Goal: Task Accomplishment & Management: Complete application form

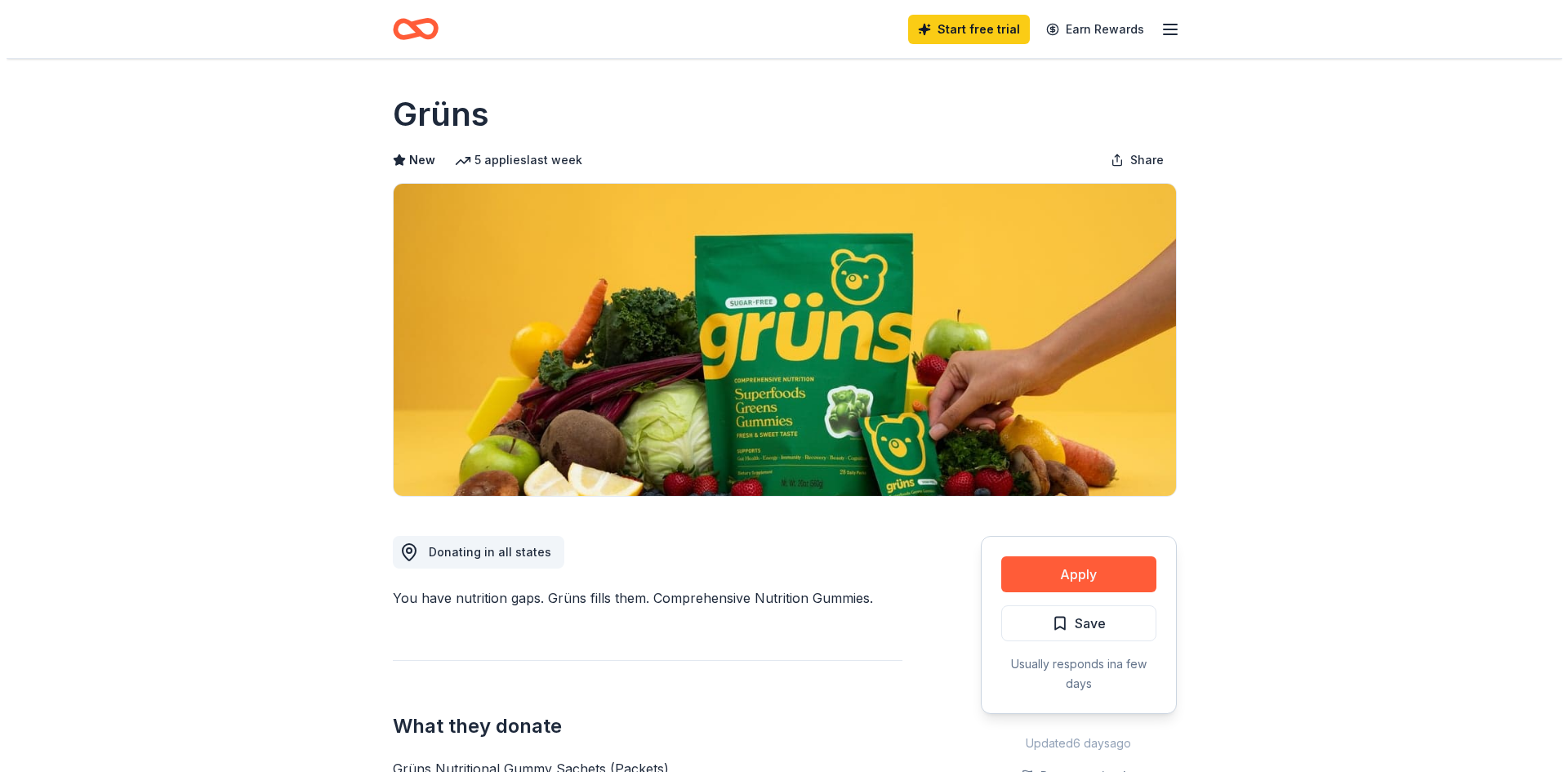
scroll to position [327, 0]
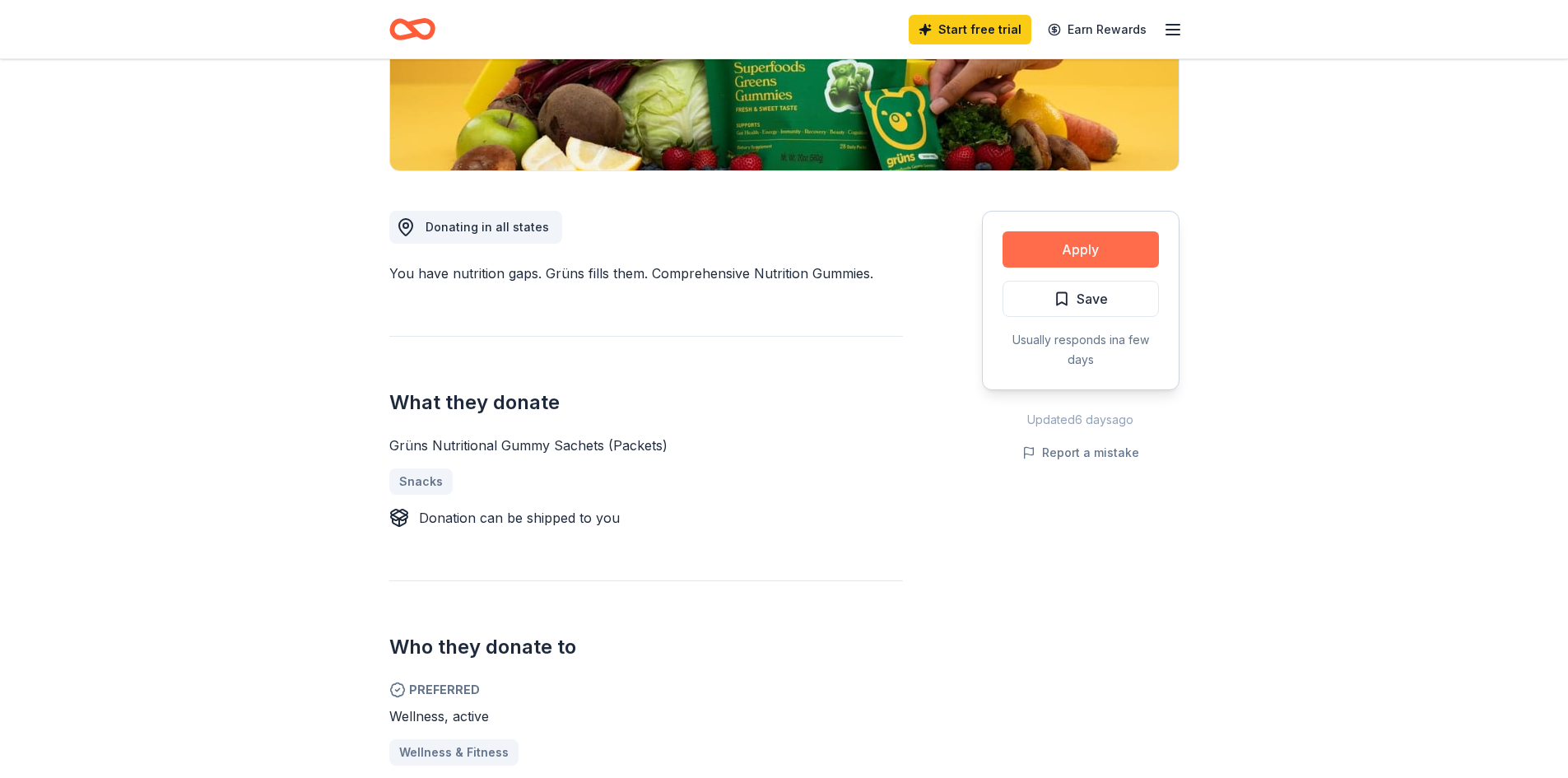
click at [1115, 242] on button "Apply" at bounding box center [1080, 250] width 156 height 36
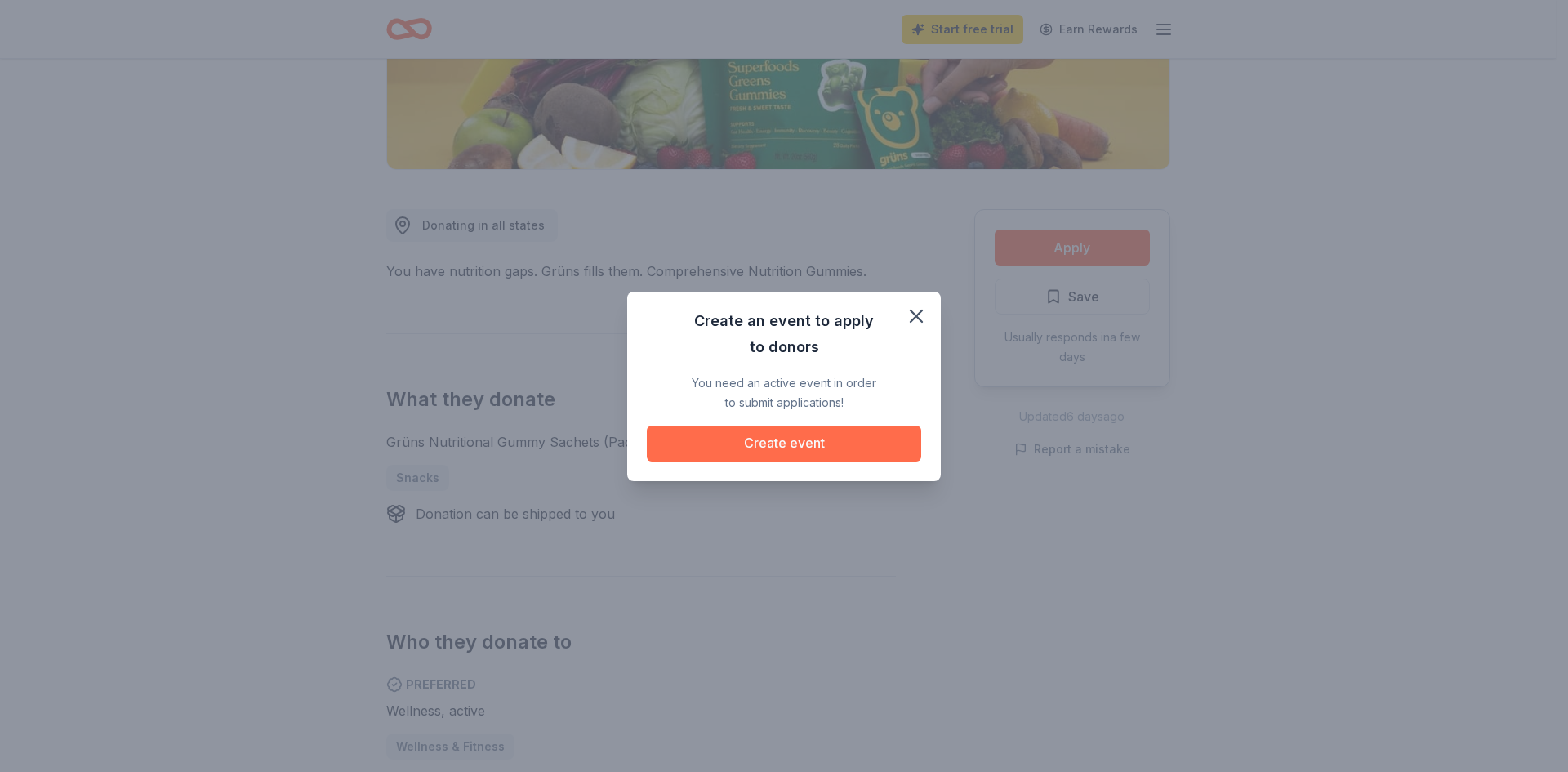
click at [825, 434] on button "Create event" at bounding box center [784, 443] width 274 height 36
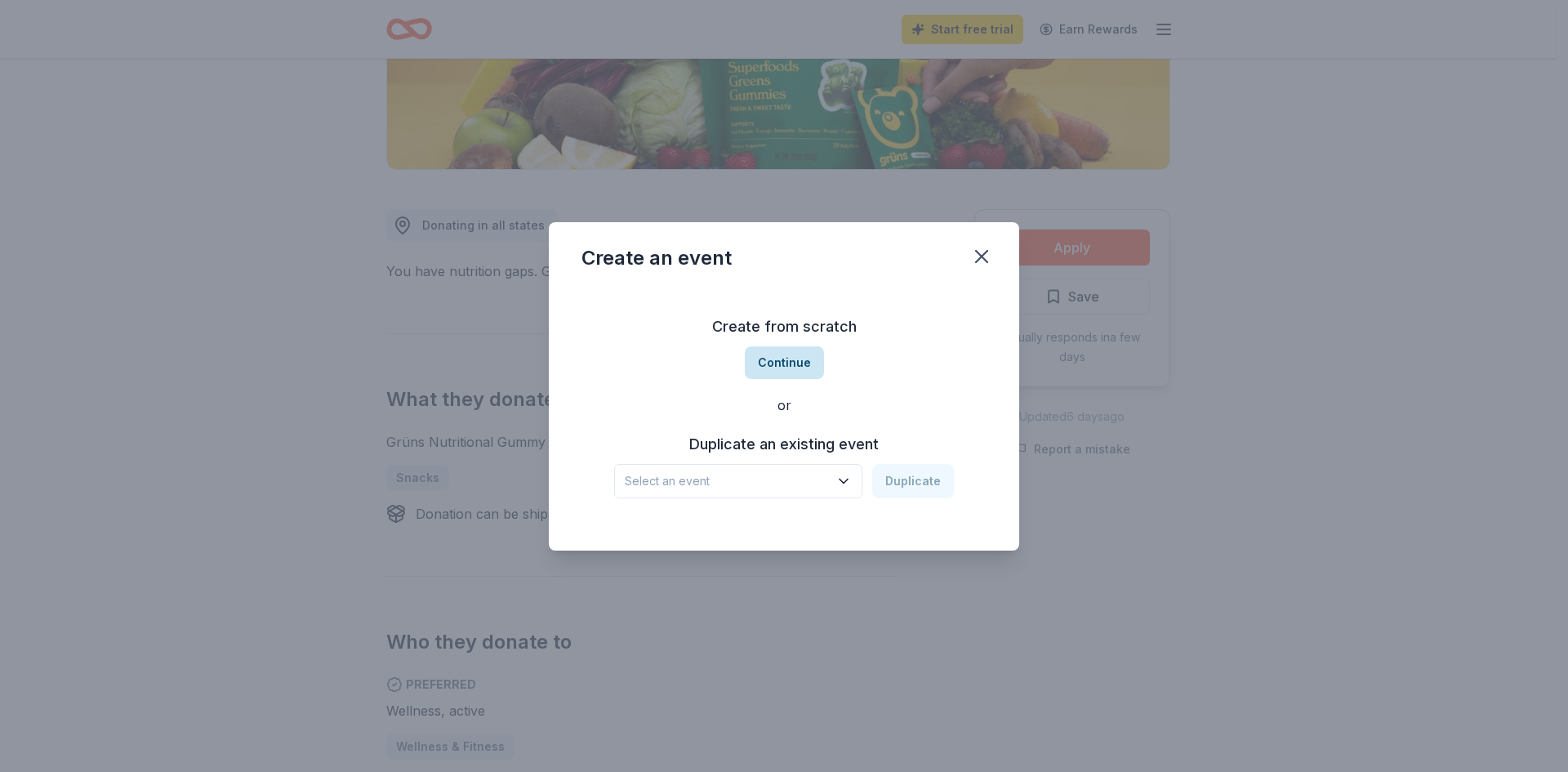
click at [815, 363] on button "Continue" at bounding box center [784, 363] width 80 height 33
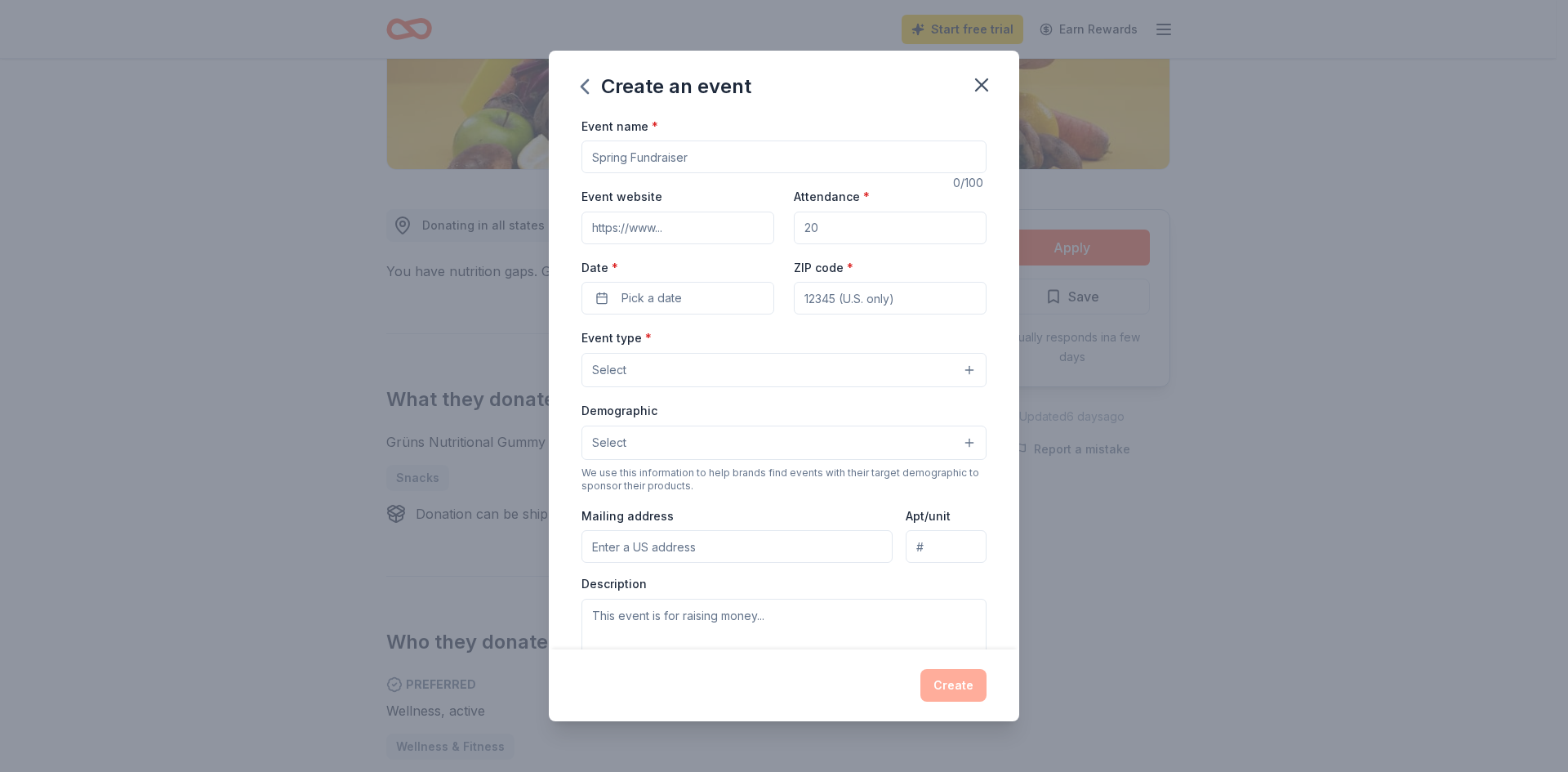
click at [700, 138] on div "Event name *" at bounding box center [784, 145] width 405 height 58
click at [703, 155] on input "Event name *" at bounding box center [784, 157] width 405 height 33
type input "Fall Fest & Trunk or Treat"
click at [669, 225] on input "Event website" at bounding box center [678, 228] width 193 height 33
paste input "https://www.facebook.com/share/16tHY4FrcQ/"
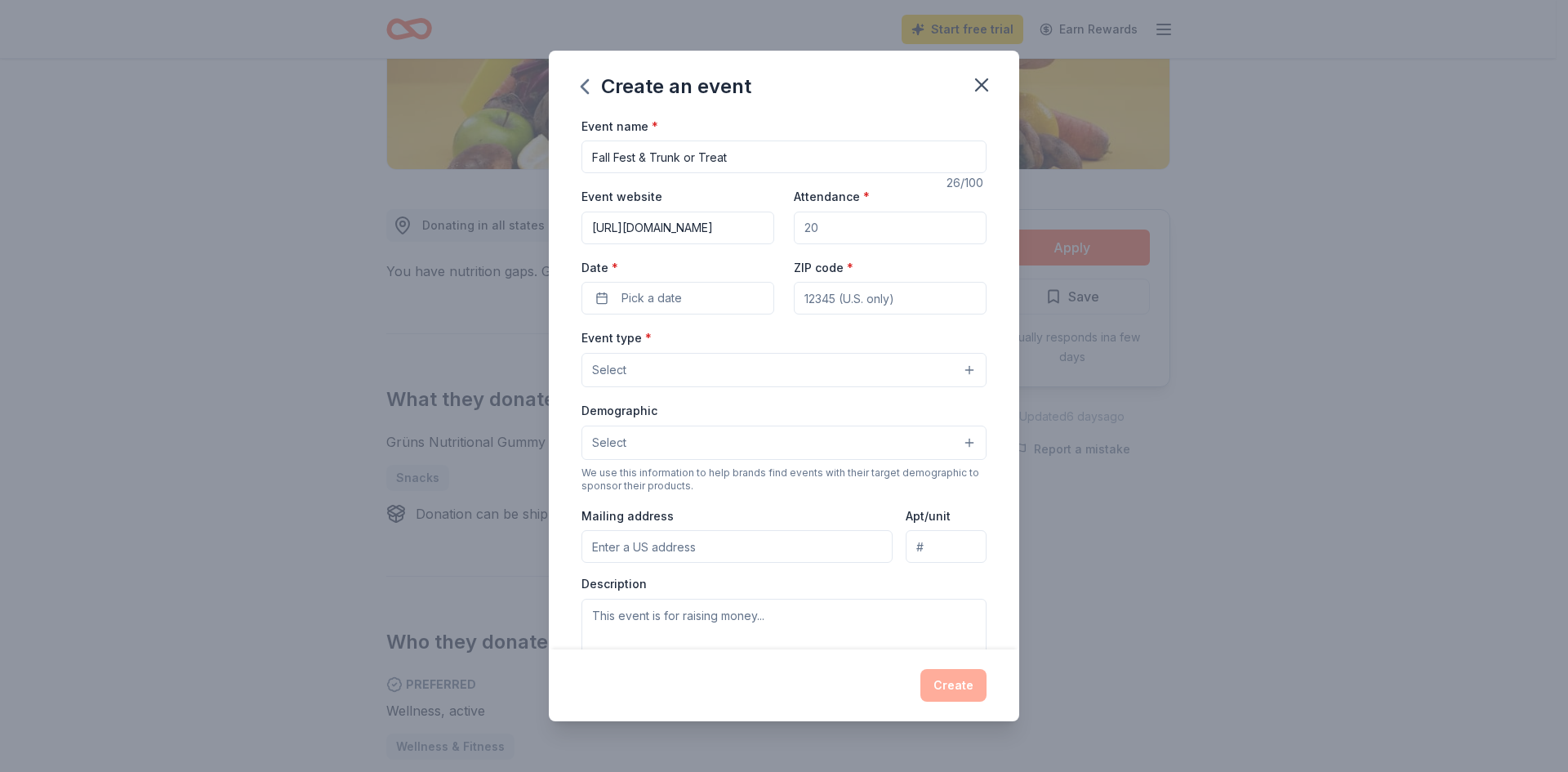
scroll to position [0, 87]
type input "https://www.facebook.com/share/16tHY4FrcQ/"
type input "1000"
click at [681, 297] on button "Pick a date" at bounding box center [678, 298] width 193 height 33
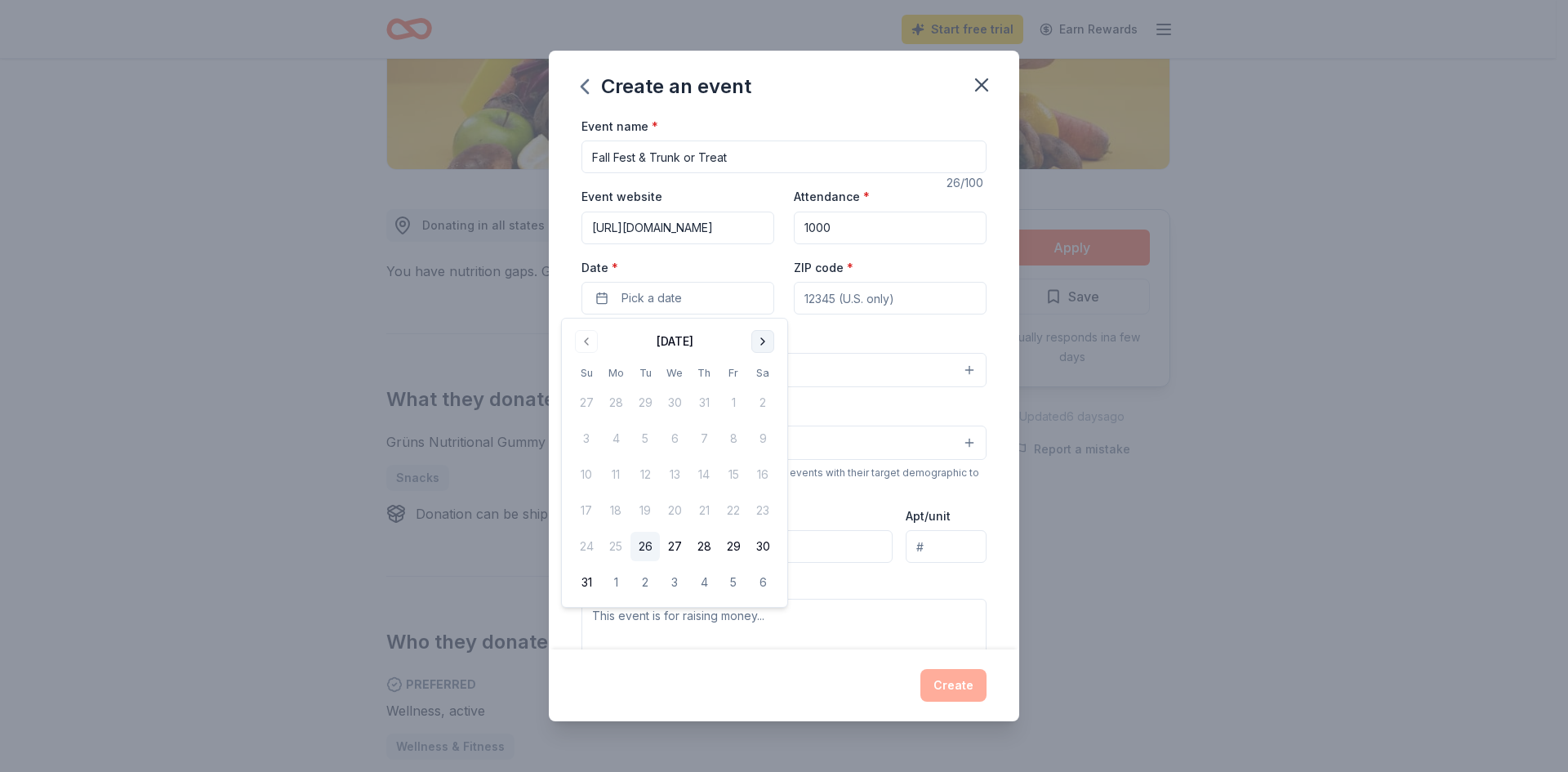
click at [762, 338] on button "Go to next month" at bounding box center [762, 341] width 23 height 23
click at [728, 504] on button "24" at bounding box center [733, 510] width 29 height 29
click at [797, 686] on div "Create" at bounding box center [784, 685] width 405 height 33
click at [856, 305] on input "ZIP code *" at bounding box center [889, 298] width 193 height 33
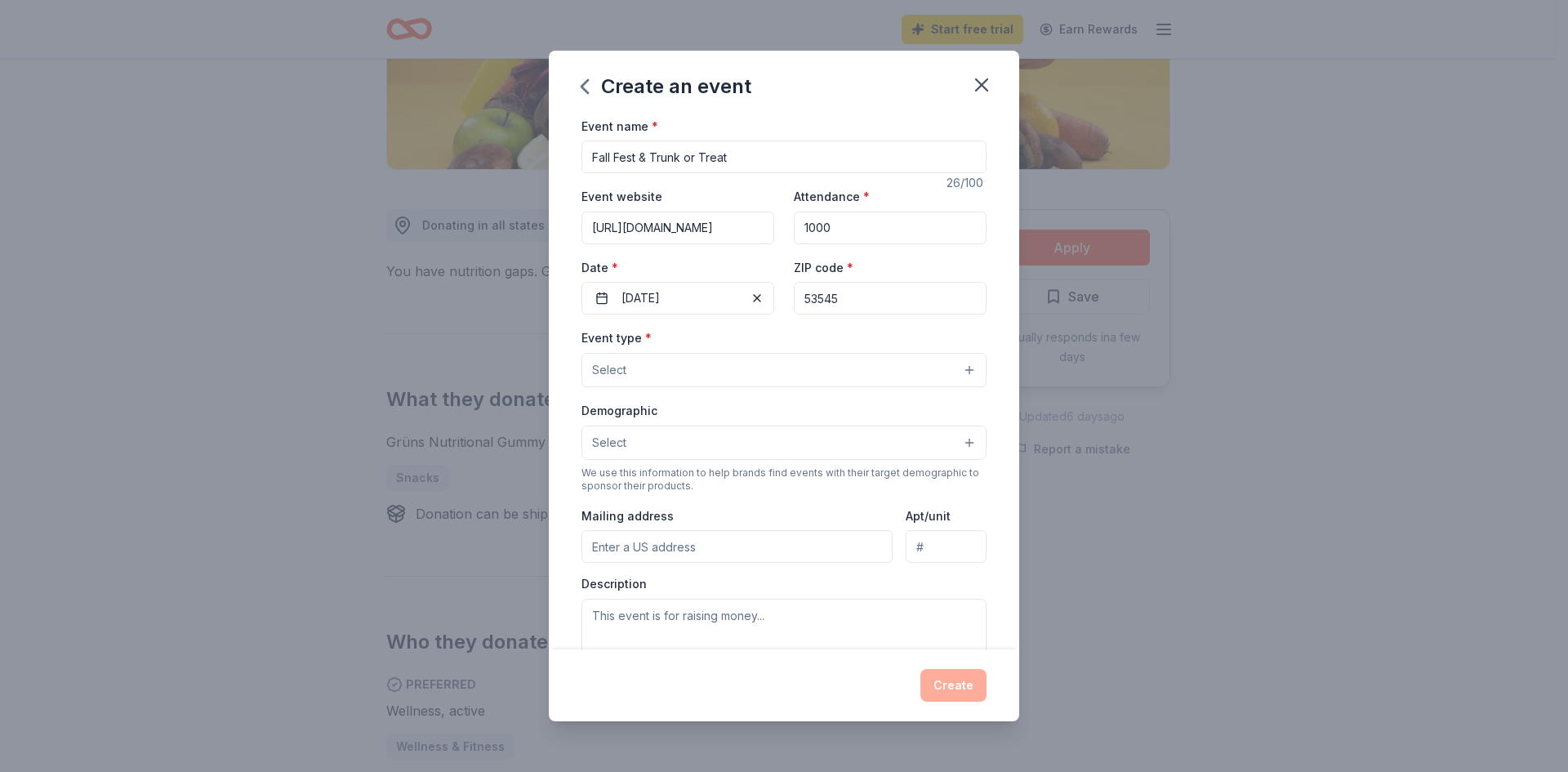
type input "53545"
click at [765, 380] on button "Select" at bounding box center [784, 370] width 405 height 34
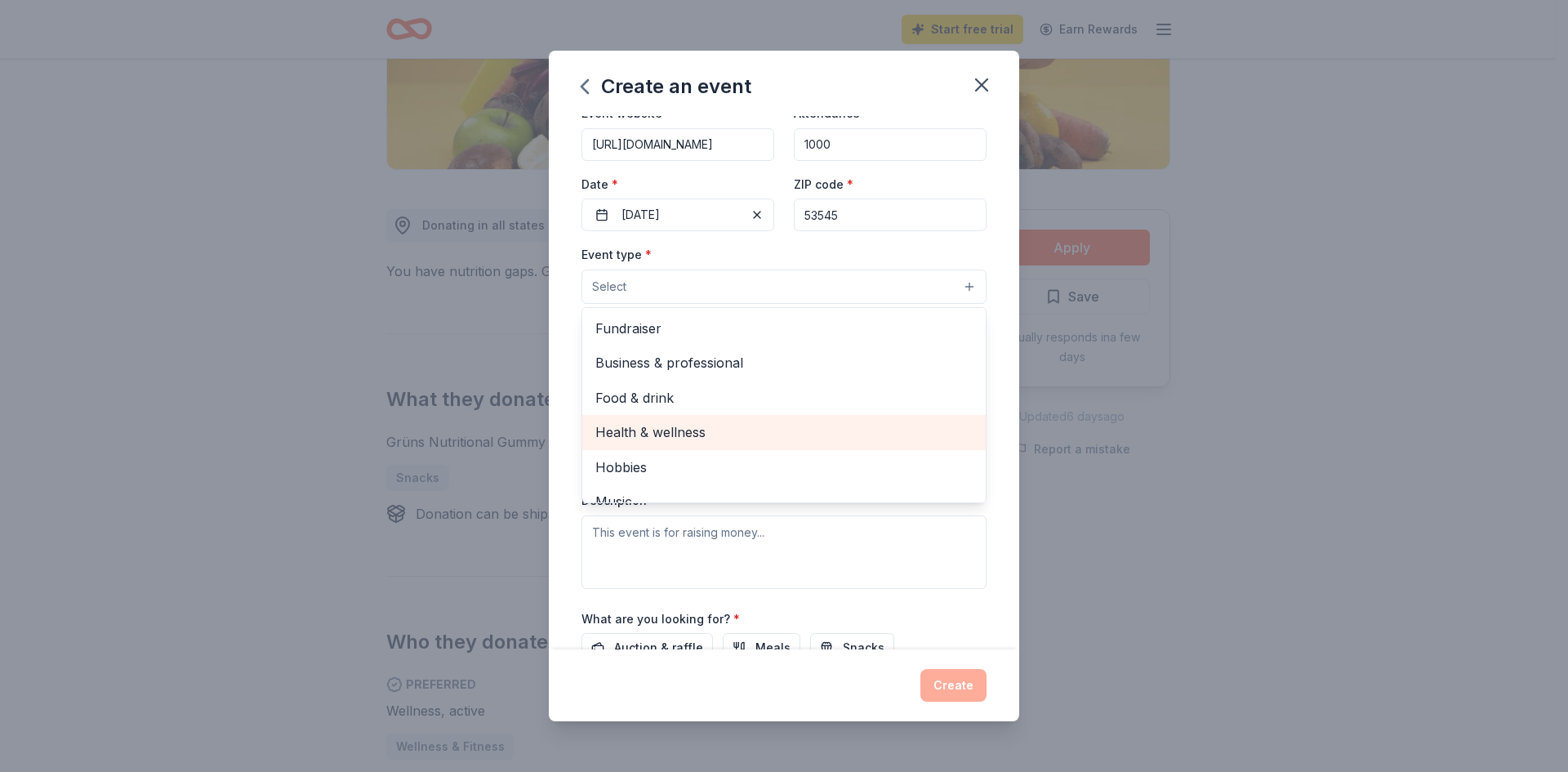
scroll to position [81, 0]
click at [708, 426] on span "Health & wellness" at bounding box center [784, 433] width 377 height 21
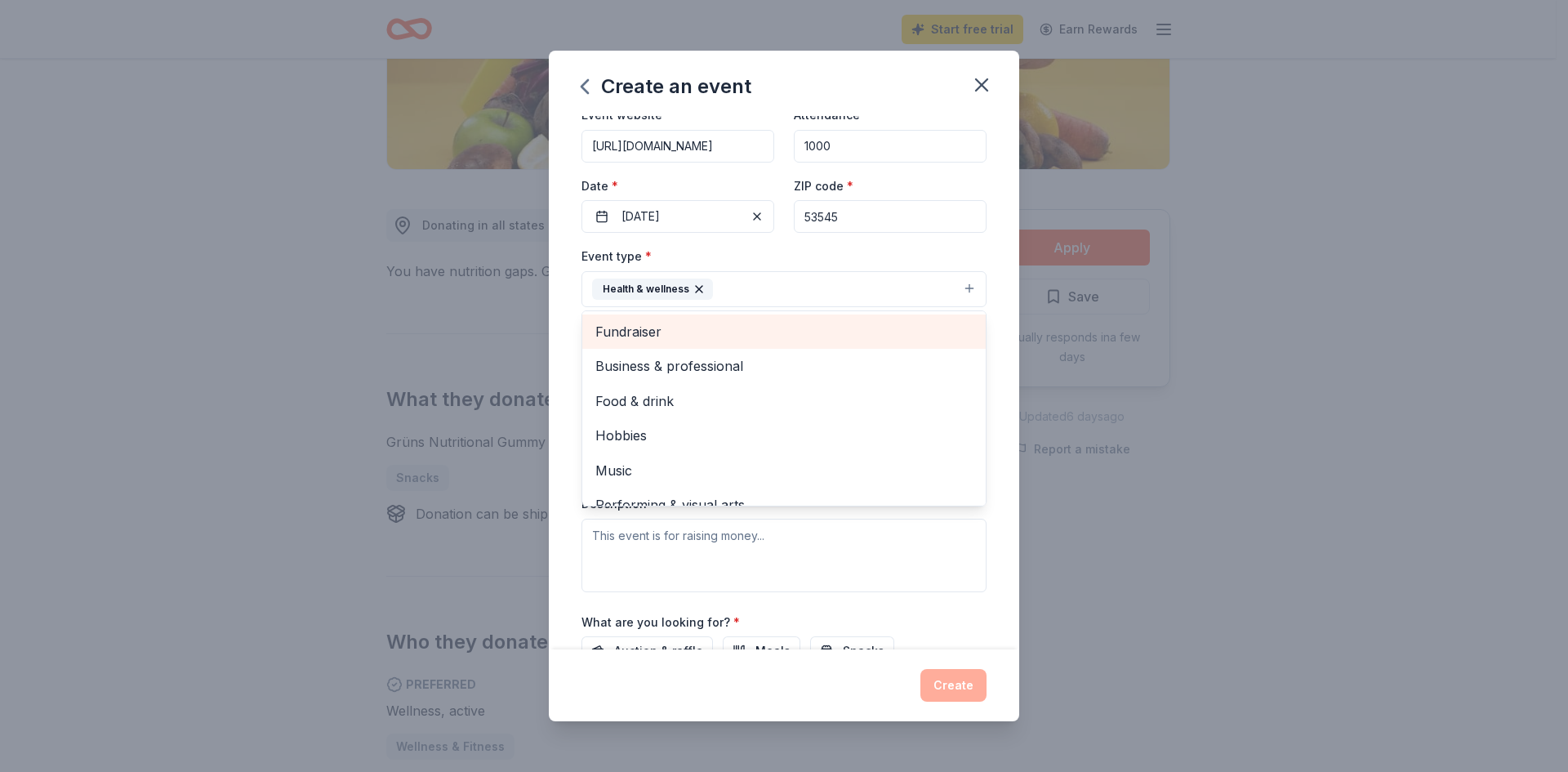
click at [691, 334] on span "Fundraiser" at bounding box center [784, 331] width 377 height 21
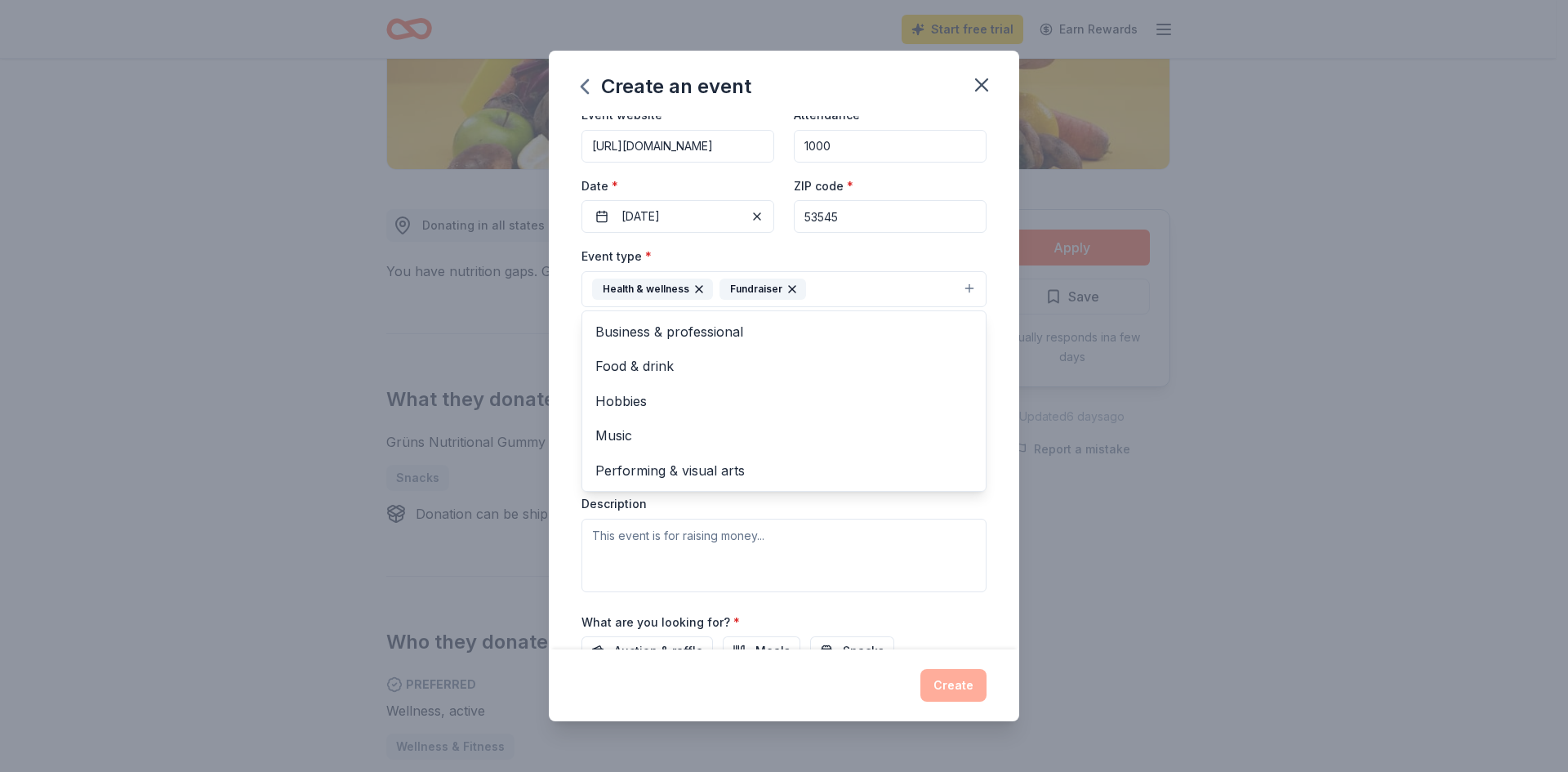
click at [564, 320] on div "Event name * Fall Fest & Trunk or Treat 26 /100 Event website https://www.faceb…" at bounding box center [784, 383] width 470 height 534
click at [708, 357] on button "Select" at bounding box center [784, 363] width 405 height 34
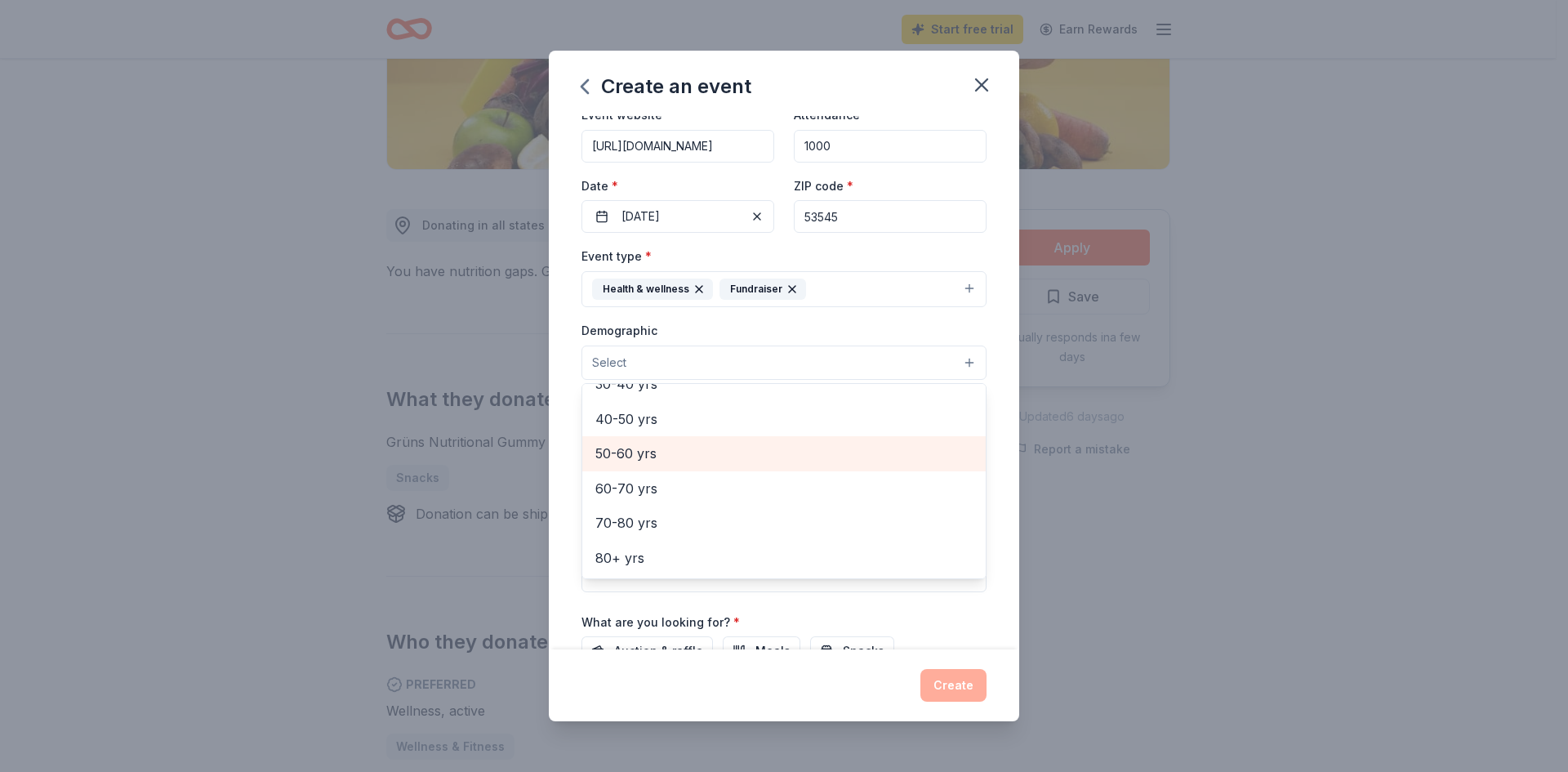
scroll to position [0, 0]
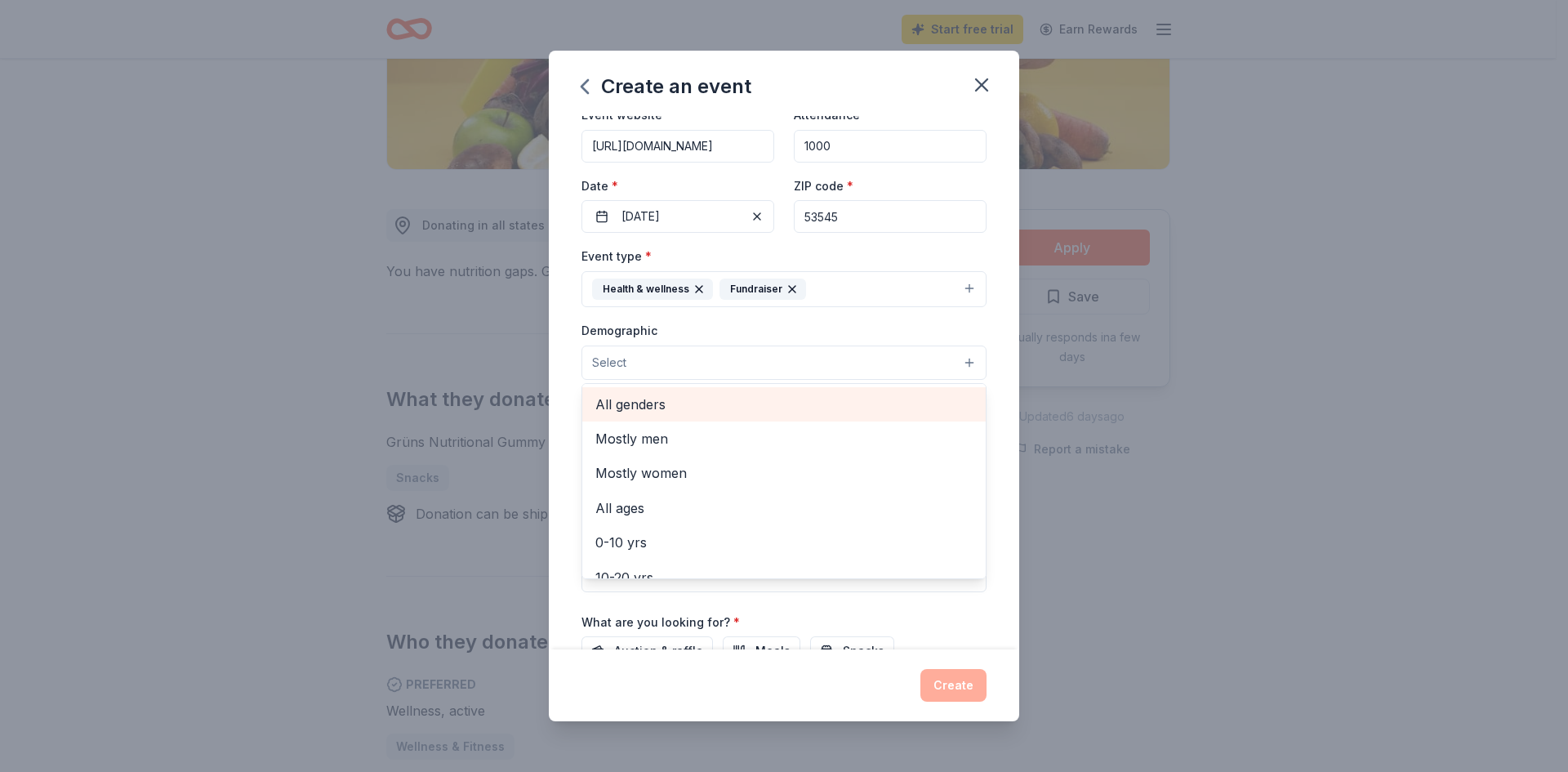
click at [685, 415] on div "All genders" at bounding box center [784, 405] width 404 height 34
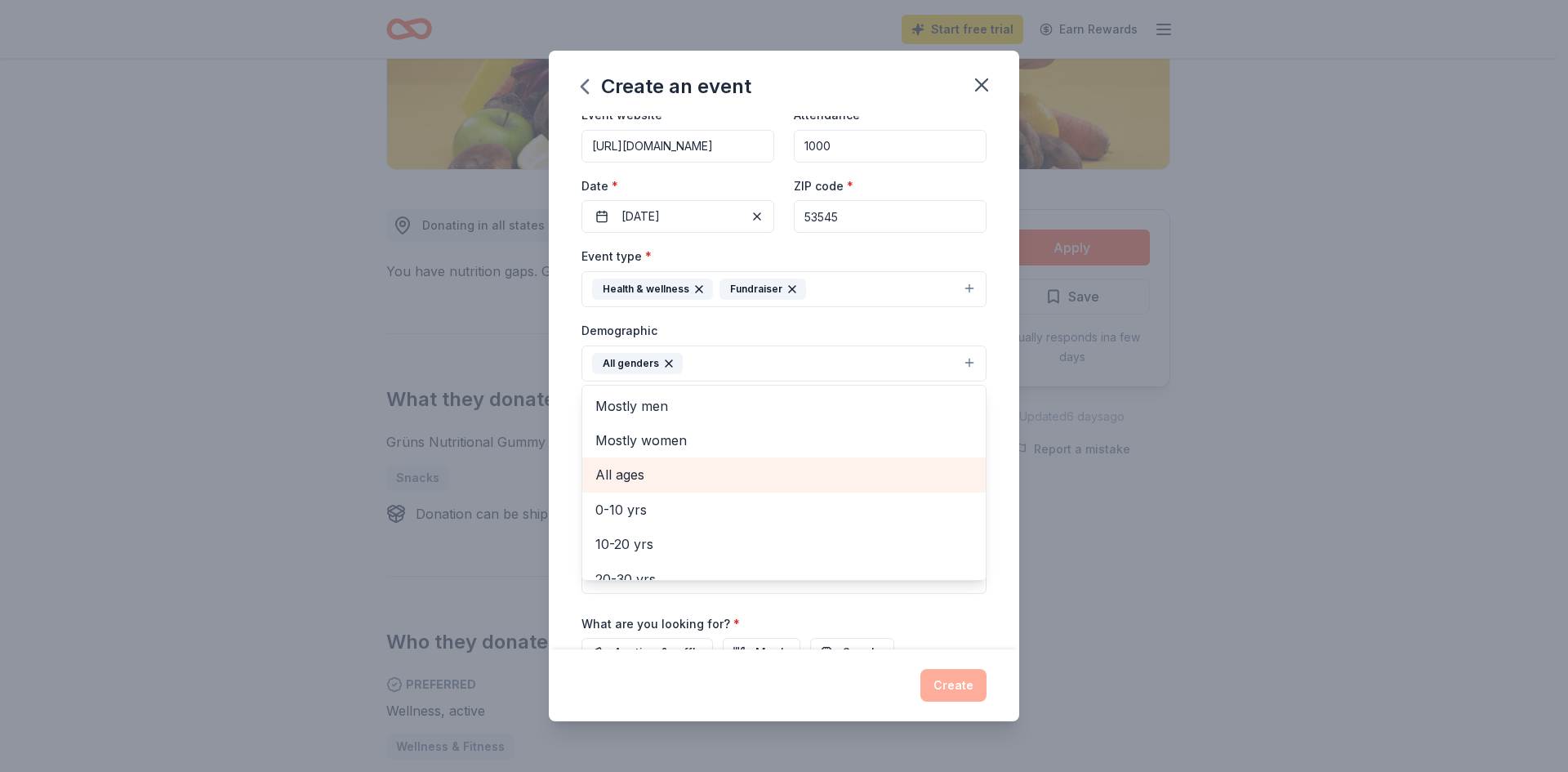
click at [587, 468] on div "All ages" at bounding box center [784, 474] width 404 height 34
click at [565, 479] on div "Event name * Fall Fest & Trunk or Treat 26 /100 Event website https://www.faceb…" at bounding box center [784, 383] width 470 height 534
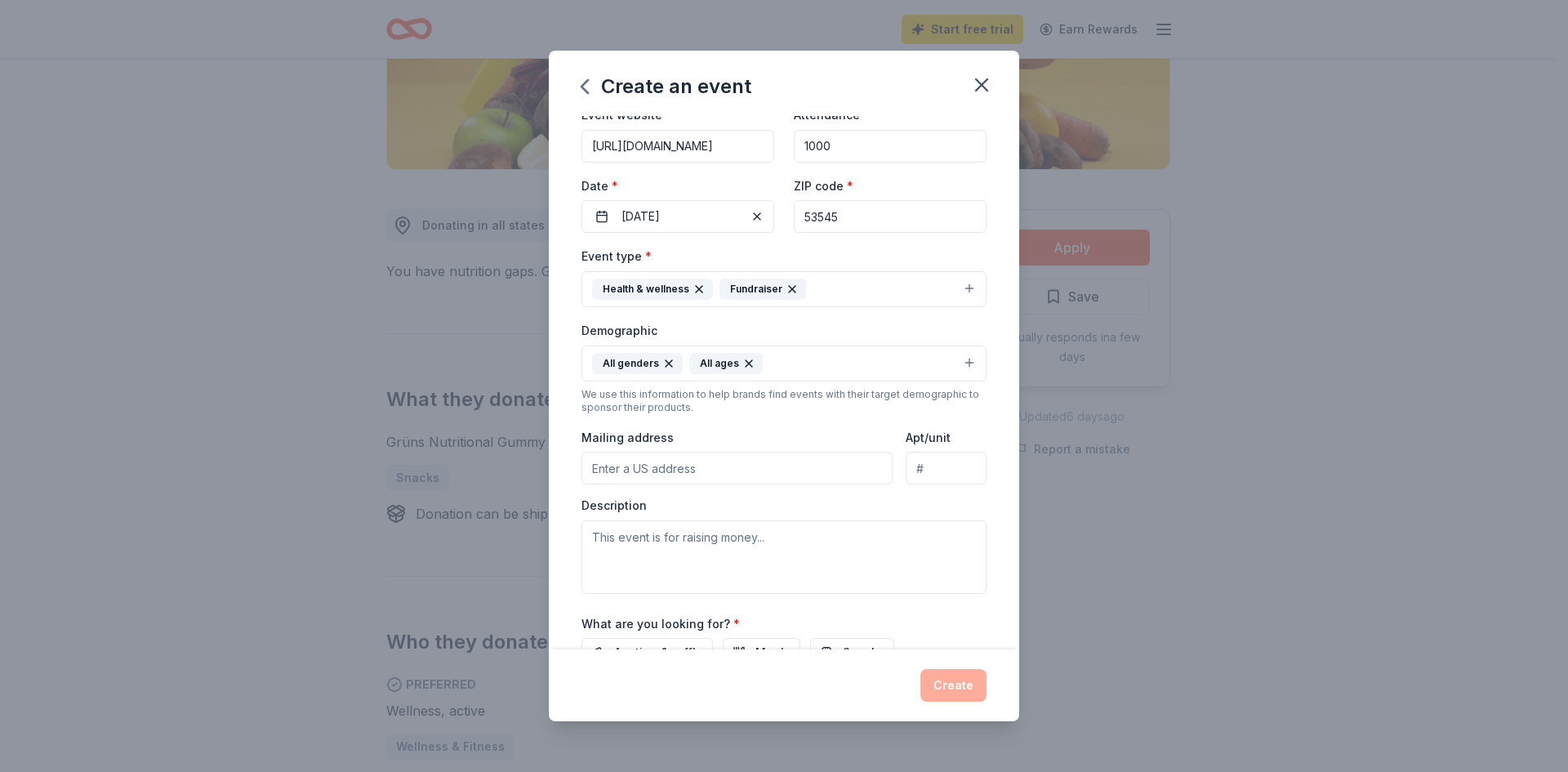
click at [669, 469] on input "Mailing address" at bounding box center [737, 468] width 311 height 33
type input "514 Sutherland Avenue, Janesville, WI, 53545"
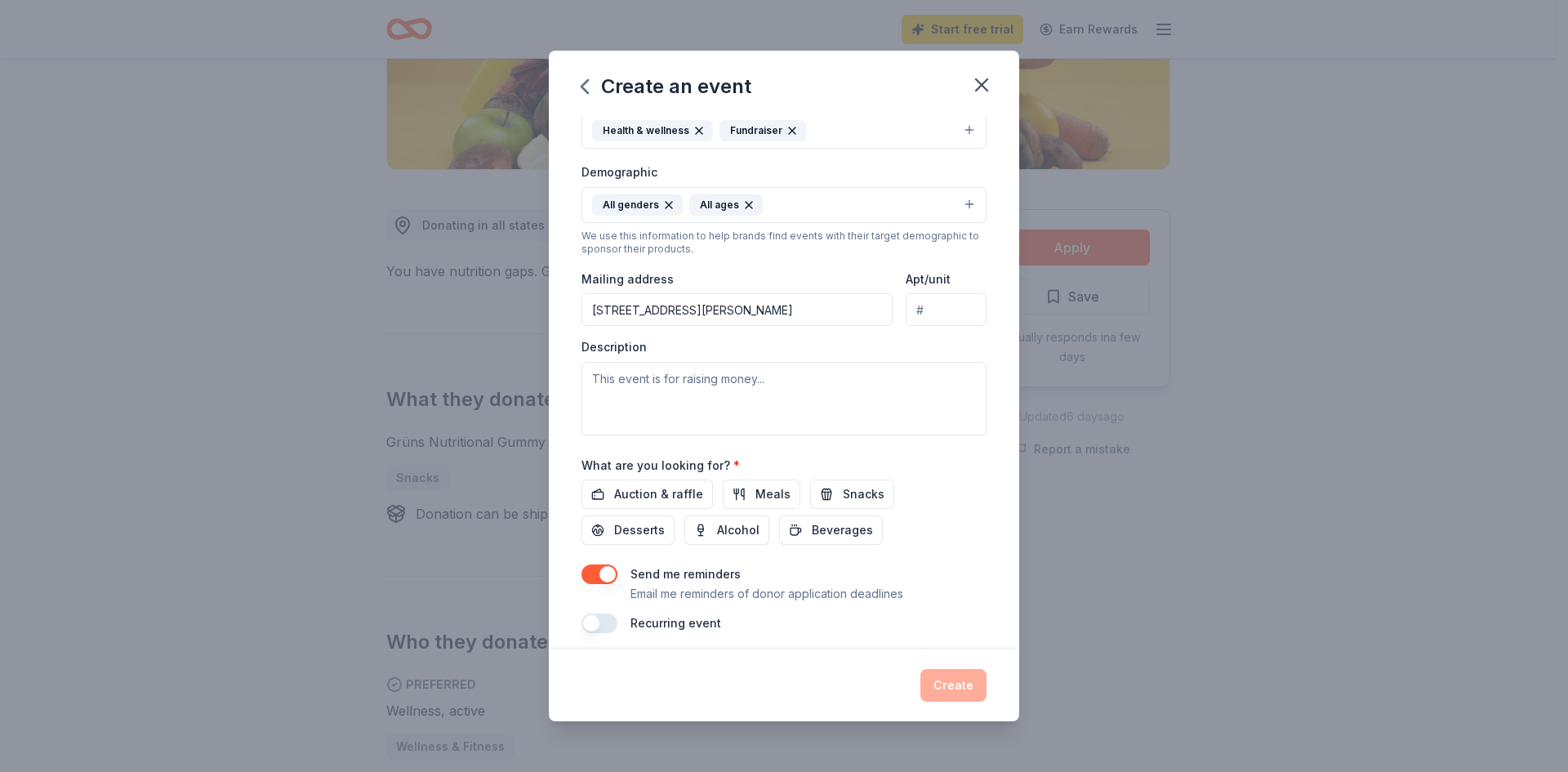
scroll to position [245, 0]
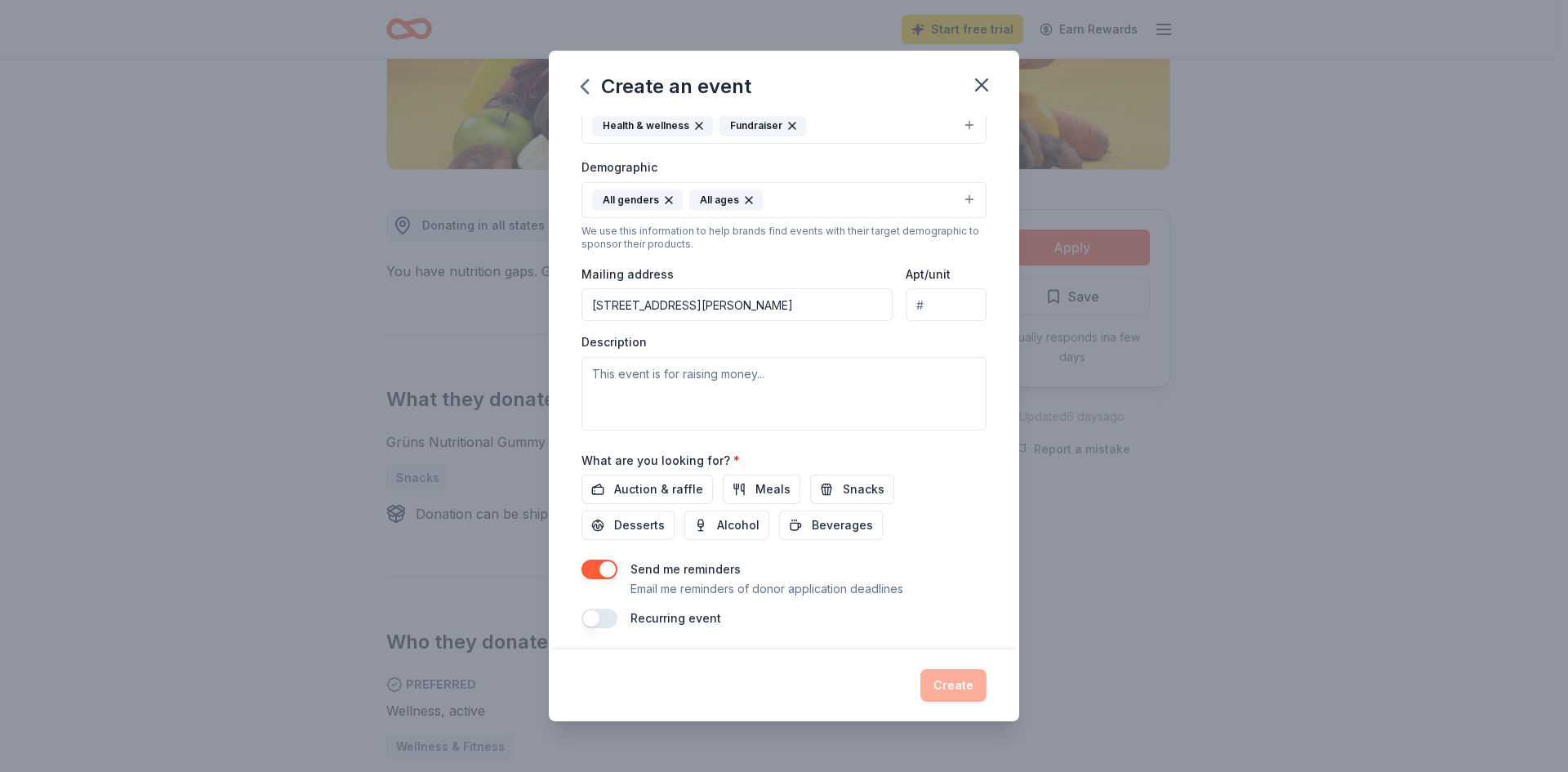
drag, startPoint x: 667, startPoint y: 348, endPoint x: 574, endPoint y: 348, distance: 93.0
click at [574, 348] on div "Event name * Fall Fest & Trunk or Treat 26 /100 Event website https://www.faceb…" at bounding box center [784, 383] width 470 height 534
click at [763, 385] on textarea at bounding box center [784, 393] width 405 height 73
drag, startPoint x: 791, startPoint y: 372, endPoint x: 575, endPoint y: 372, distance: 216.0
click at [575, 372] on div "Event name * Fall Fest & Trunk or Treat 26 /100 Event website https://www.faceb…" at bounding box center [784, 383] width 470 height 534
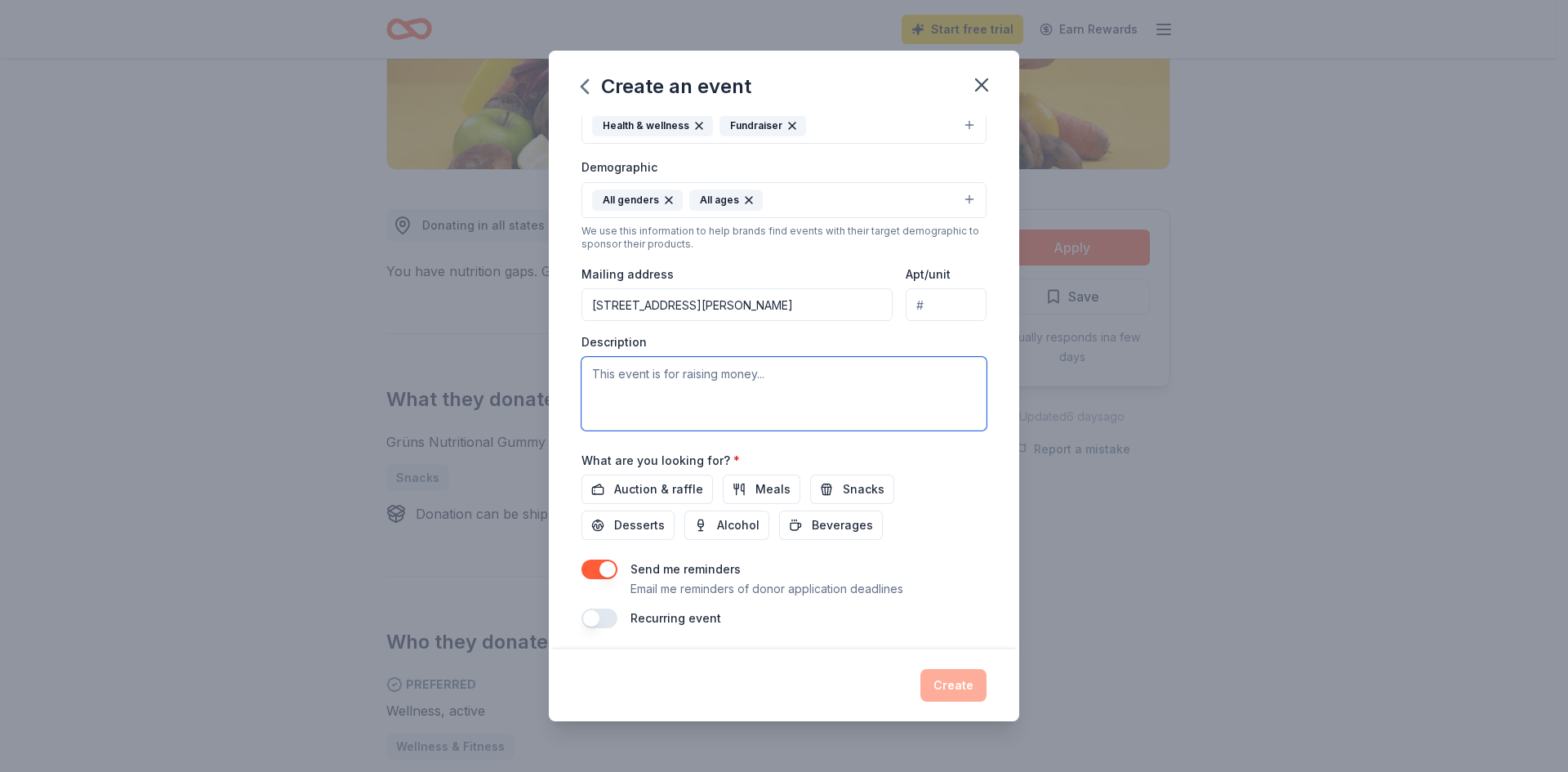
drag, startPoint x: 592, startPoint y: 372, endPoint x: 816, endPoint y: 367, distance: 224.1
click at [816, 367] on textarea at bounding box center [784, 393] width 405 height 73
click at [823, 490] on button "Snacks" at bounding box center [851, 489] width 84 height 29
click at [652, 482] on span "Auction & raffle" at bounding box center [659, 490] width 89 height 20
click at [615, 381] on textarea at bounding box center [784, 393] width 405 height 73
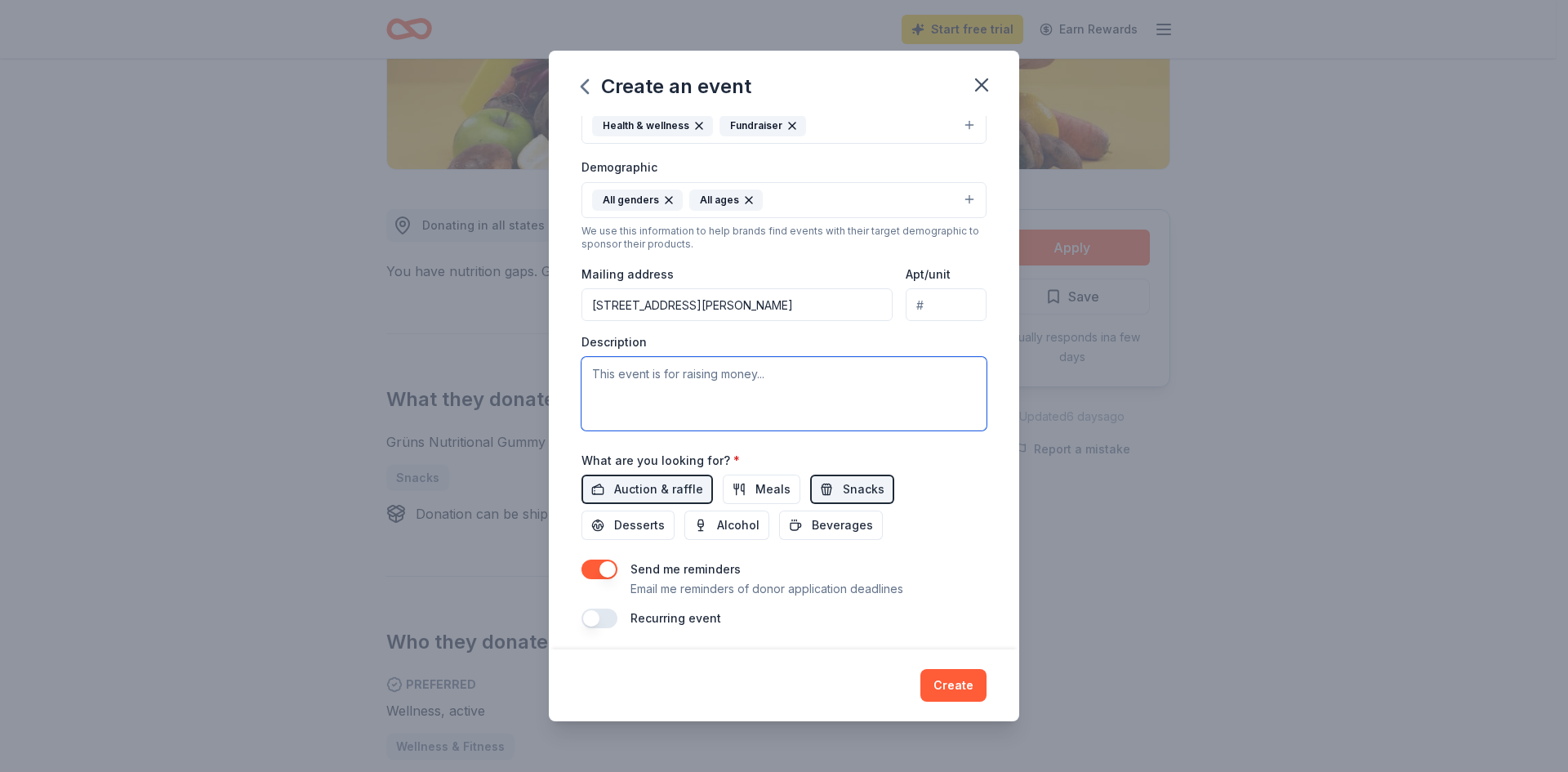
paste textarea "🍂 Fall Fest & Trunk-or-Treat 🎃 Join us for a fun-filled, family-friendly celebr…"
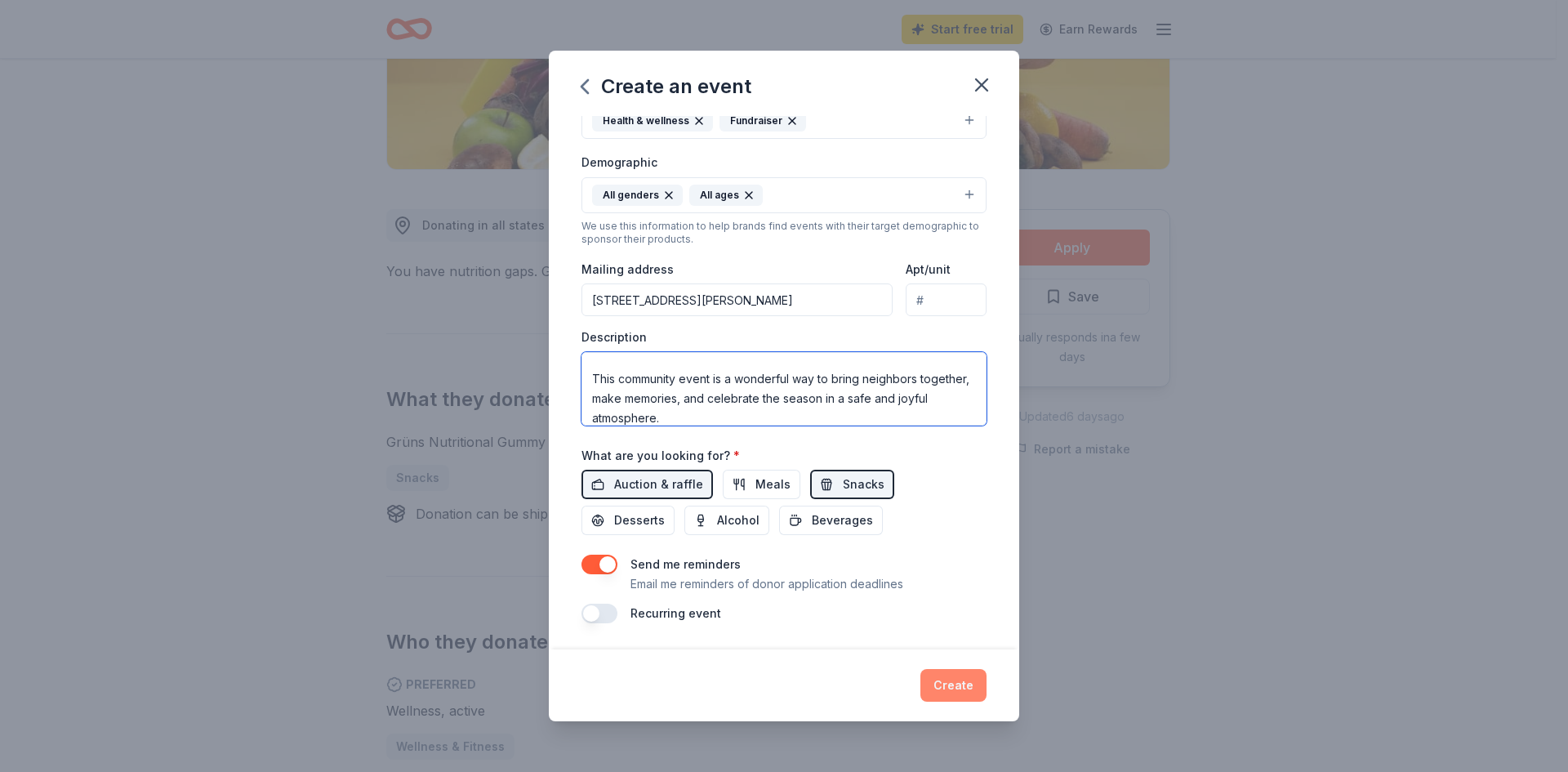
type textarea "🍂 Fall Fest & Trunk-or-Treat 🎃 Join us for a fun-filled, family-friendly celebr…"
drag, startPoint x: 942, startPoint y: 686, endPoint x: 829, endPoint y: 608, distance: 137.3
click at [830, 615] on div "Create an event Event name * Fall Fest & Trunk or Treat 26 /100 Event website h…" at bounding box center [784, 386] width 470 height 672
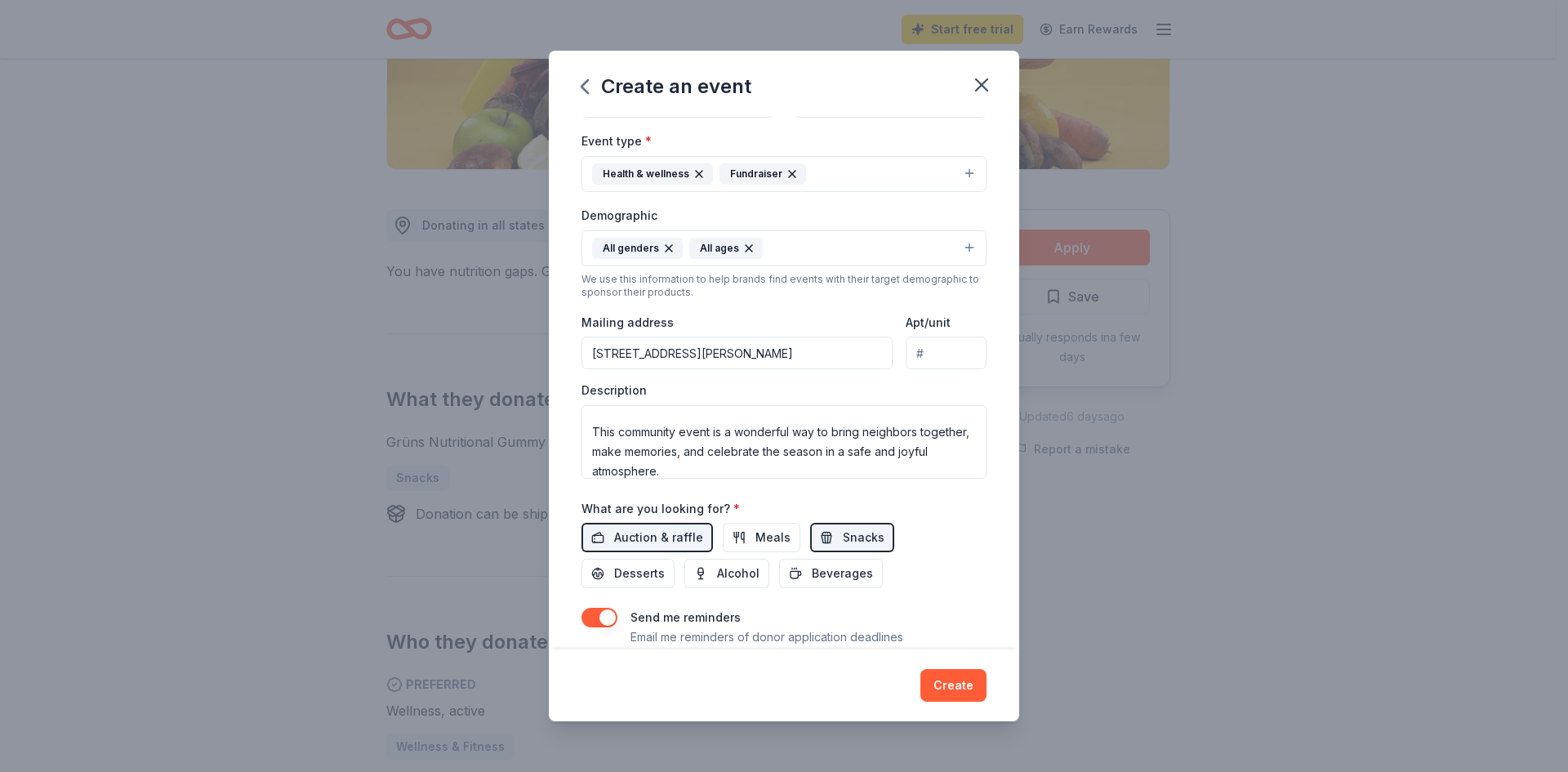
scroll to position [0, 0]
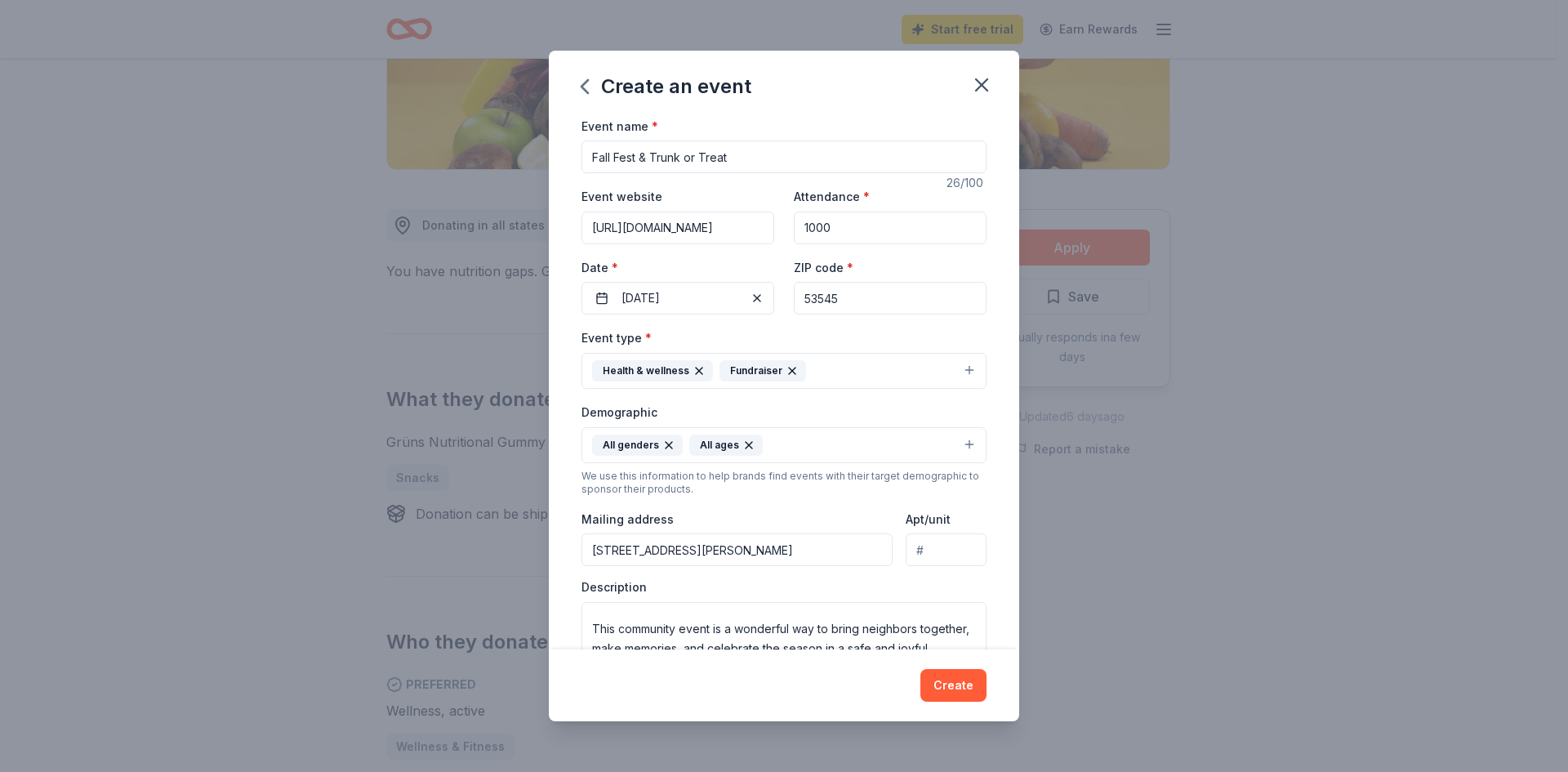
click at [749, 171] on input "Fall Fest & Trunk or Treat" at bounding box center [784, 157] width 405 height 33
type input "Fall Fest & Trunk or Treat - [GEOGRAPHIC_DATA]"
click at [954, 673] on button "Create" at bounding box center [953, 685] width 66 height 33
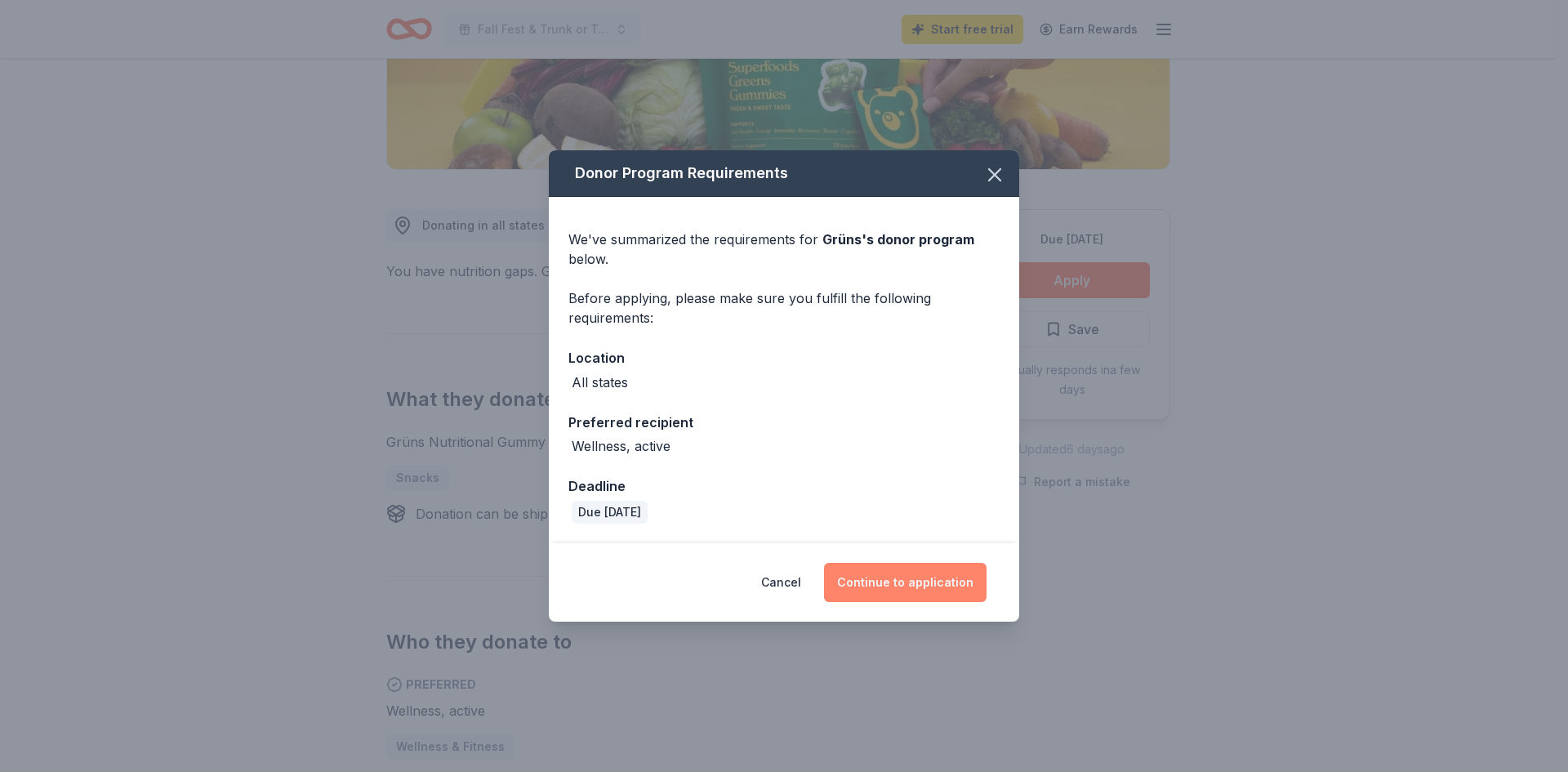
click at [918, 586] on button "Continue to application" at bounding box center [906, 582] width 163 height 39
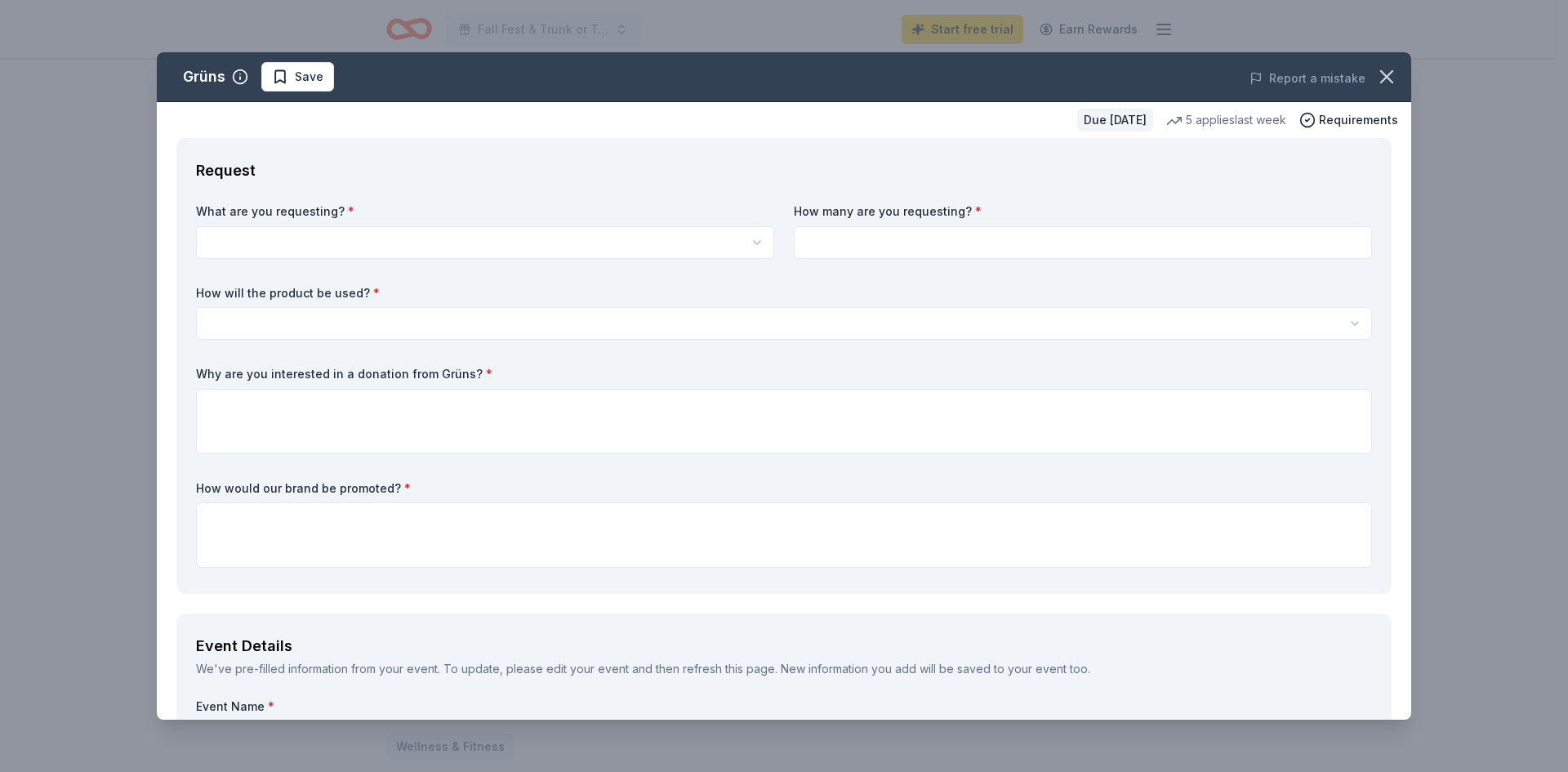
click at [423, 255] on html "Fall Fest & Trunk or Treat - Janesville Start free trial Earn Rewards Due in 49…" at bounding box center [784, 59] width 1568 height 772
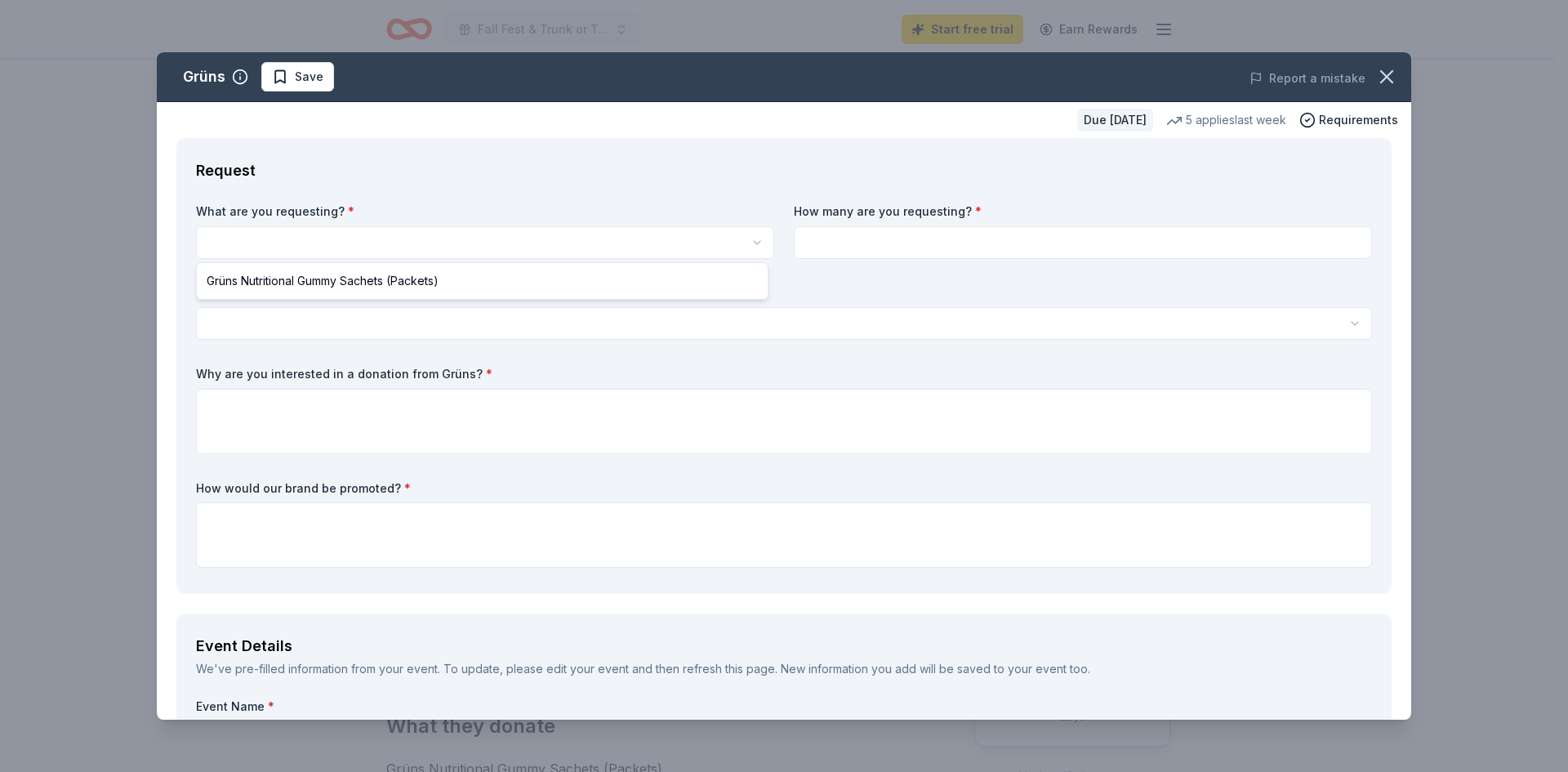
select select "Grüns Nutritional Gummy Sachets (Packets)"
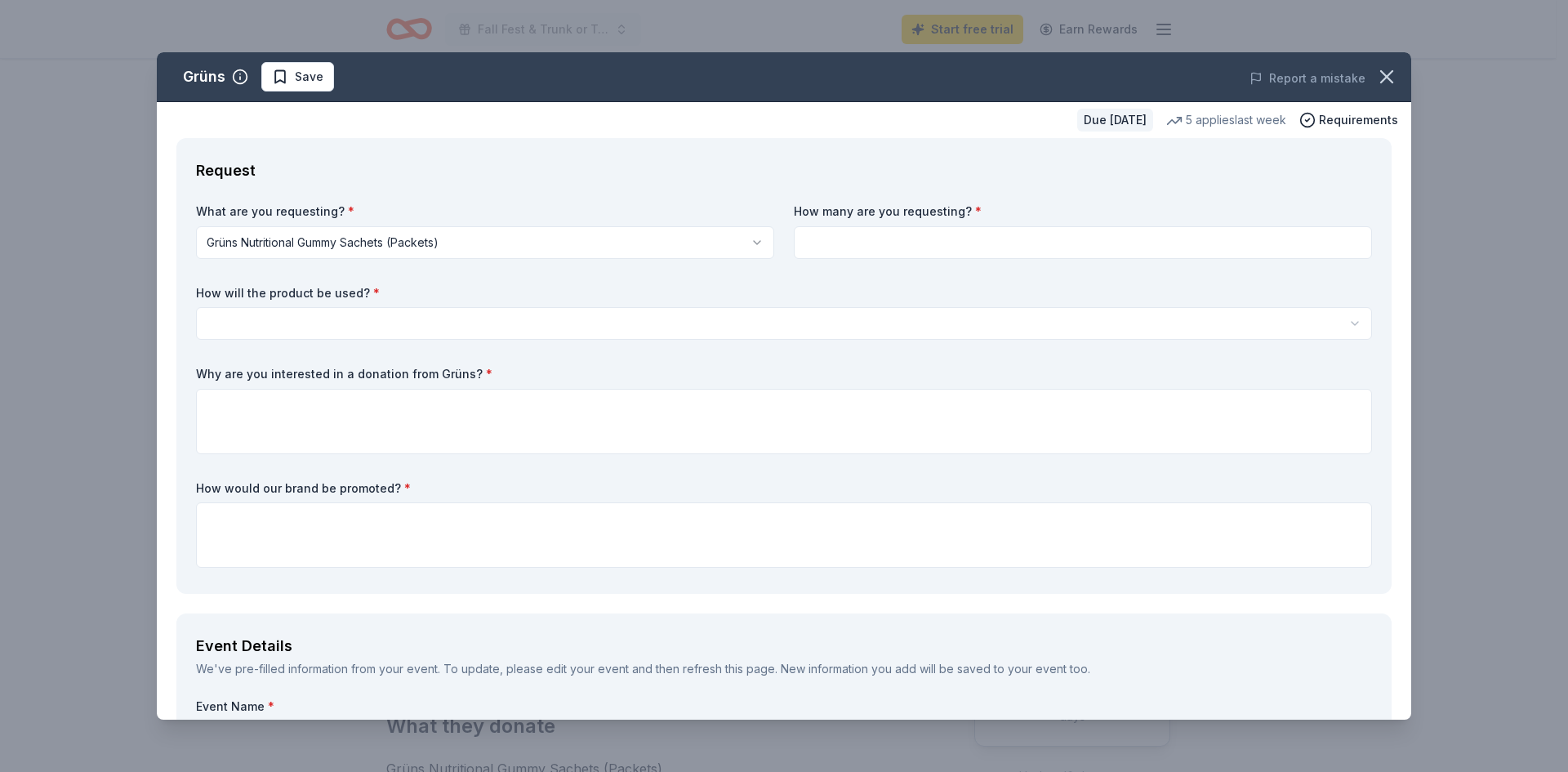
click at [906, 254] on input at bounding box center [1082, 243] width 578 height 33
type input "2000"
click at [312, 298] on label "How will the product be used? *" at bounding box center [784, 293] width 1176 height 16
click at [309, 318] on html "Fall Fest & Trunk or Treat - Janesville Start free trial Earn Rewards Due in 49…" at bounding box center [784, 386] width 1568 height 772
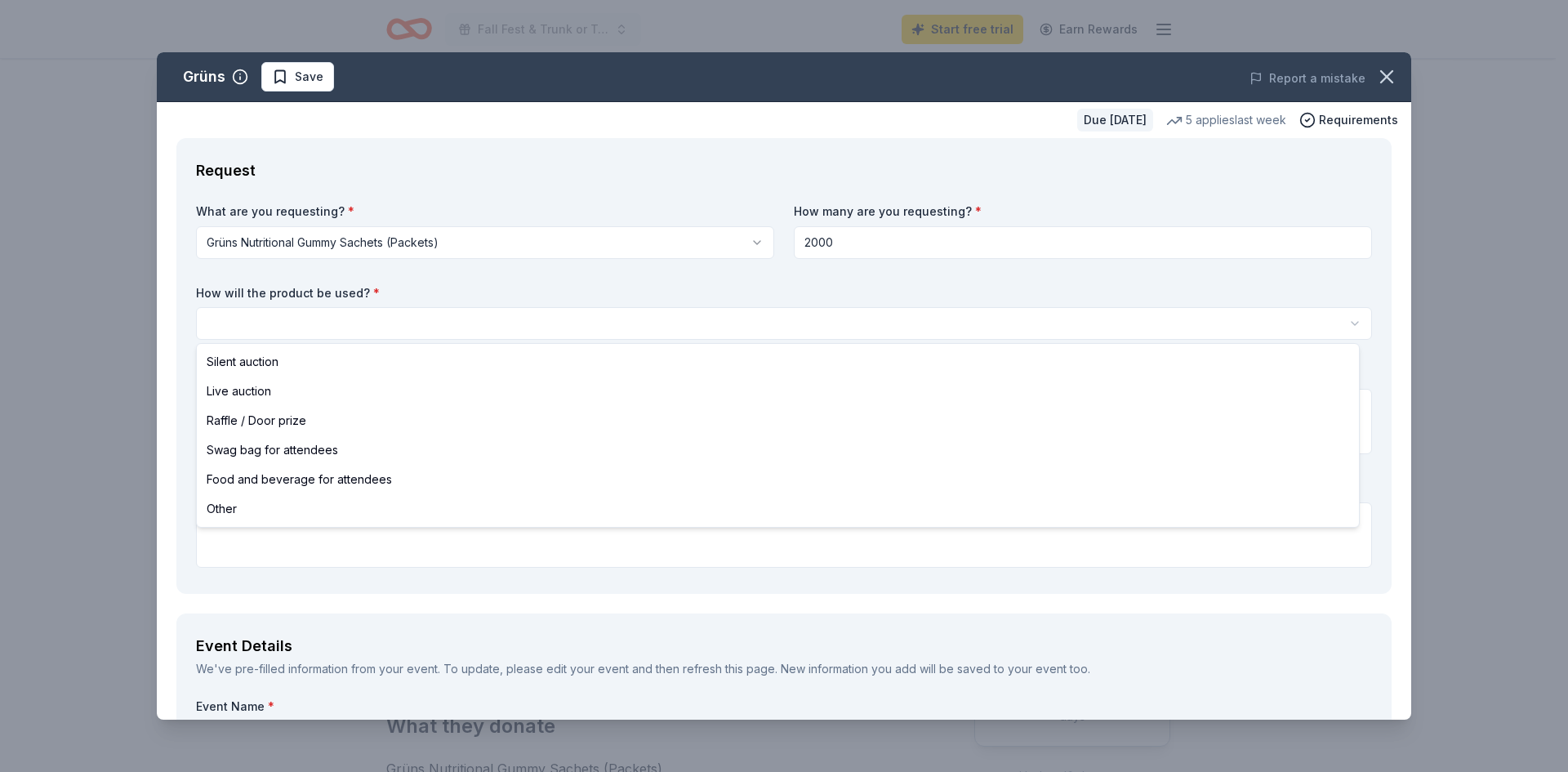
select select "swagBag"
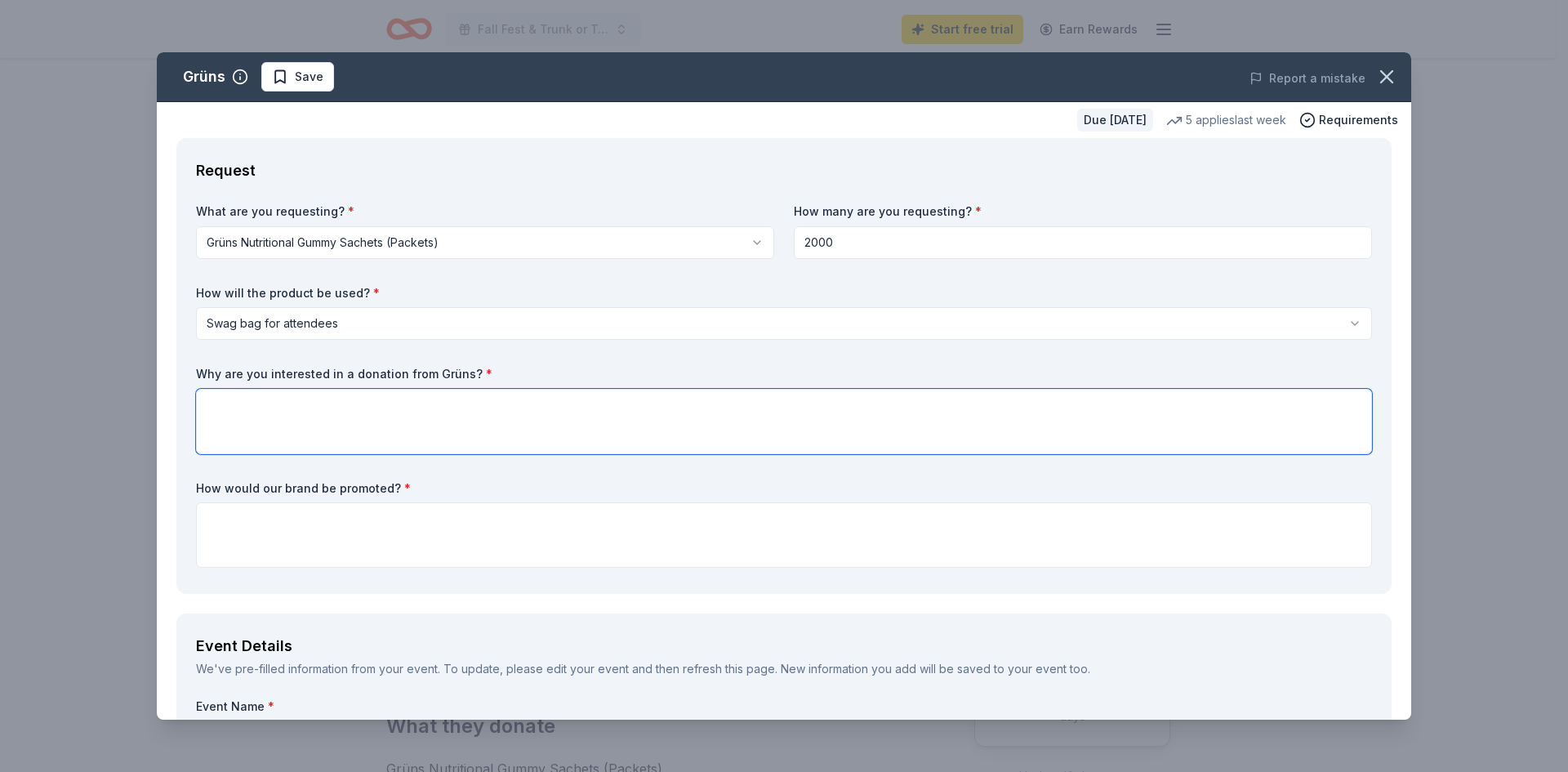
click at [287, 443] on textarea at bounding box center [784, 422] width 1176 height 65
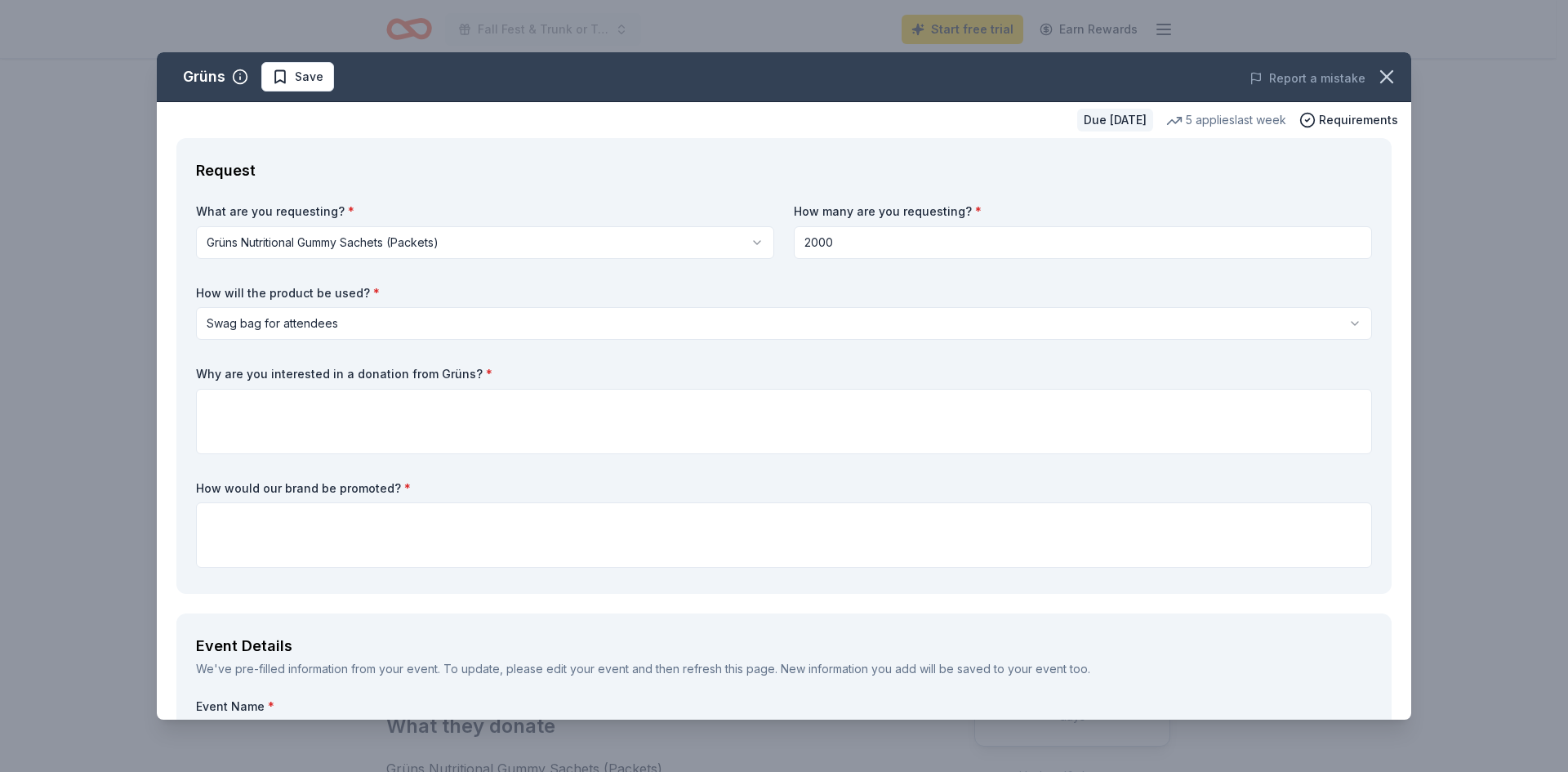
click at [819, 249] on input "2000" at bounding box center [1082, 243] width 578 height 33
drag, startPoint x: 824, startPoint y: 247, endPoint x: 593, endPoint y: 226, distance: 232.0
click at [593, 227] on div "What are you requesting? * Grüns Nutritional Gummy Sachets (Packets) Grüns Nutr…" at bounding box center [784, 389] width 1176 height 371
type input "1000"
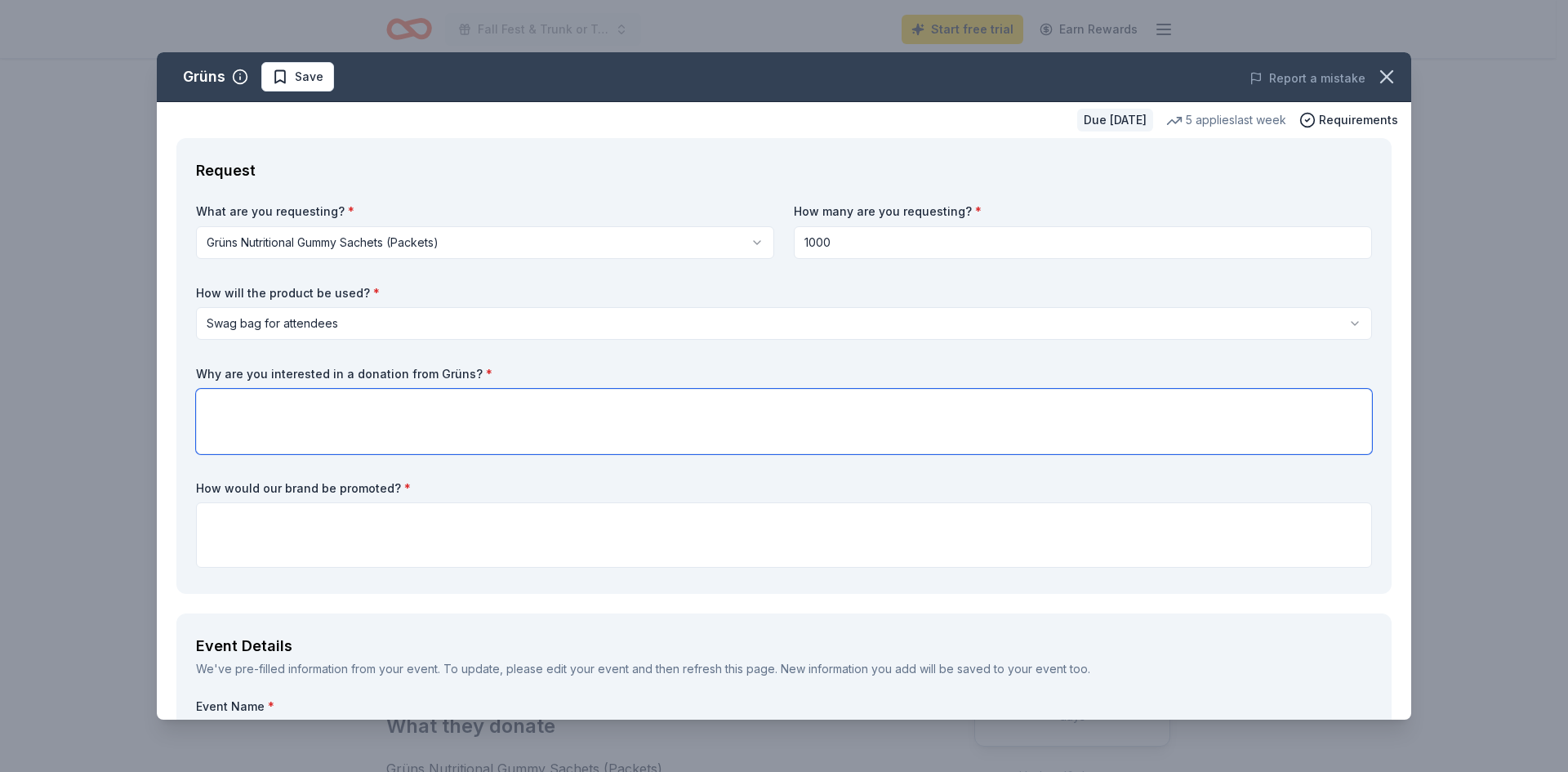
click at [461, 410] on textarea at bounding box center [784, 422] width 1176 height 65
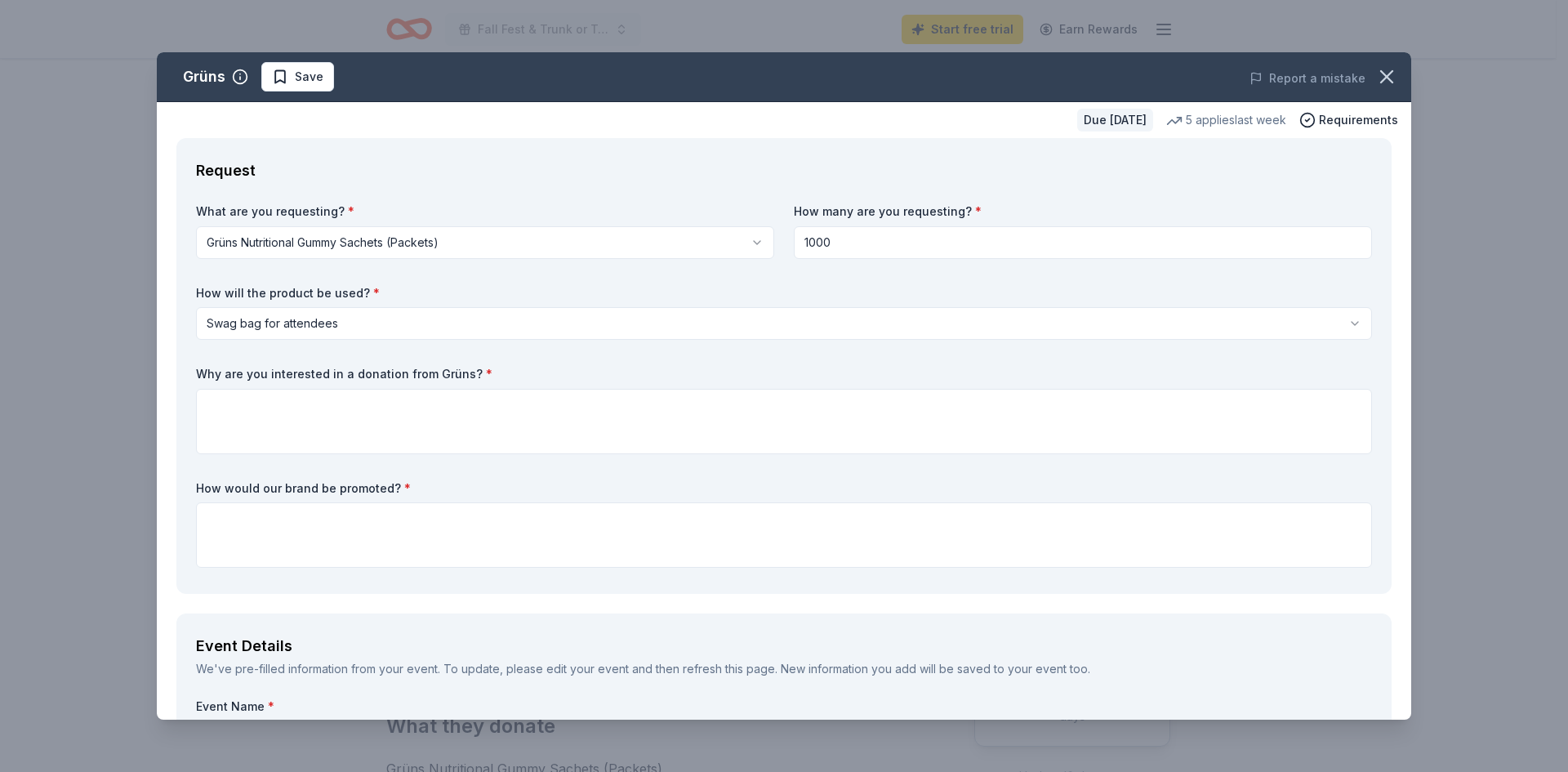
drag, startPoint x: 521, startPoint y: 375, endPoint x: 188, endPoint y: 373, distance: 333.0
click at [188, 373] on div "Request What are you requesting? * Grüns Nutritional Gummy Sachets (Packets) Gr…" at bounding box center [784, 367] width 1215 height 456
drag, startPoint x: 194, startPoint y: 367, endPoint x: 489, endPoint y: 371, distance: 295.0
click at [489, 371] on div "Request What are you requesting? * Grüns Nutritional Gummy Sachets (Packets) Gr…" at bounding box center [784, 367] width 1215 height 456
drag, startPoint x: 489, startPoint y: 371, endPoint x: 206, endPoint y: 367, distance: 283.0
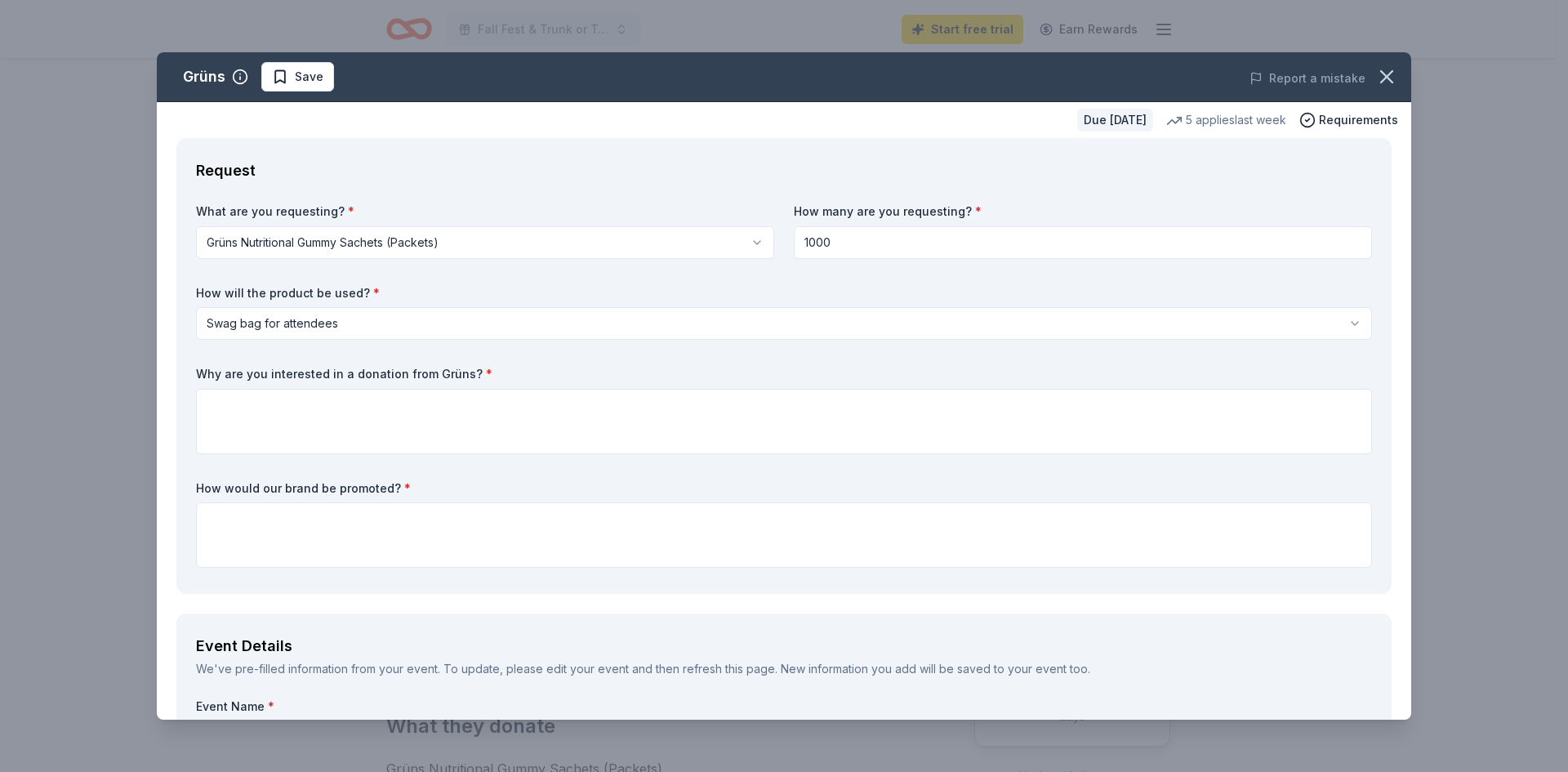
click at [223, 367] on label "Why are you interested in a donation from Grüns? *" at bounding box center [784, 374] width 1176 height 16
drag, startPoint x: 198, startPoint y: 373, endPoint x: 1084, endPoint y: 348, distance: 886.4
click at [743, 353] on div "What are you requesting? * Grüns Nutritional Gummy Sachets (Packets) Grüns Nutr…" at bounding box center [784, 389] width 1176 height 371
click at [581, 376] on label "Why are you interested in a donation from Grüns? *" at bounding box center [784, 374] width 1176 height 16
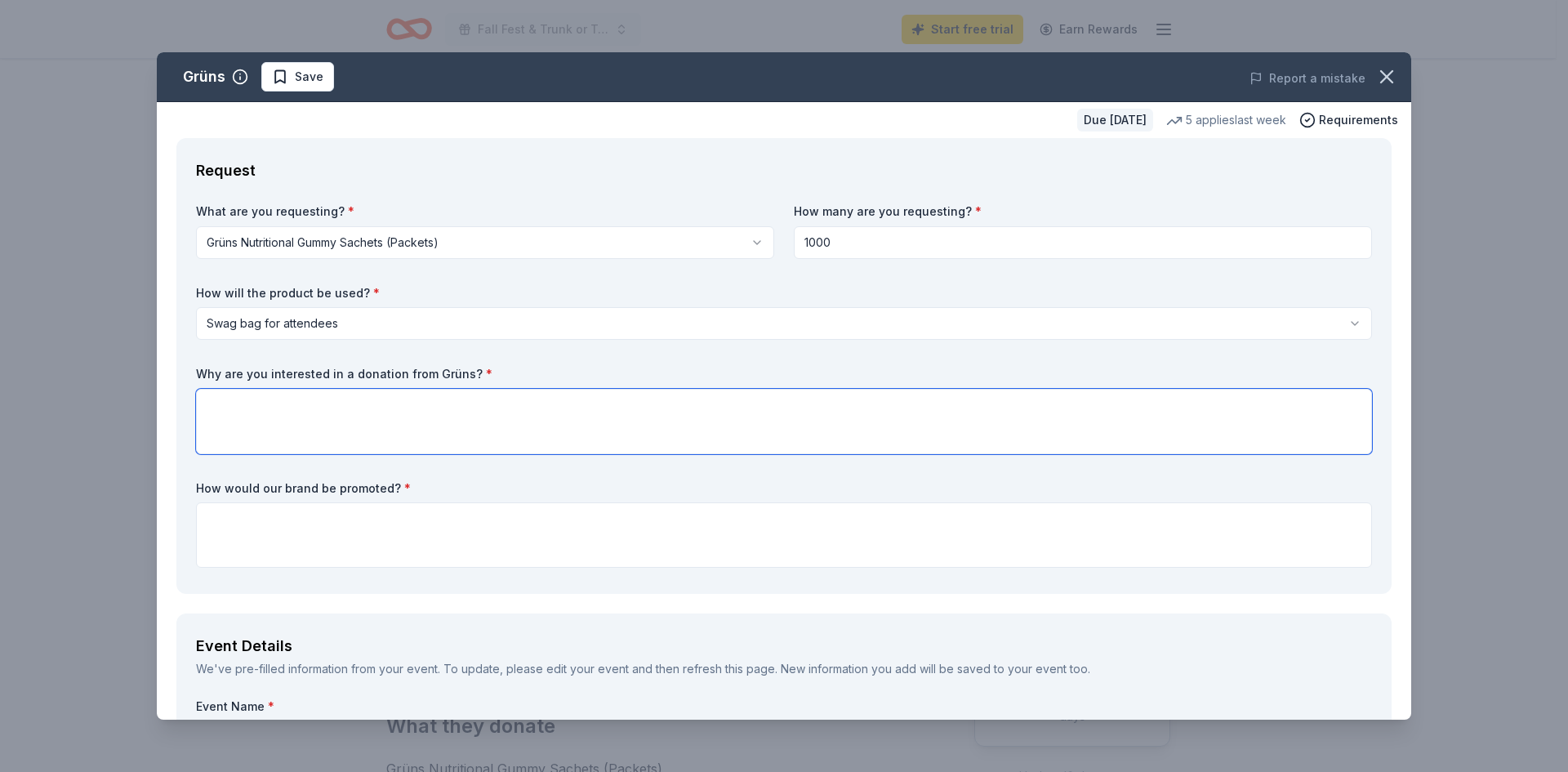
click at [531, 416] on textarea at bounding box center [784, 422] width 1176 height 65
paste textarea "We are interested in a donation from Gruns because their commitment to communit…"
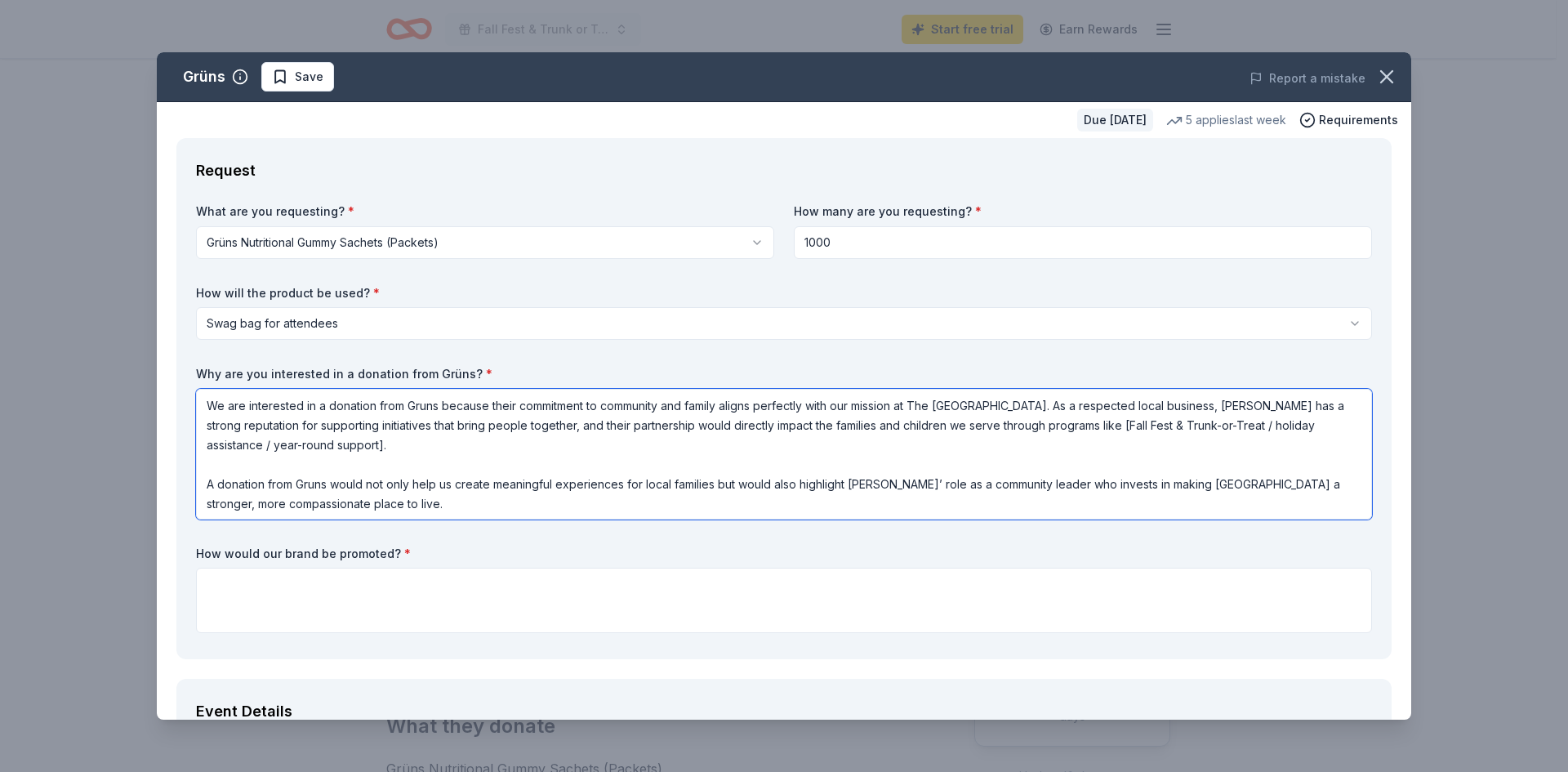
type textarea "We are interested in a donation from Gruns because their commitment to communit…"
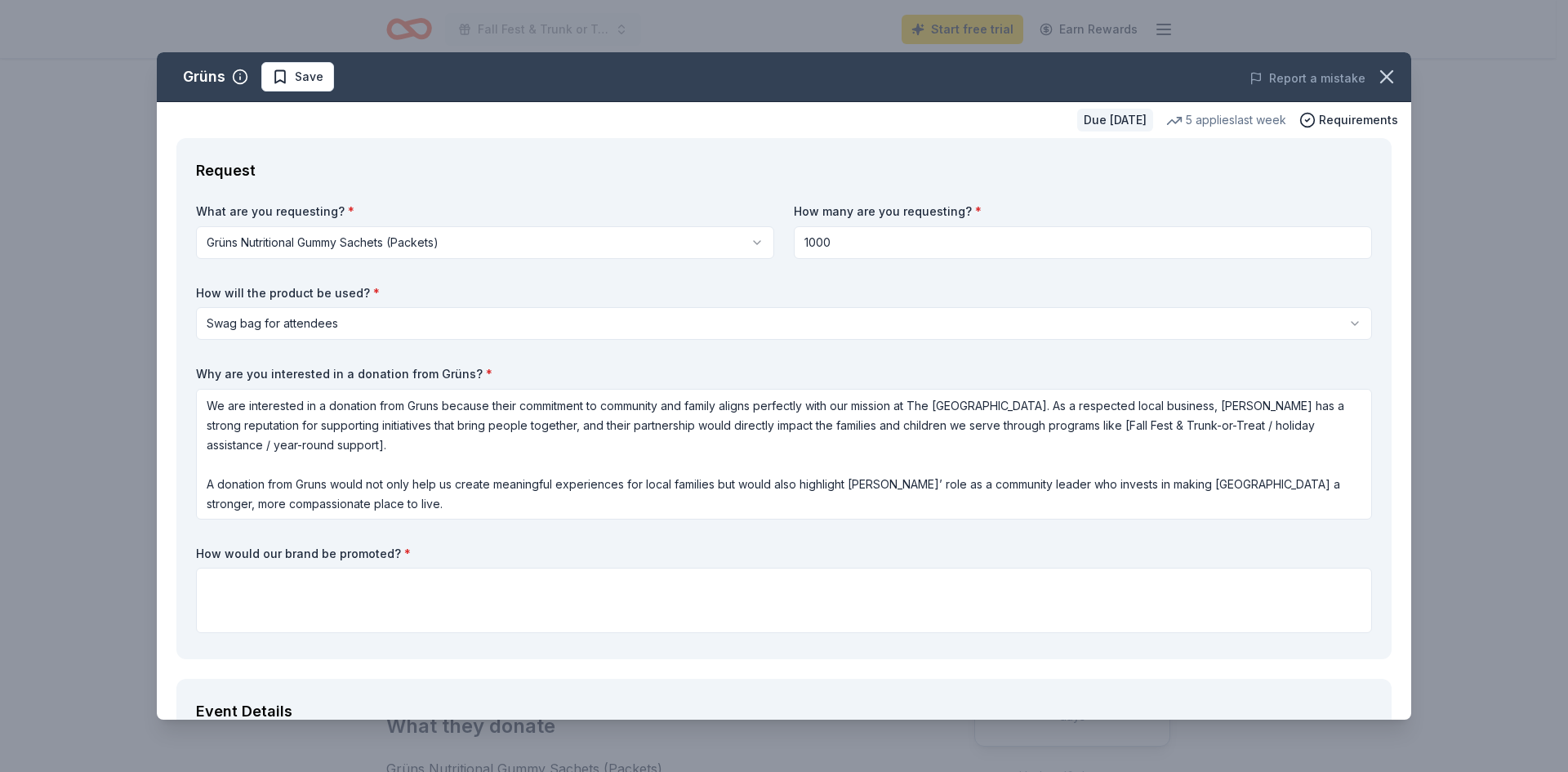
drag, startPoint x: 428, startPoint y: 552, endPoint x: 178, endPoint y: 547, distance: 250.0
click at [178, 547] on div "Request What are you requesting? * Grüns Nutritional Gummy Sachets (Packets) Gr…" at bounding box center [784, 399] width 1215 height 521
drag, startPoint x: 205, startPoint y: 553, endPoint x: 337, endPoint y: 552, distance: 132.0
click at [337, 552] on div "Request What are you requesting? * Grüns Nutritional Gummy Sachets (Packets) Gr…" at bounding box center [784, 399] width 1215 height 521
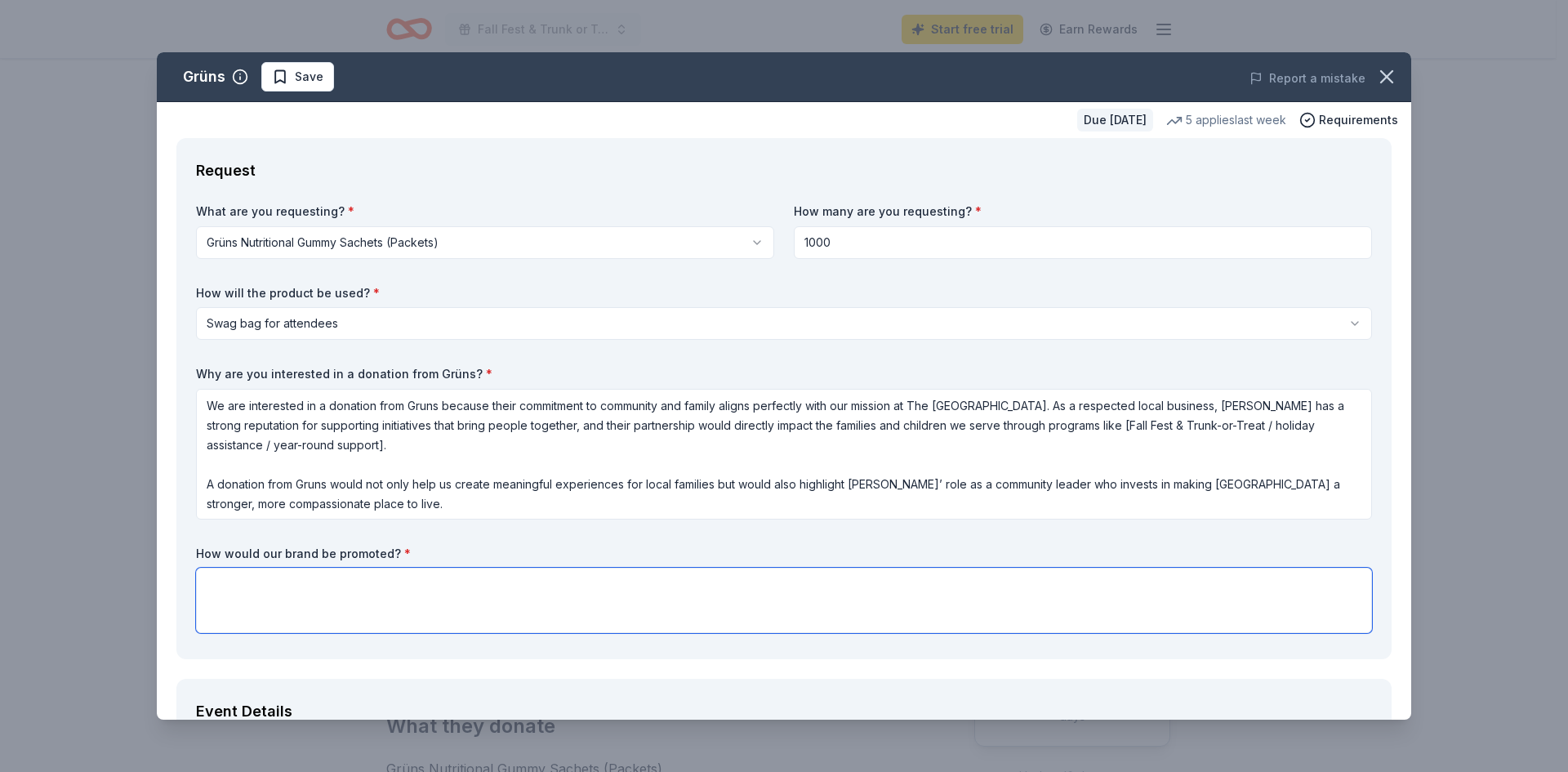
click at [369, 614] on textarea at bounding box center [784, 600] width 1176 height 65
paste textarea "Gruns’ brand would be promoted through a variety of high-visibility channels co…"
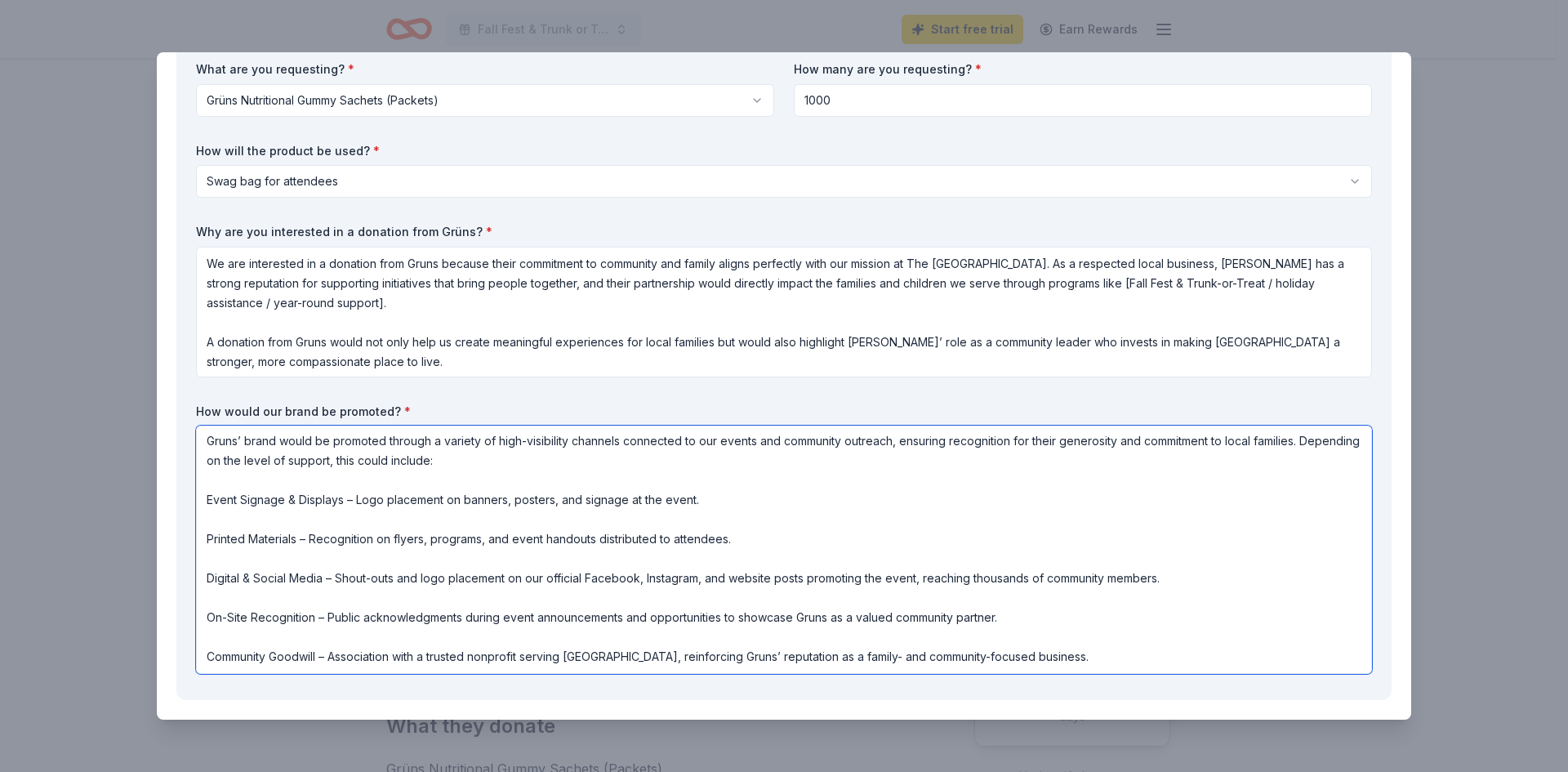
scroll to position [170, 0]
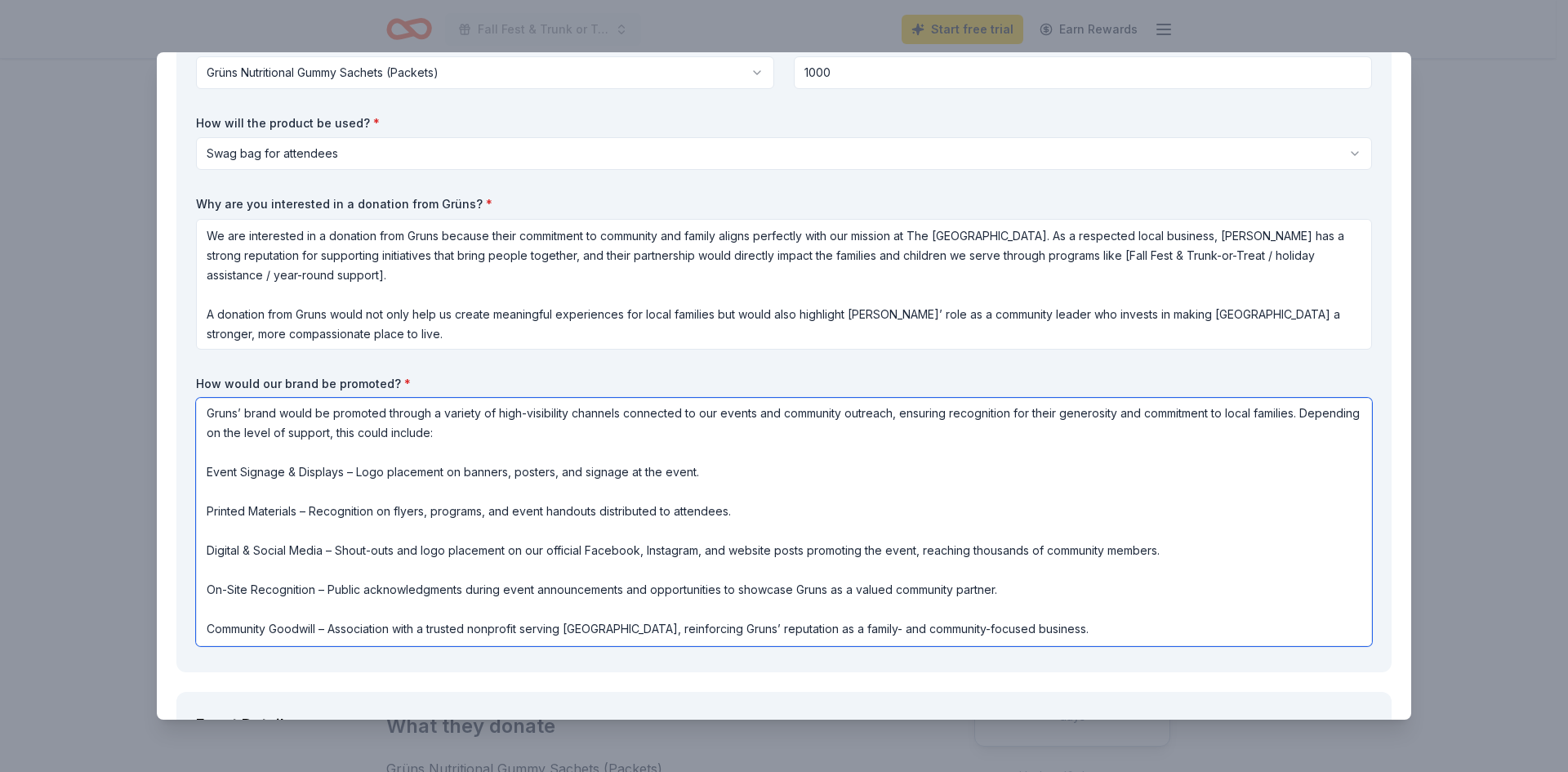
drag, startPoint x: 754, startPoint y: 507, endPoint x: 195, endPoint y: 519, distance: 559.1
click at [195, 519] on div "Request What are you requesting? * Grüns Nutritional Gummy Sachets (Packets) Gr…" at bounding box center [784, 320] width 1215 height 704
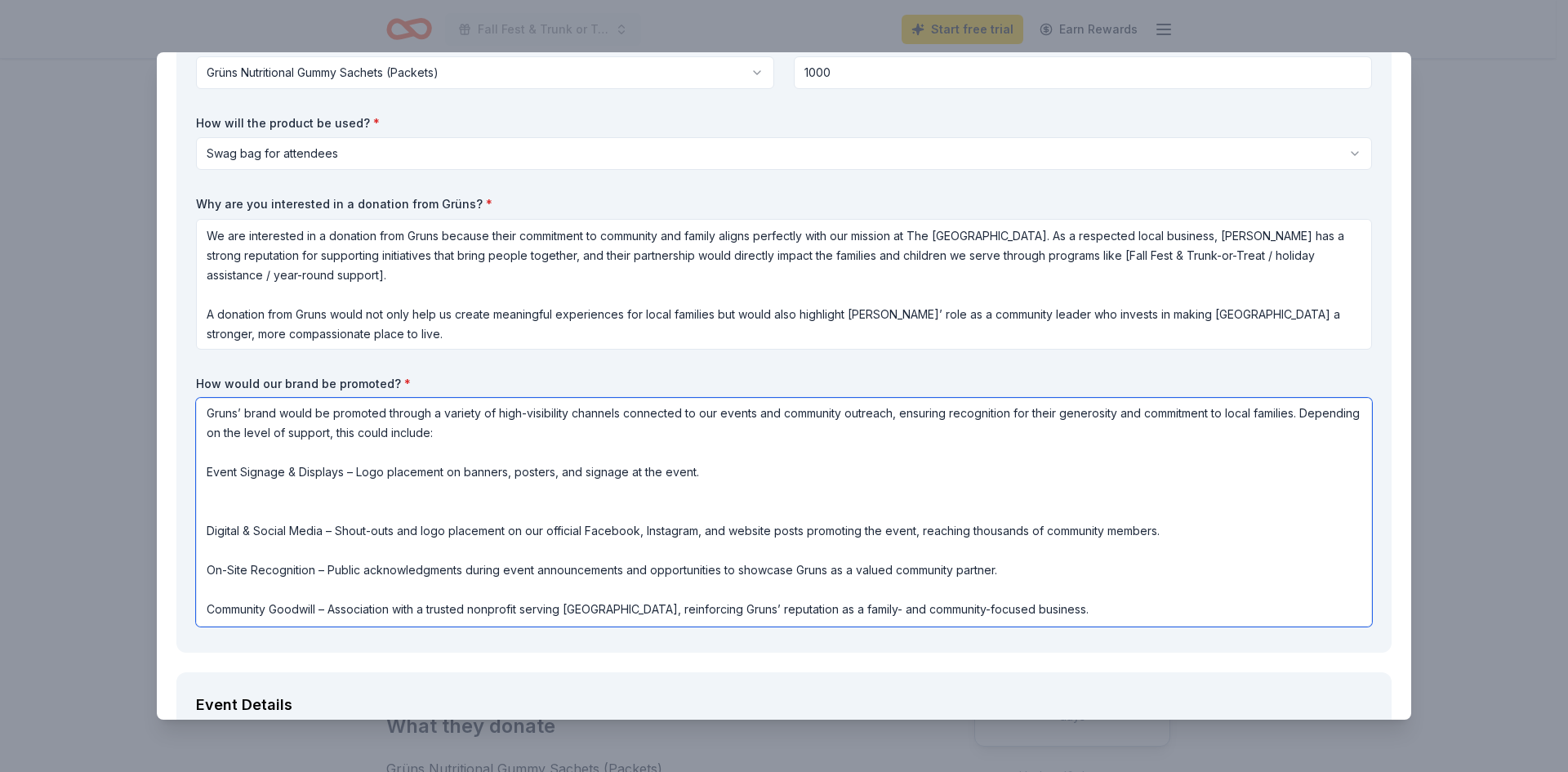
scroll to position [0, 0]
click at [216, 484] on textarea "Gruns’ brand would be promoted through a variety of high-visibility channels co…" at bounding box center [784, 511] width 1176 height 229
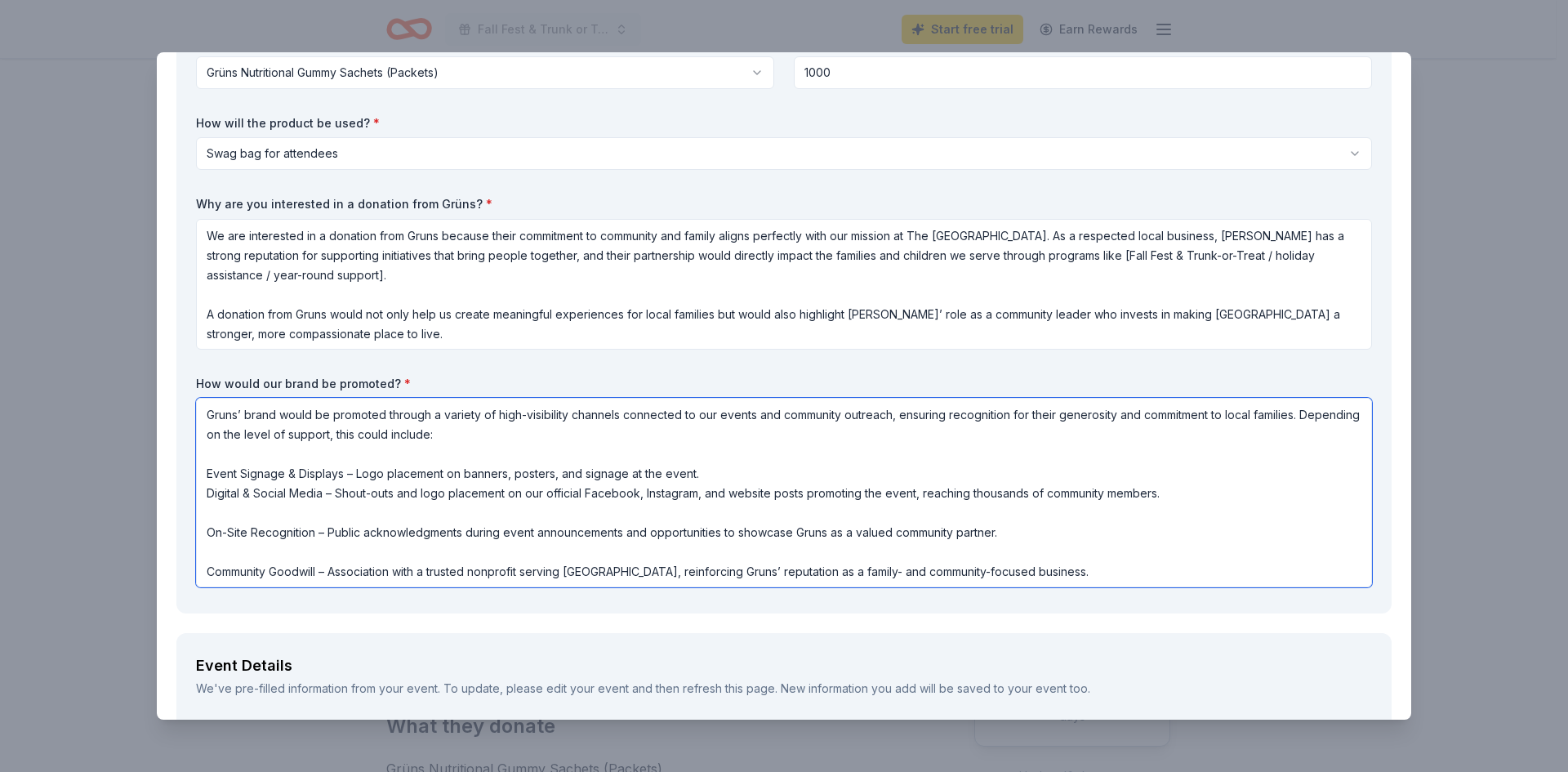
click at [220, 516] on textarea "Gruns’ brand would be promoted through a variety of high-visibility channels co…" at bounding box center [784, 491] width 1176 height 189
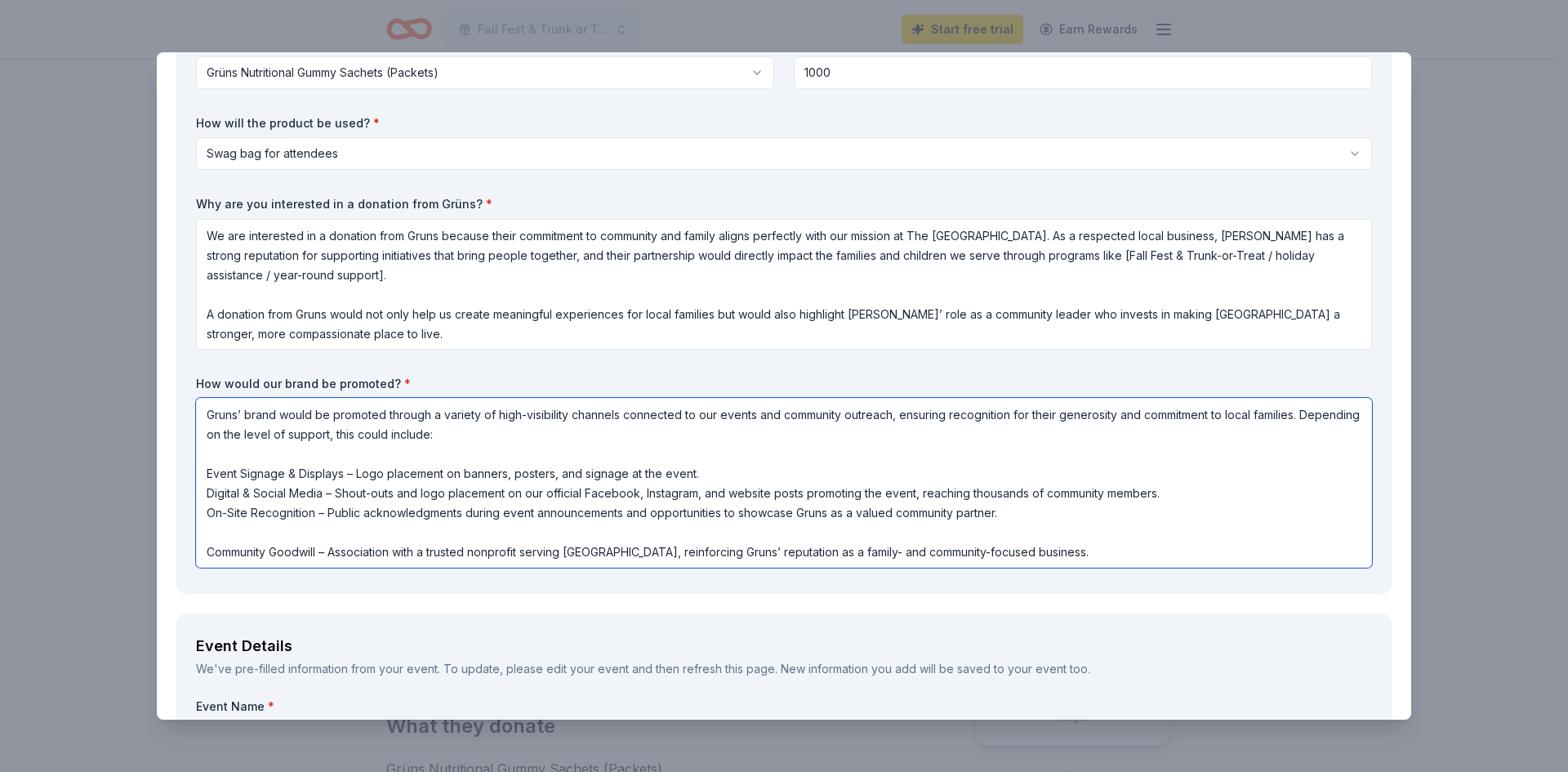
click at [214, 539] on textarea "Gruns’ brand would be promoted through a variety of high-visibility channels co…" at bounding box center [784, 482] width 1176 height 170
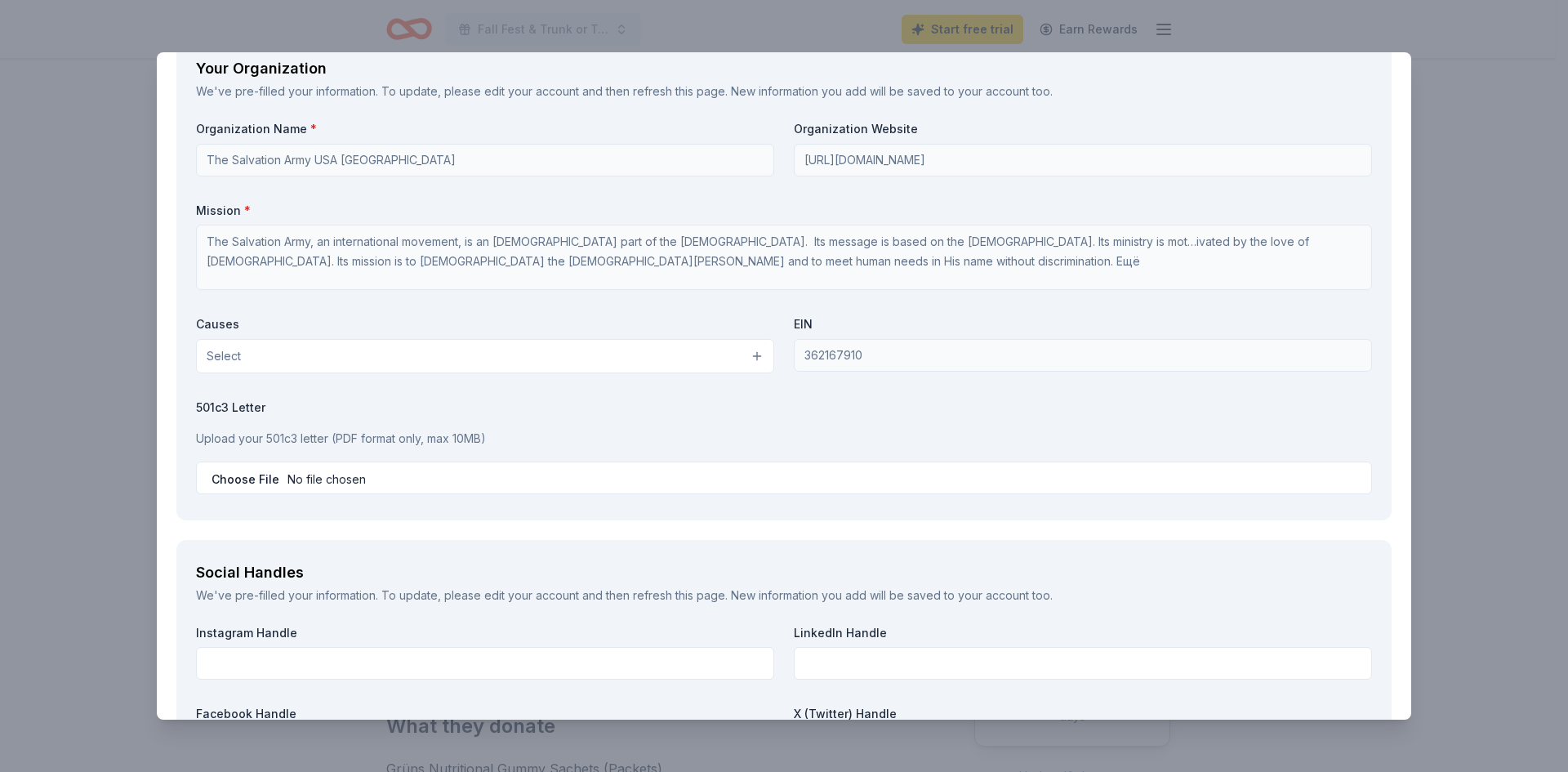
scroll to position [1797, 0]
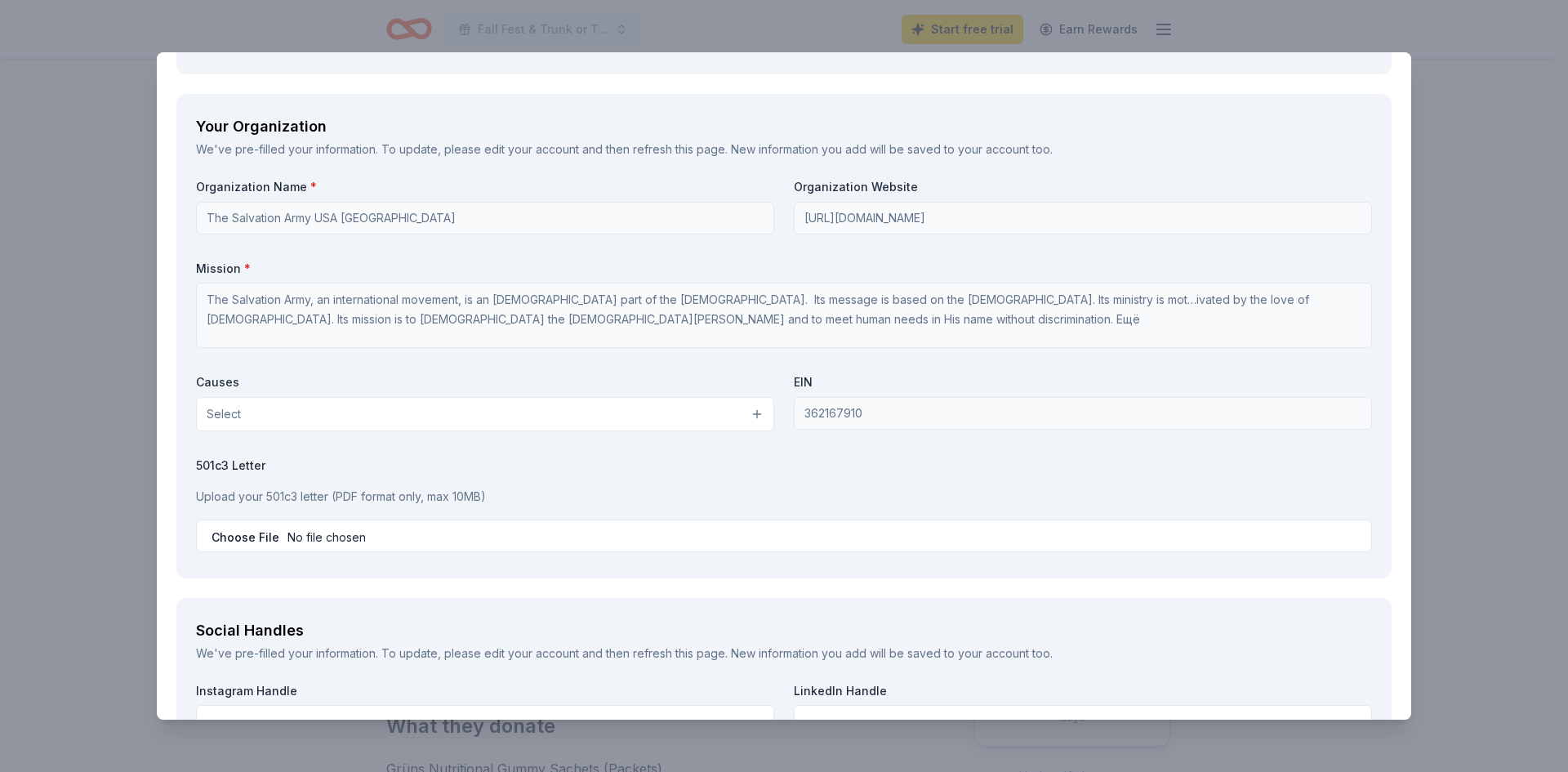
type textarea "Gruns’ brand would be promoted through a variety of high-visibility channels co…"
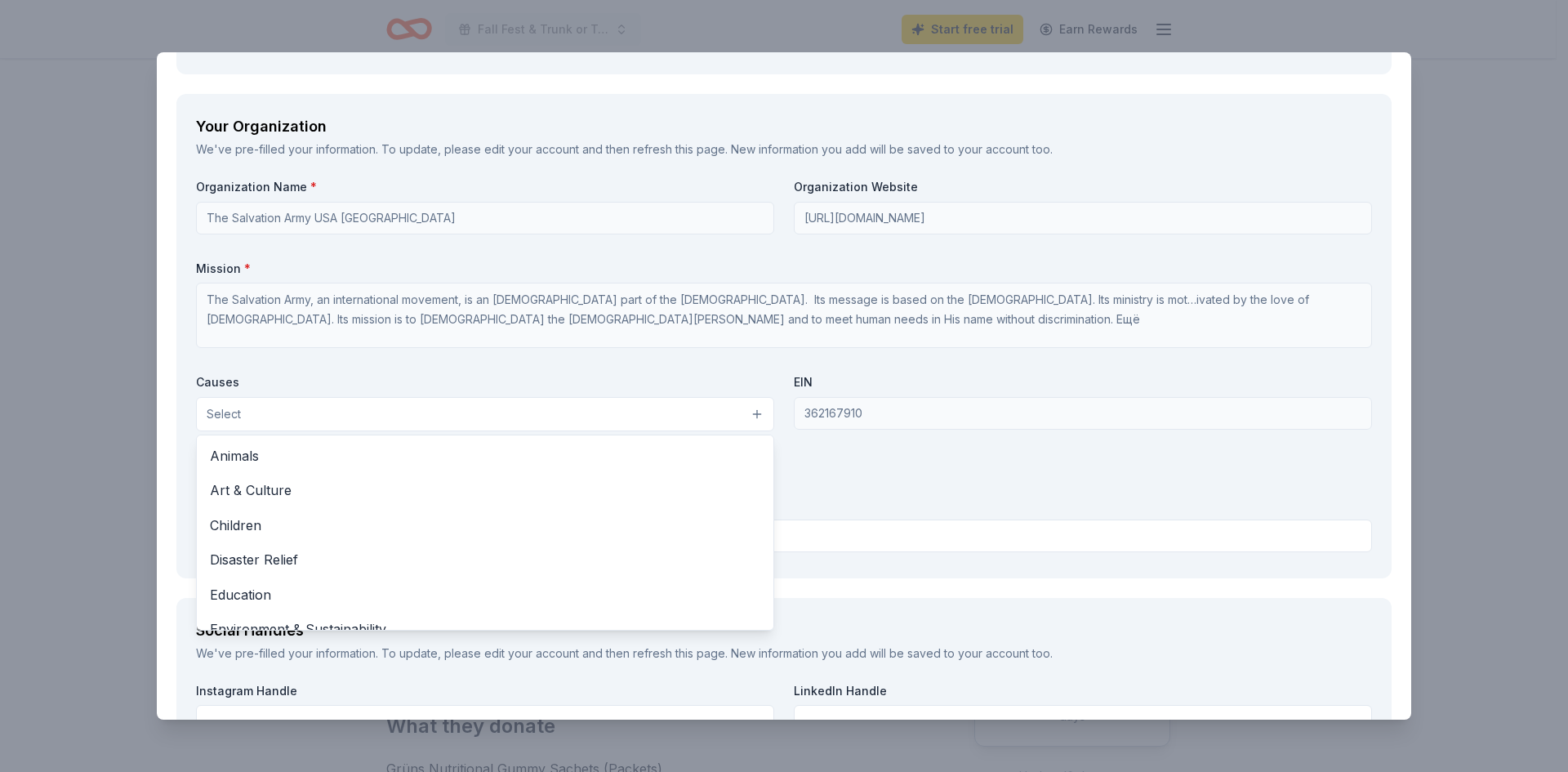
click at [568, 421] on button "Select" at bounding box center [485, 415] width 578 height 34
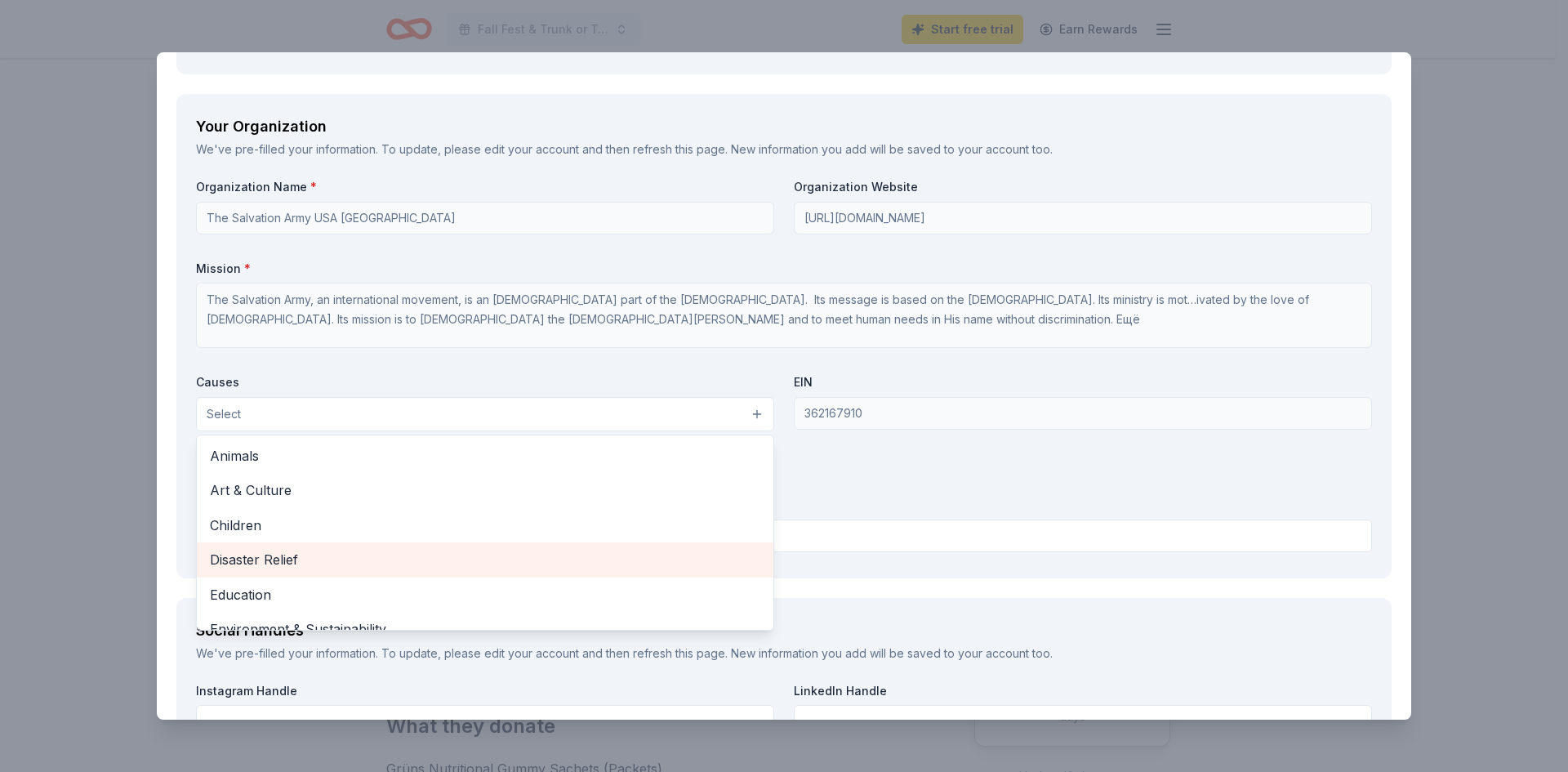
click at [334, 555] on span "Disaster Relief" at bounding box center [485, 558] width 550 height 21
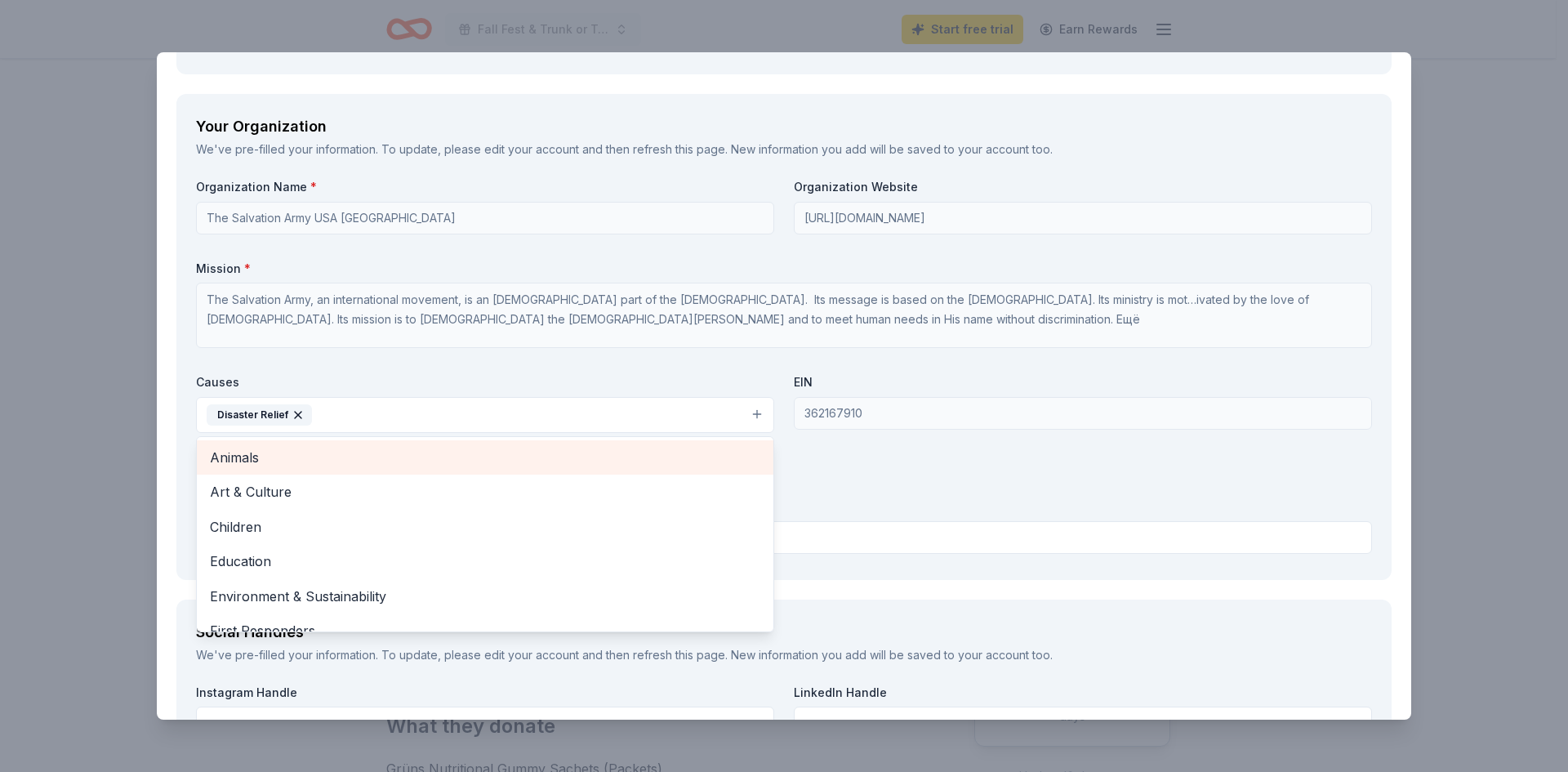
click at [337, 462] on span "Animals" at bounding box center [485, 457] width 550 height 21
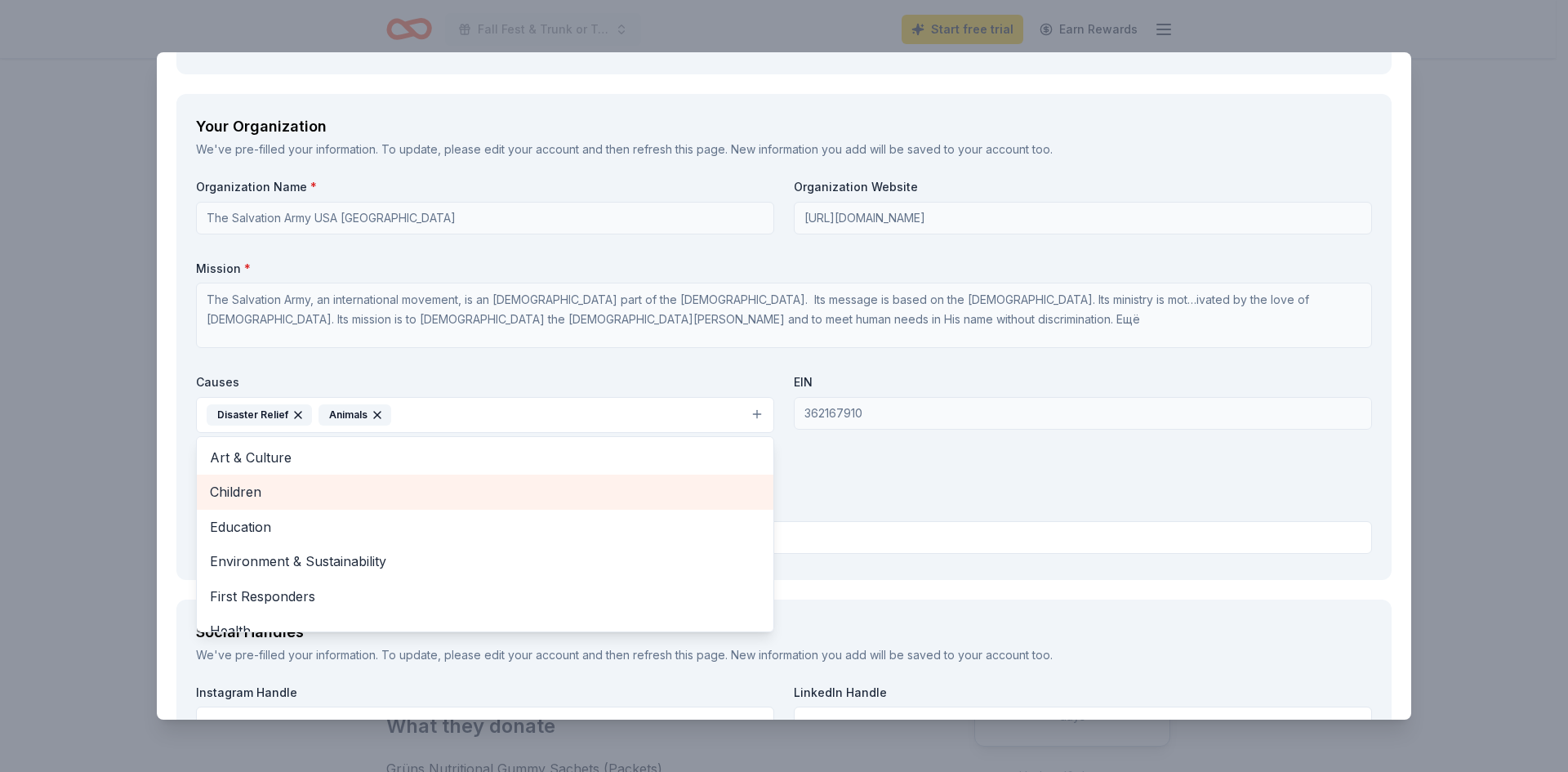
click at [323, 495] on span "Children" at bounding box center [485, 491] width 550 height 21
click at [323, 500] on span "Education" at bounding box center [485, 491] width 550 height 21
click at [328, 492] on span "Environment & Sustainability" at bounding box center [485, 491] width 550 height 21
click at [328, 492] on span "First Responders" at bounding box center [485, 491] width 550 height 21
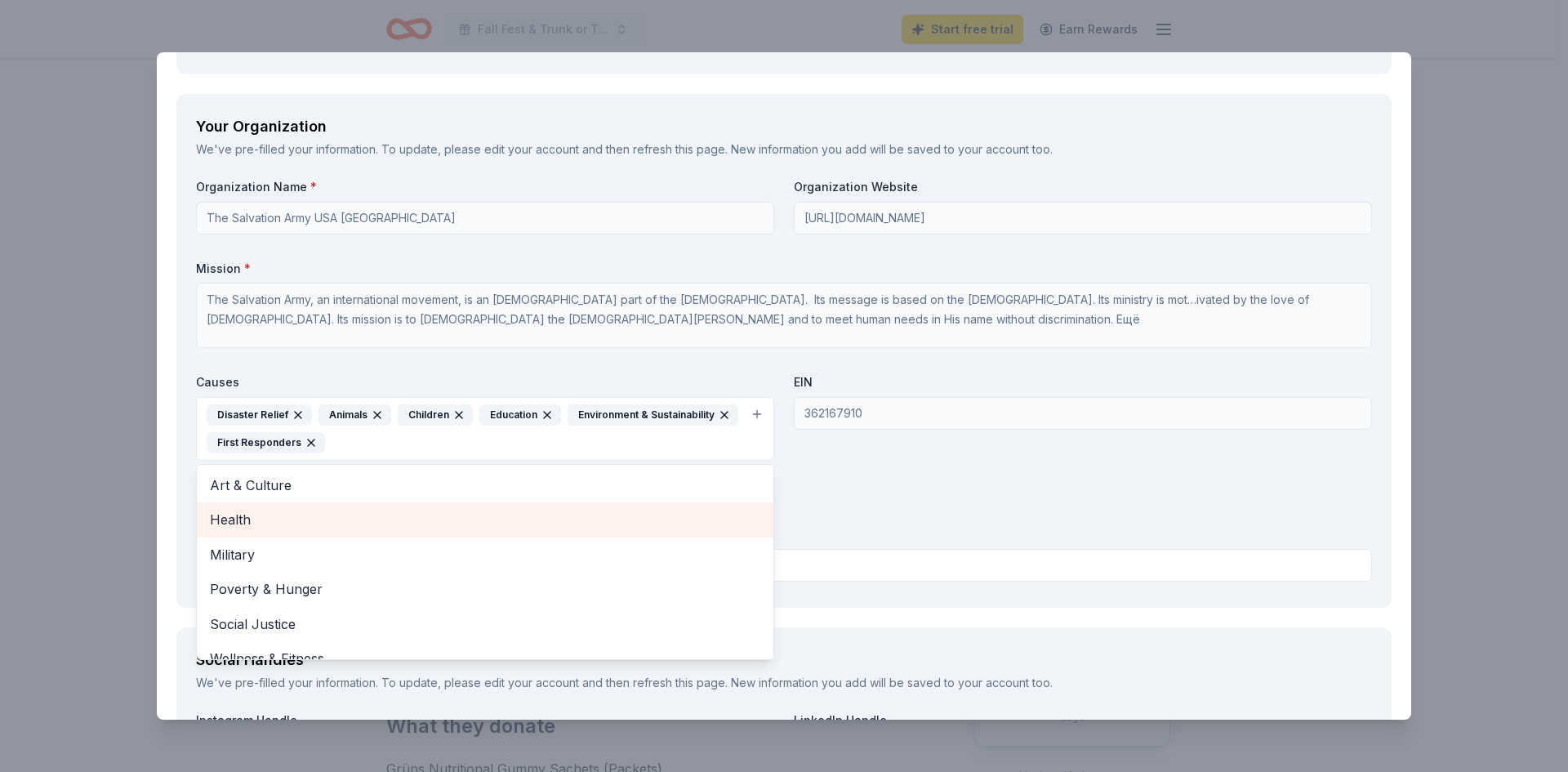
click at [298, 519] on span "Health" at bounding box center [485, 519] width 550 height 21
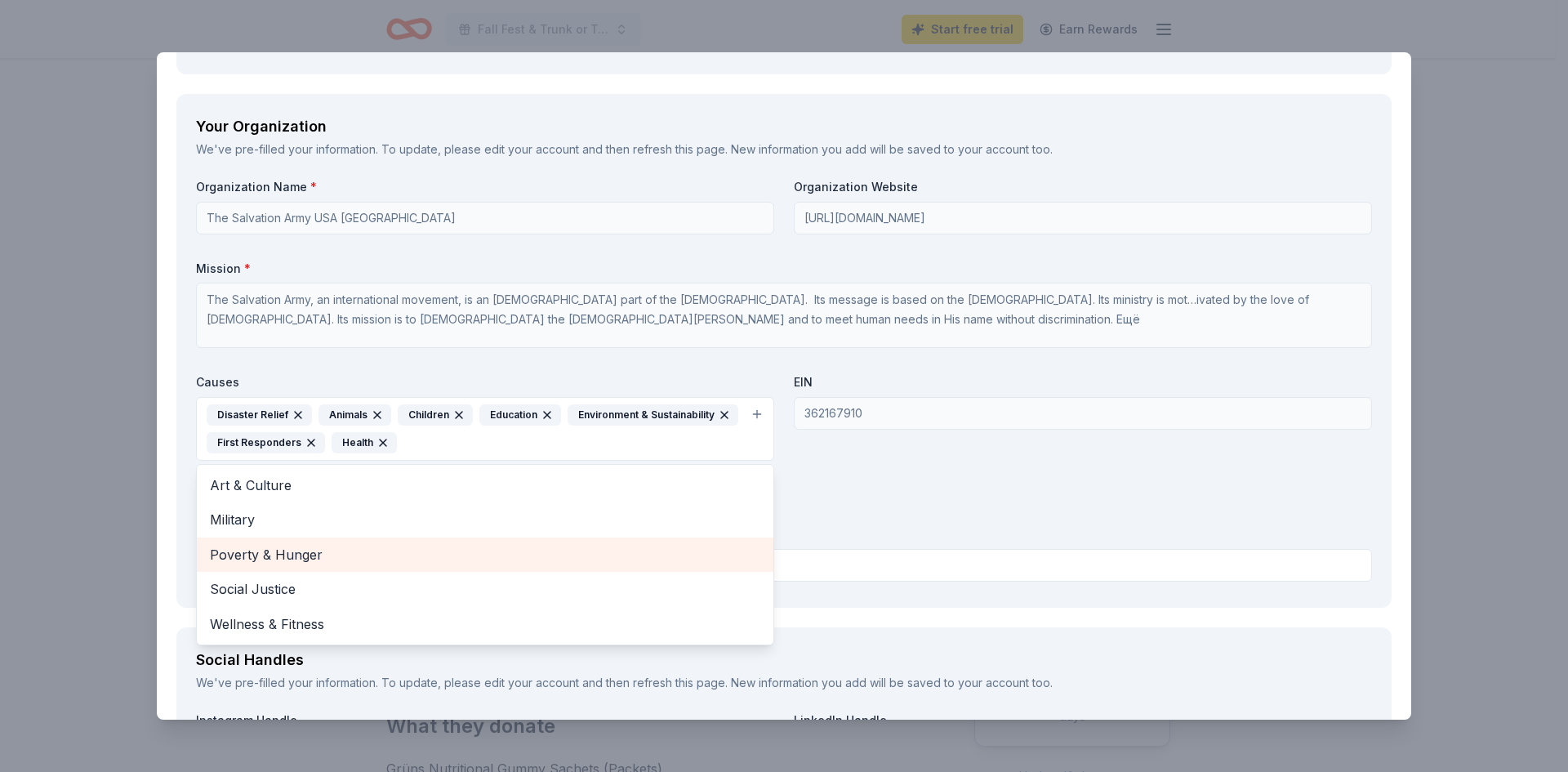
click at [302, 552] on span "Poverty & Hunger" at bounding box center [485, 554] width 550 height 21
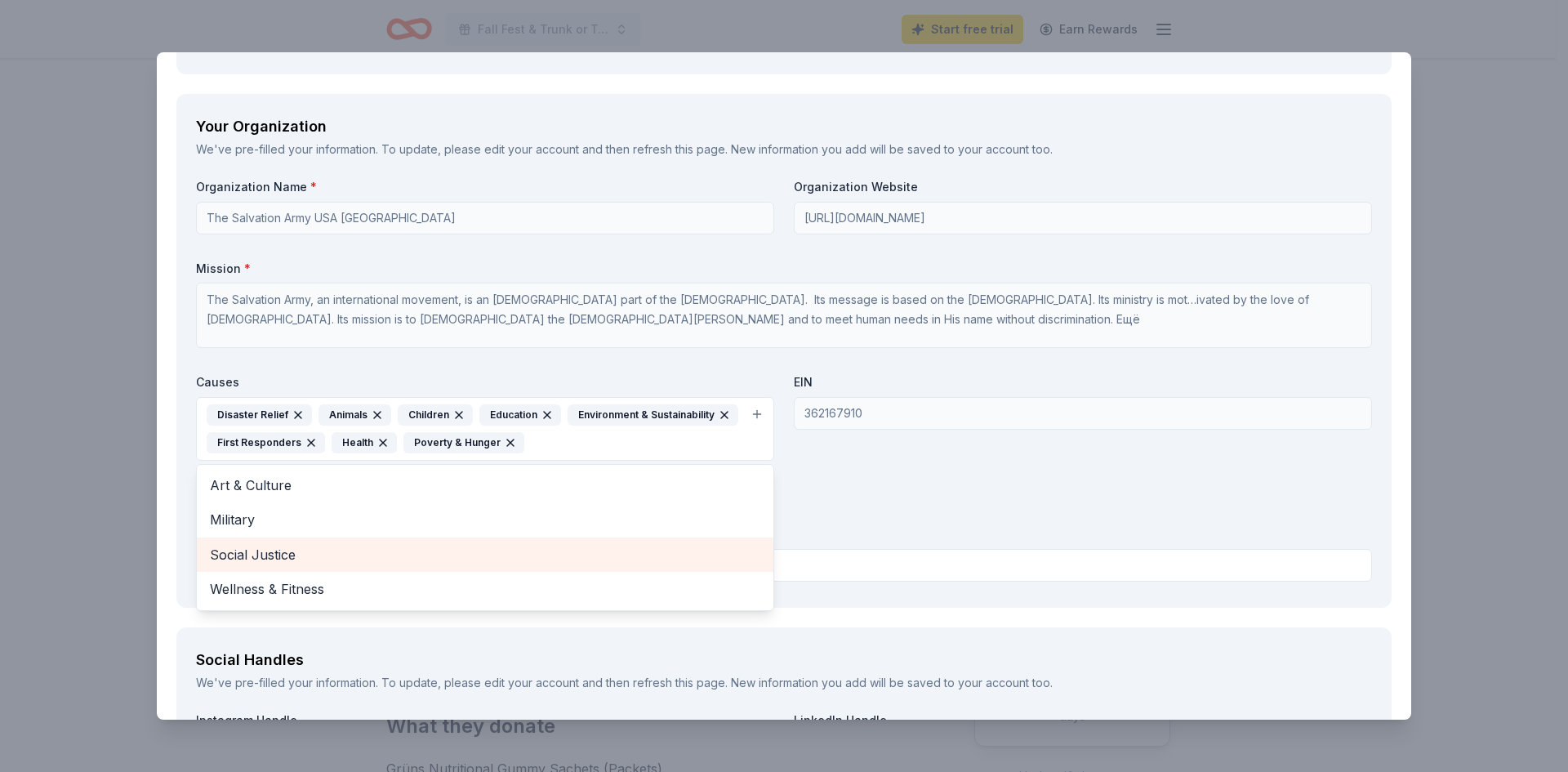
click at [303, 554] on span "Social Justice" at bounding box center [485, 554] width 550 height 21
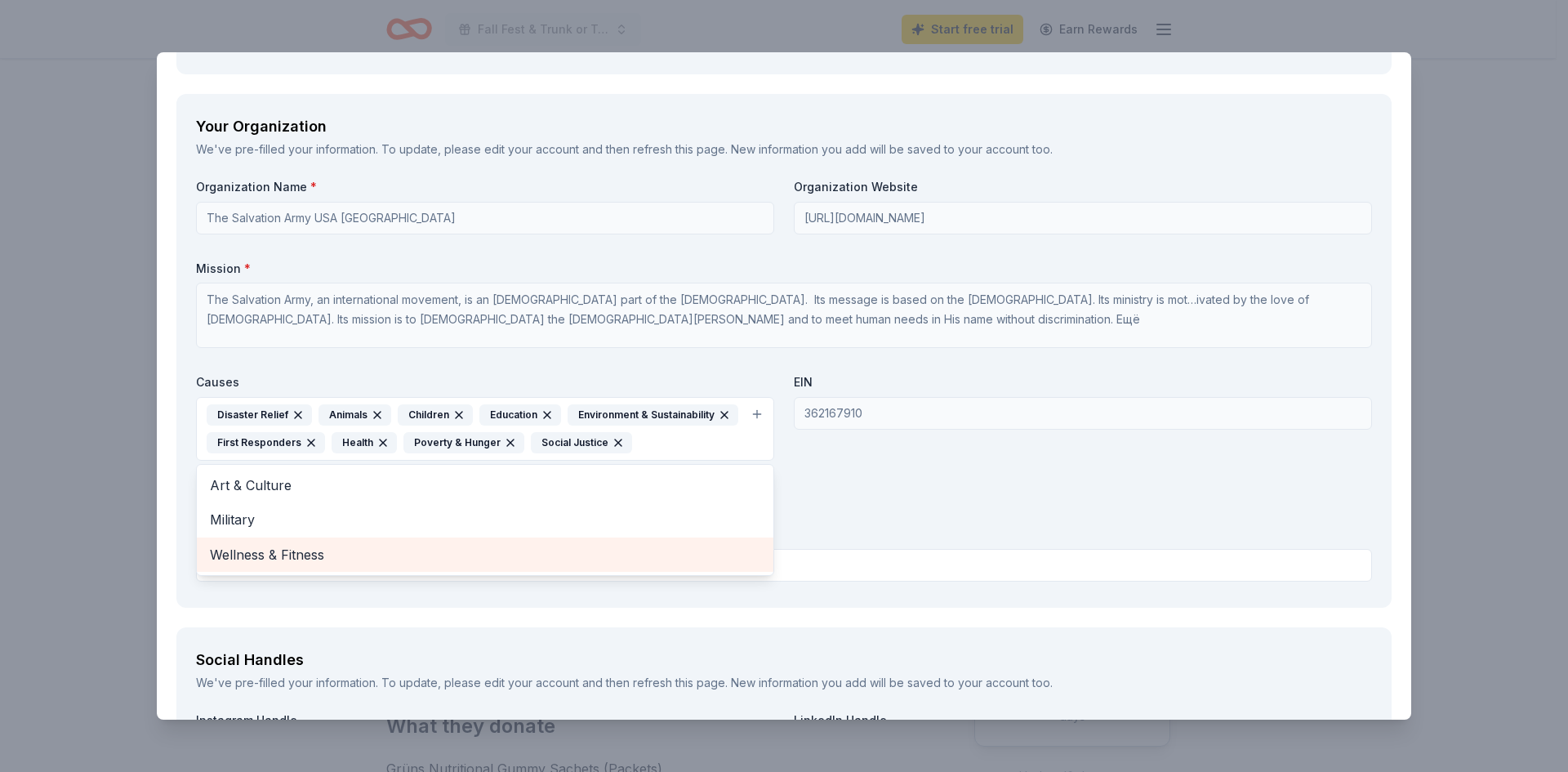
click at [303, 554] on span "Wellness & Fitness" at bounding box center [485, 554] width 550 height 21
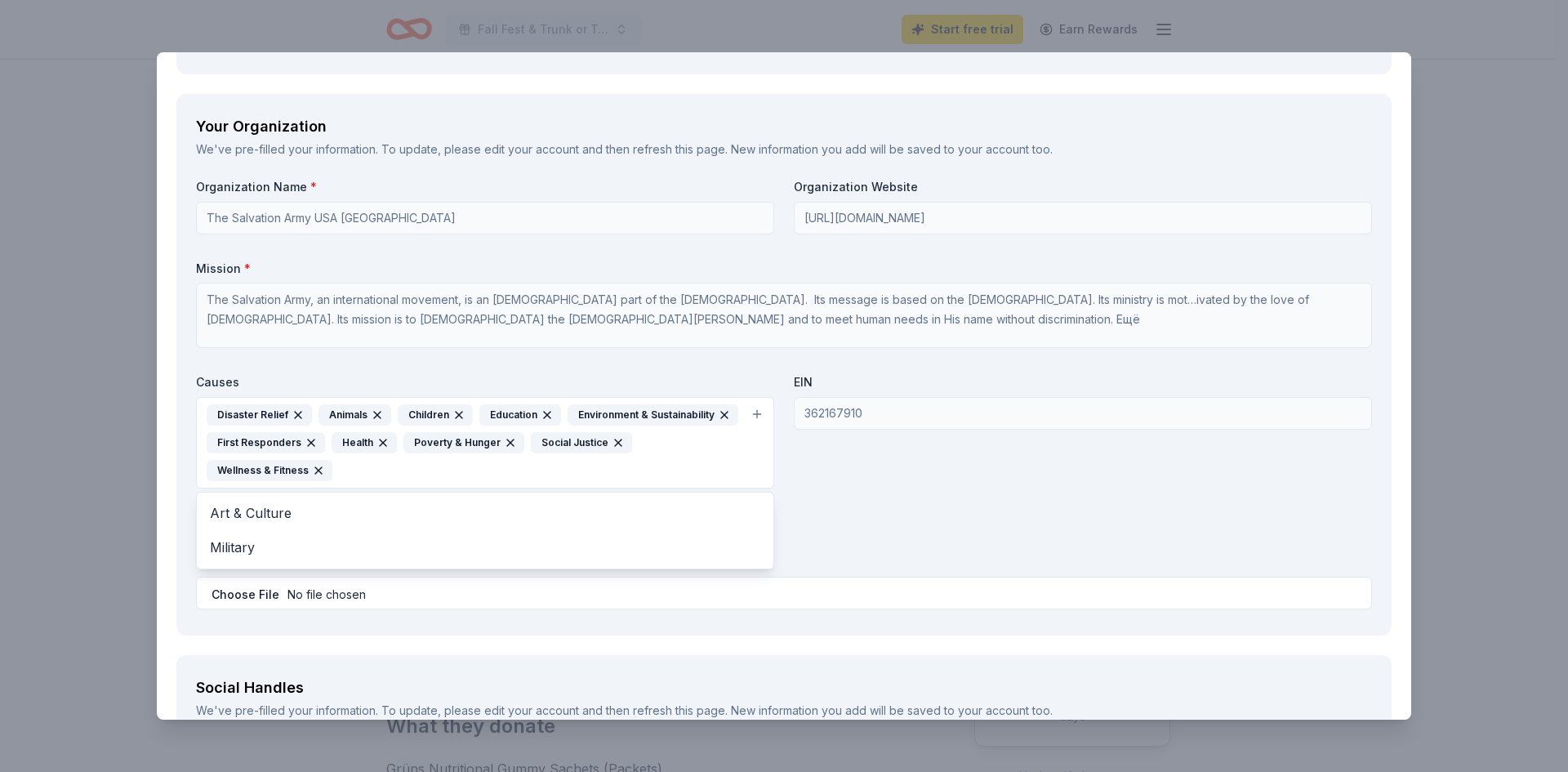
click at [909, 540] on div "Organization Name * The Salvation Army USA Central Territory Organization Websi…" at bounding box center [784, 397] width 1176 height 436
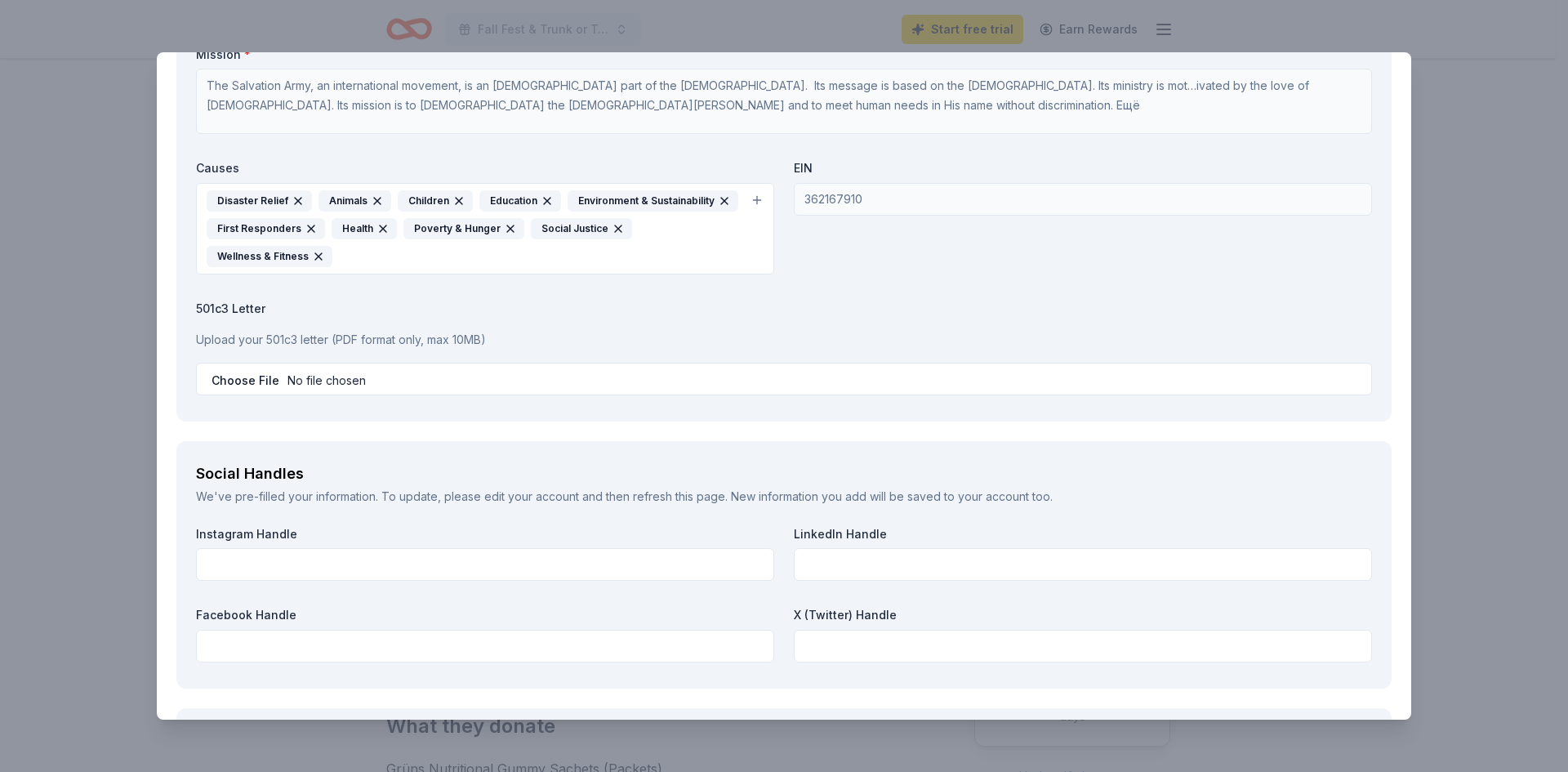
scroll to position [2042, 0]
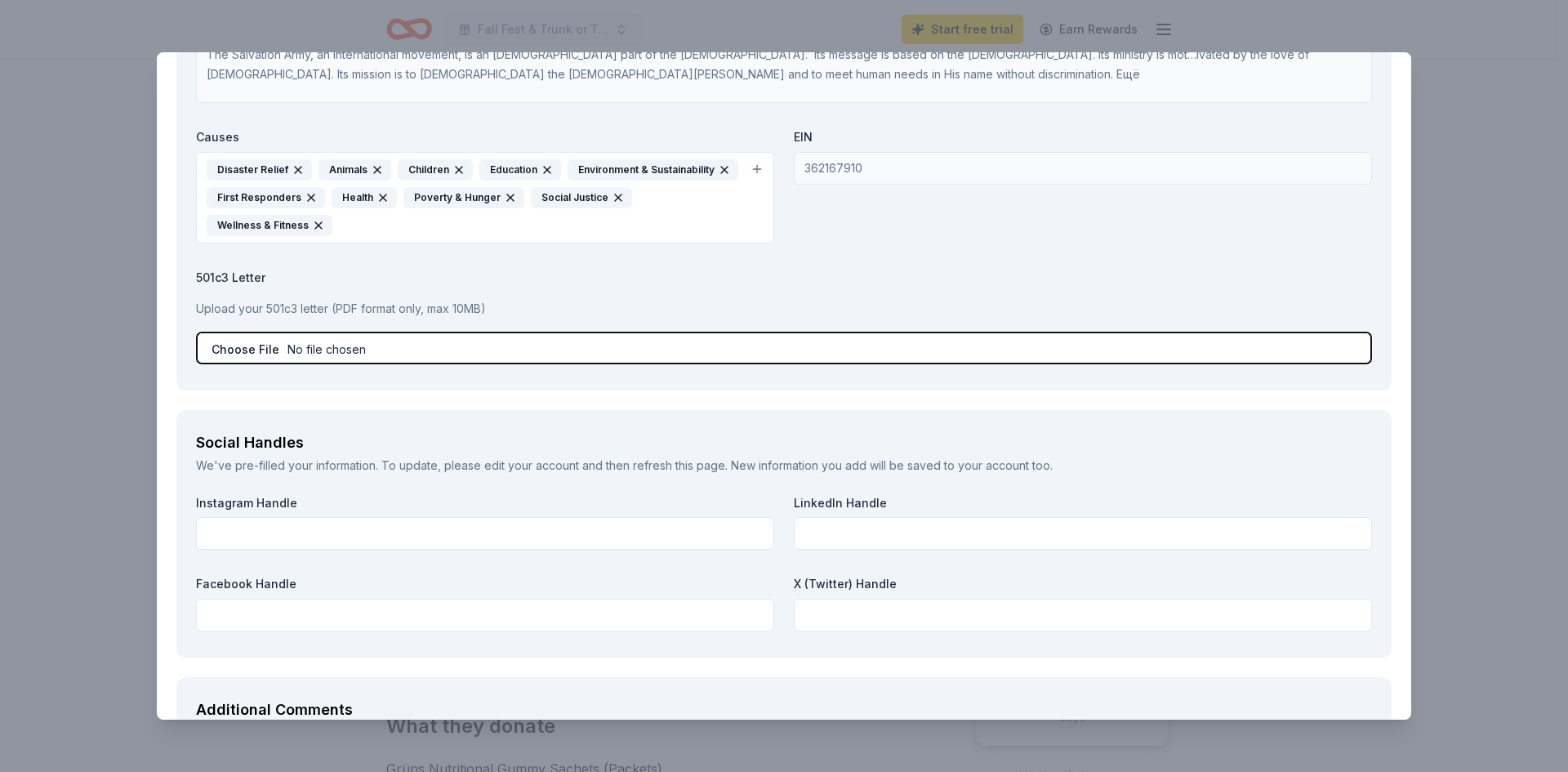
click at [229, 356] on input "file" at bounding box center [784, 348] width 1176 height 33
type input "C:\fakepath\IRS Determination Letter (Dec.2018).pdf"
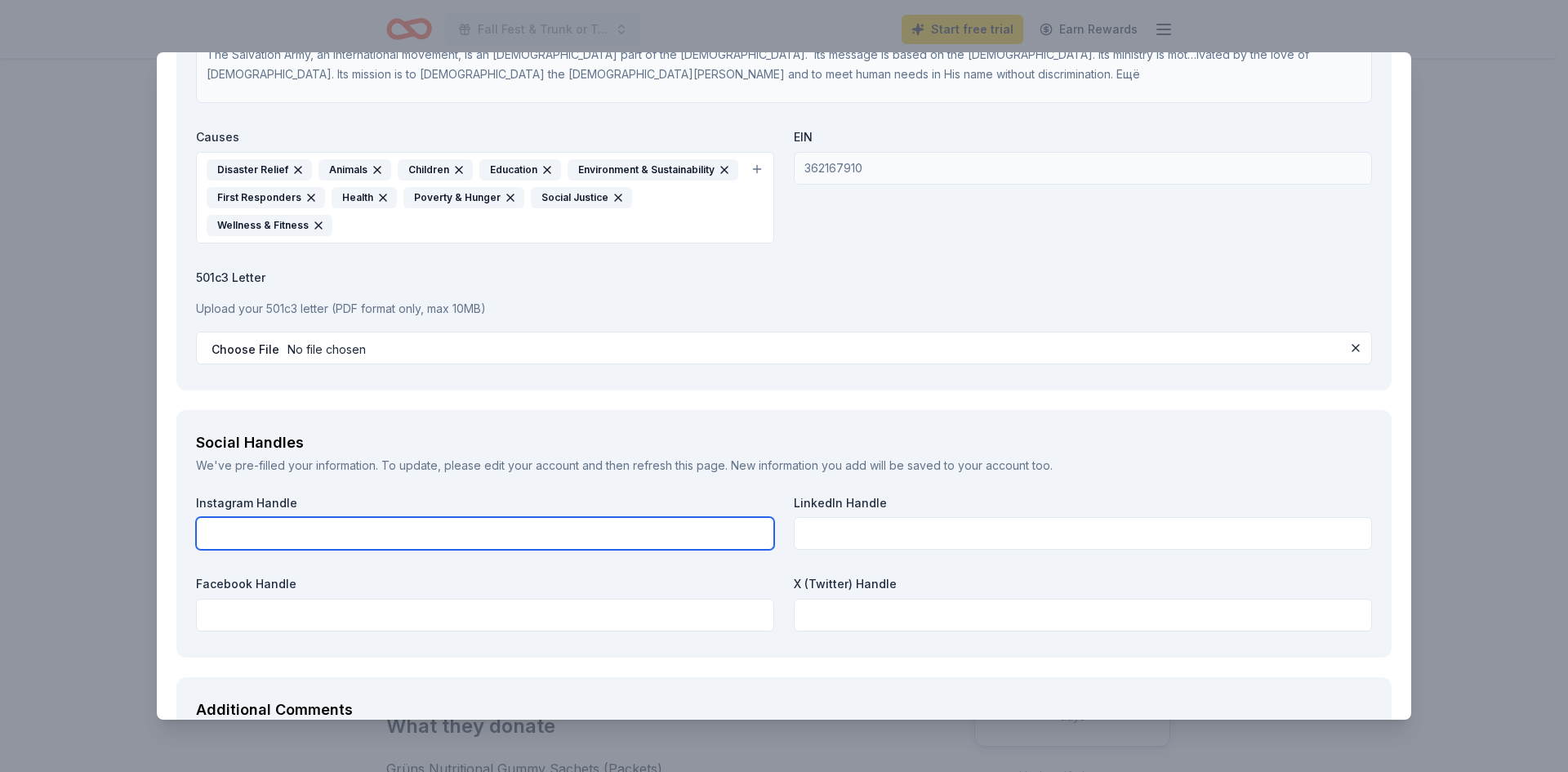
click at [431, 531] on input "text" at bounding box center [485, 533] width 578 height 33
paste input "https://www.instagram.com/sarockcounty/"
type input "https://www.instagram.com/sarockcounty/"
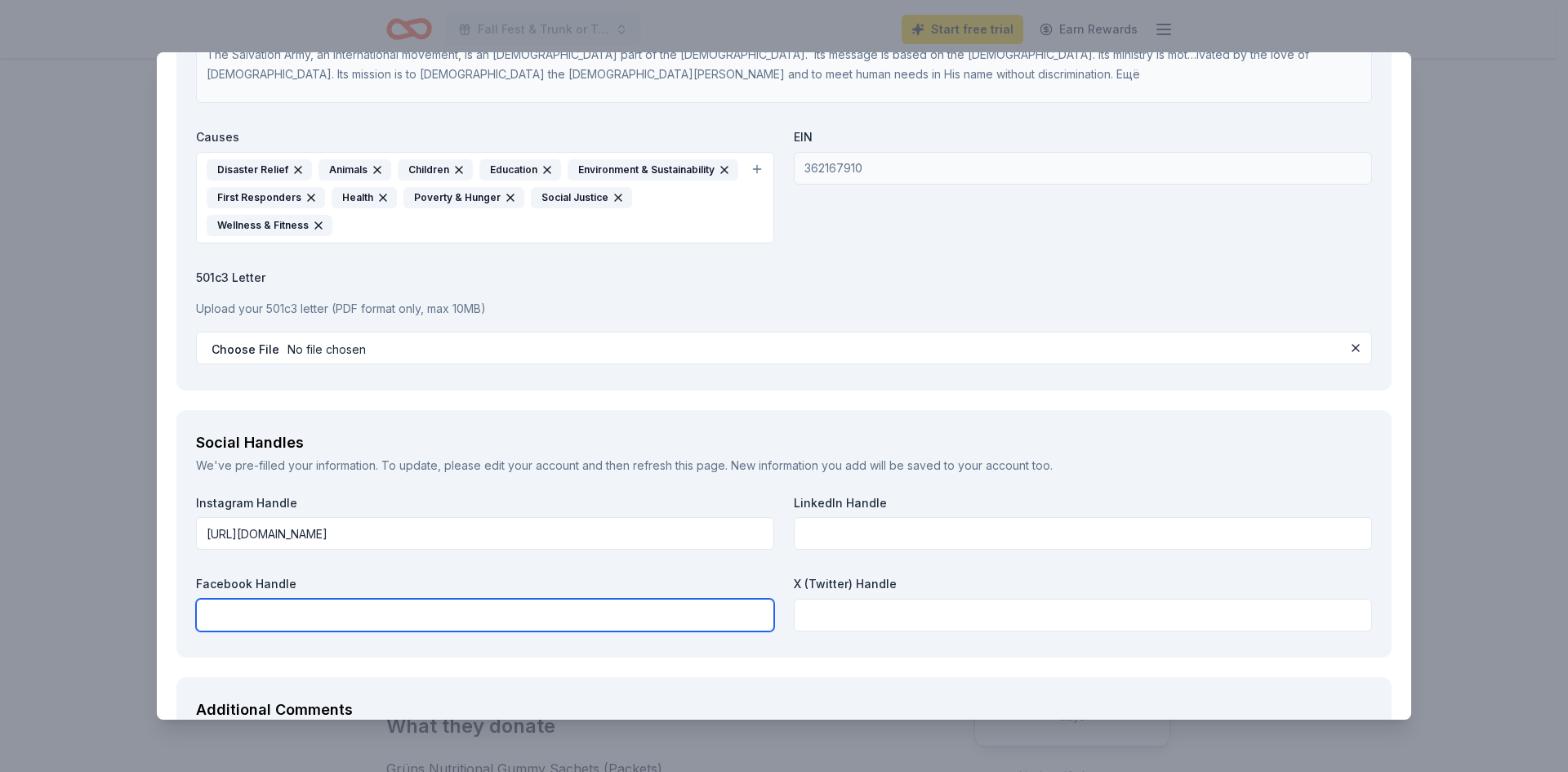
click at [315, 619] on input "text" at bounding box center [485, 615] width 578 height 33
click at [294, 624] on input "text" at bounding box center [485, 615] width 578 height 33
paste input "https://www.facebook.com/RockCountySA/"
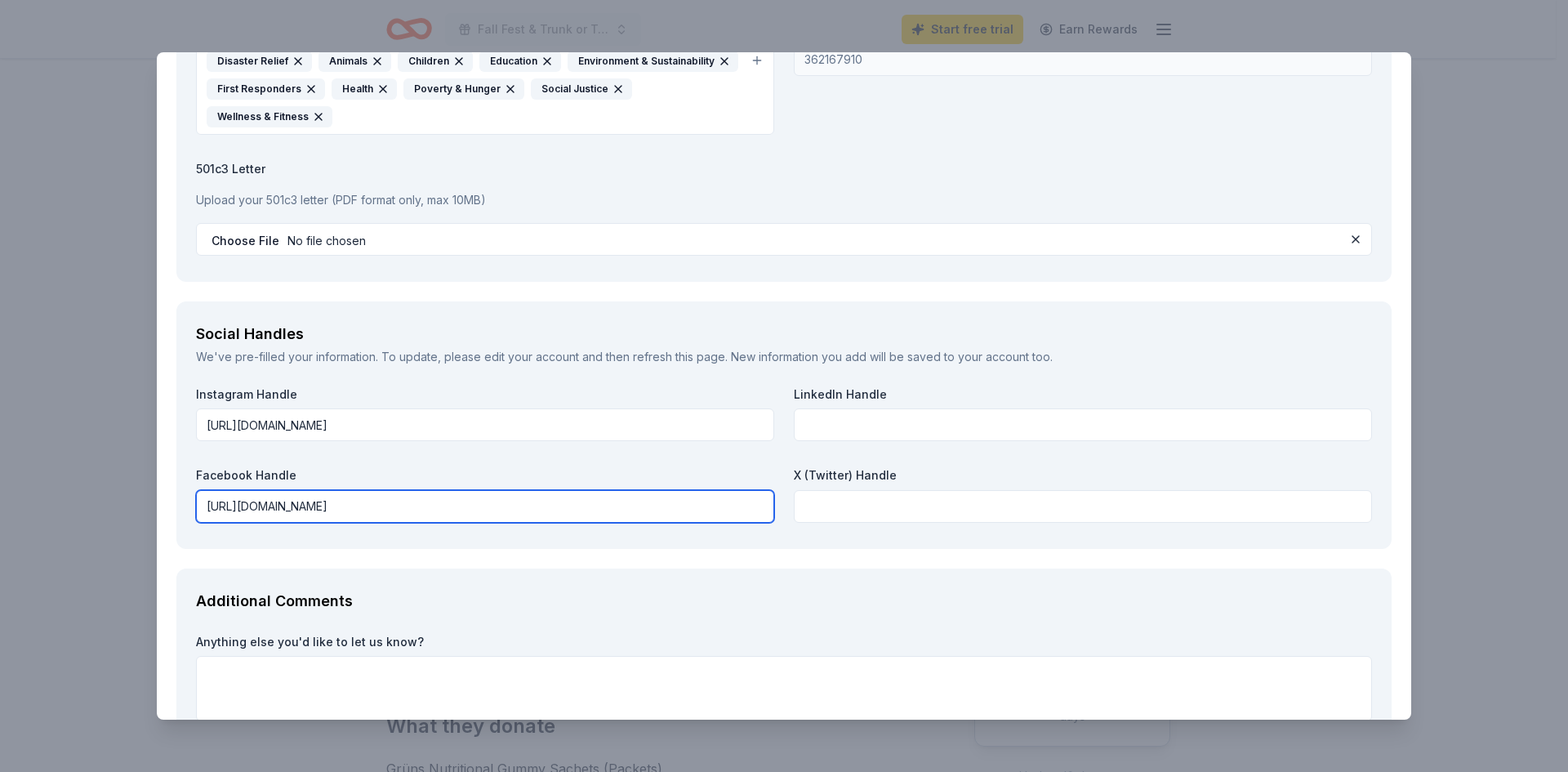
scroll to position [2264, 0]
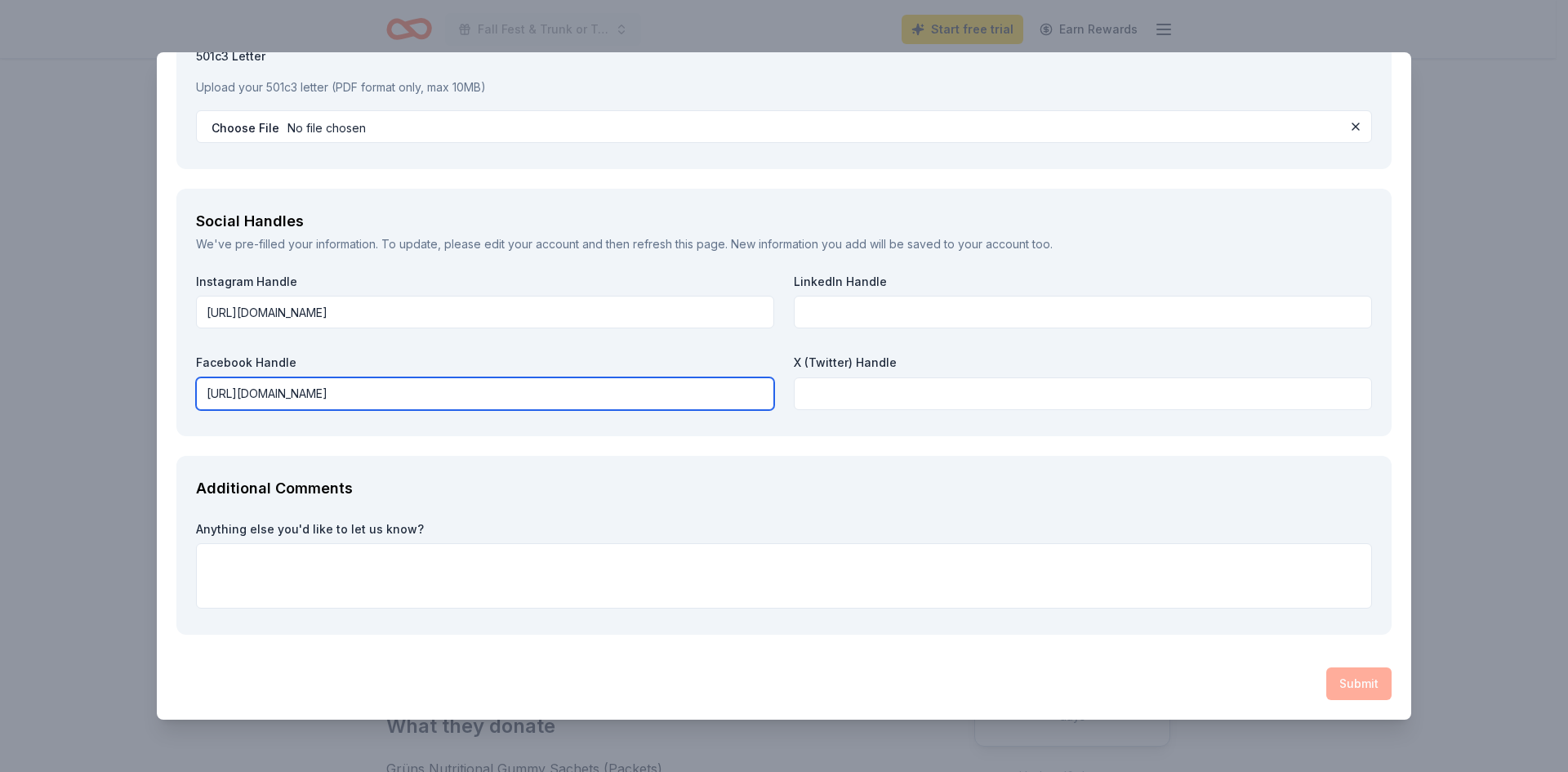
type input "https://www.facebook.com/RockCountySA/"
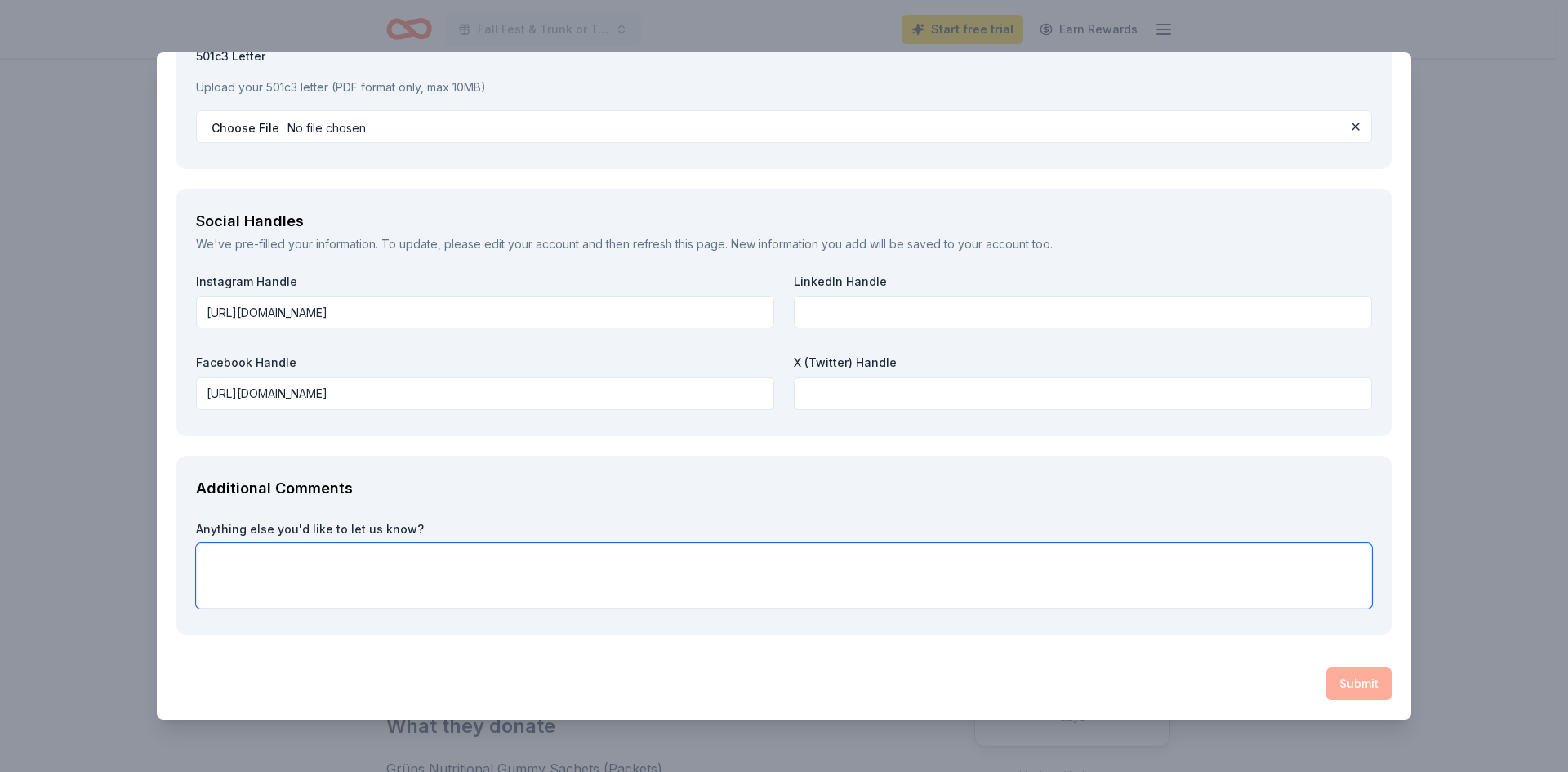
click at [1226, 592] on textarea at bounding box center [784, 576] width 1176 height 65
click at [936, 371] on div "X (Twitter) Handle" at bounding box center [1082, 382] width 578 height 55
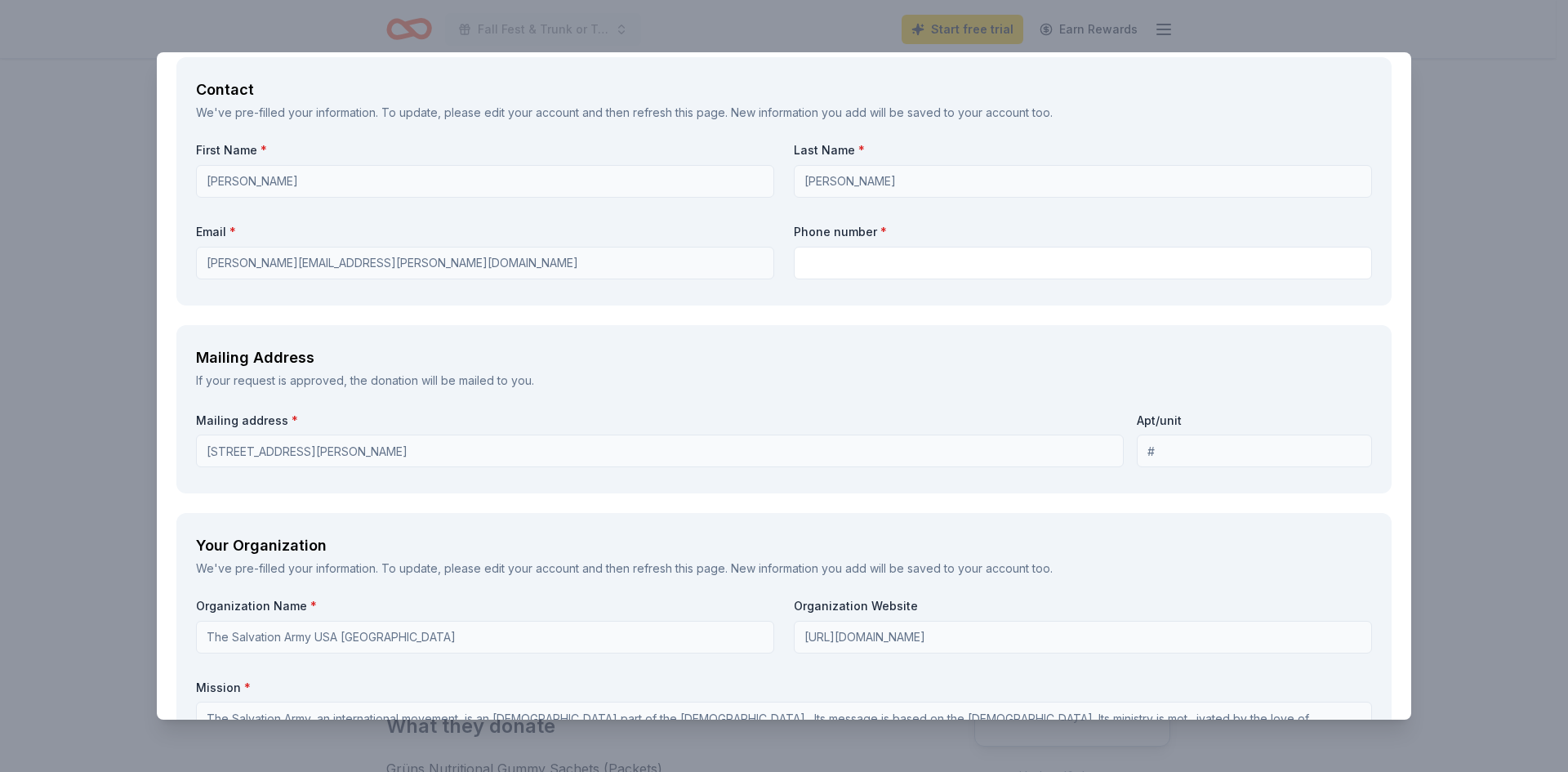
scroll to position [1365, 0]
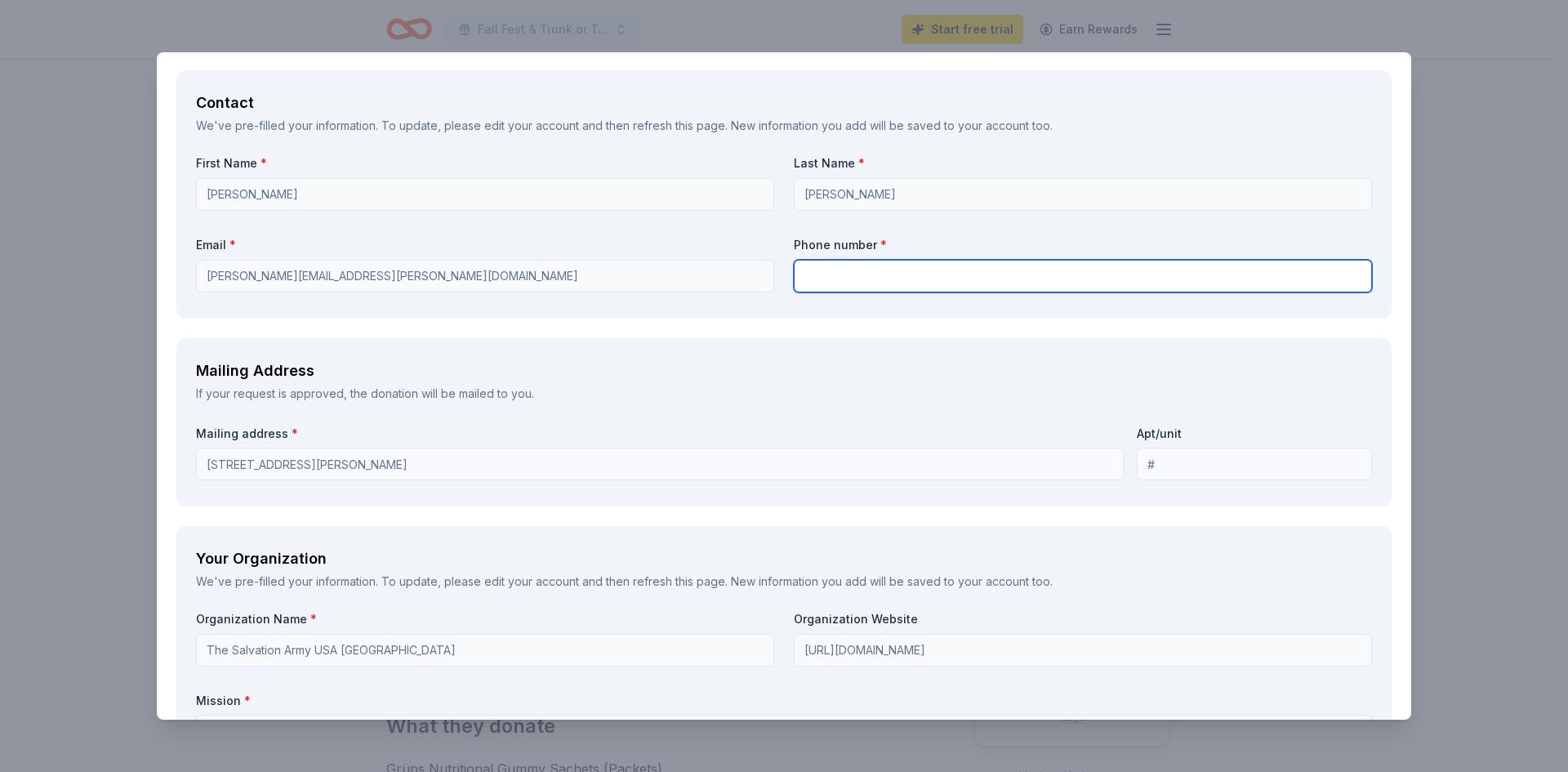
click at [893, 276] on input "text" at bounding box center [1082, 276] width 578 height 33
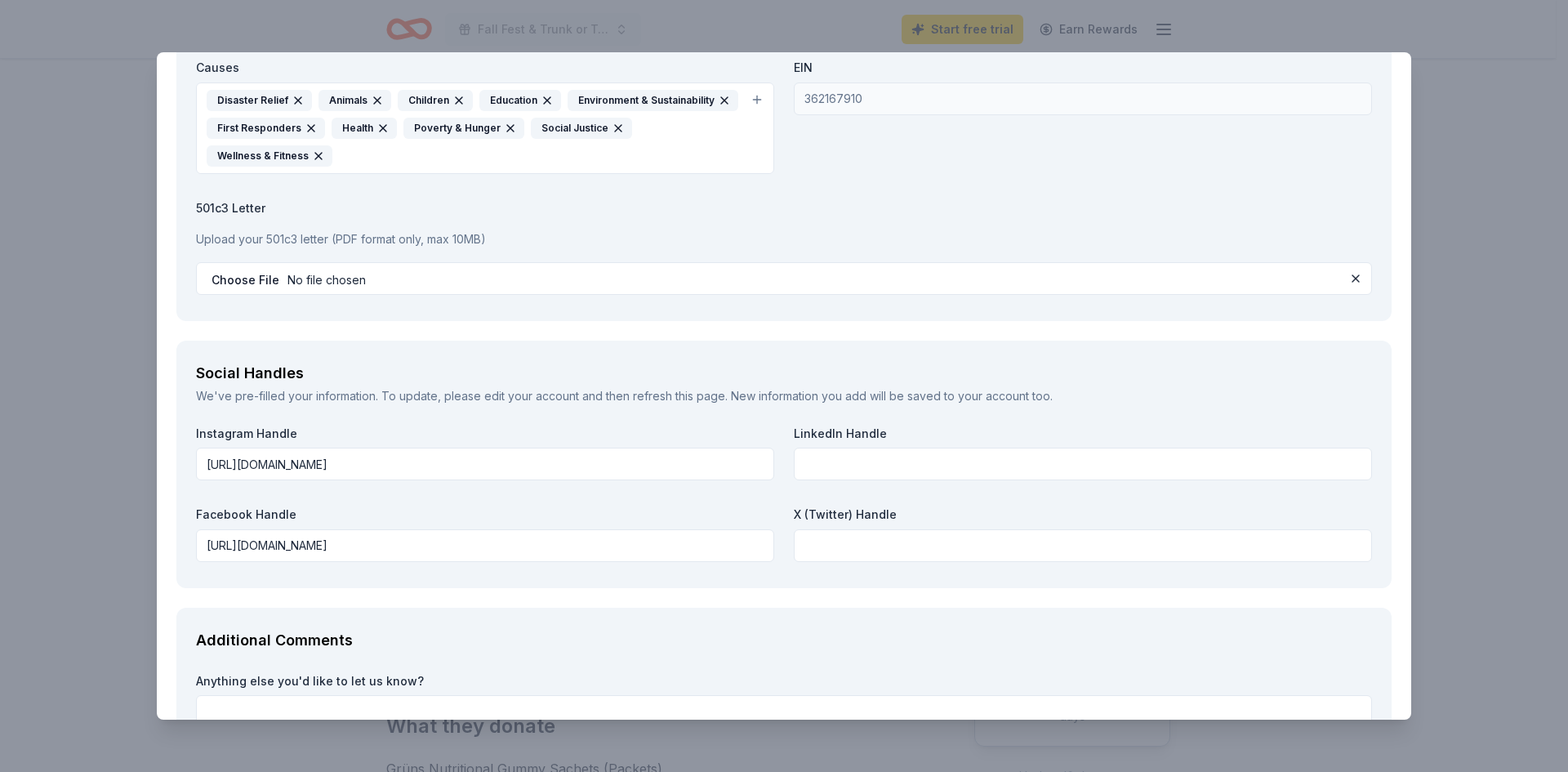
scroll to position [2264, 0]
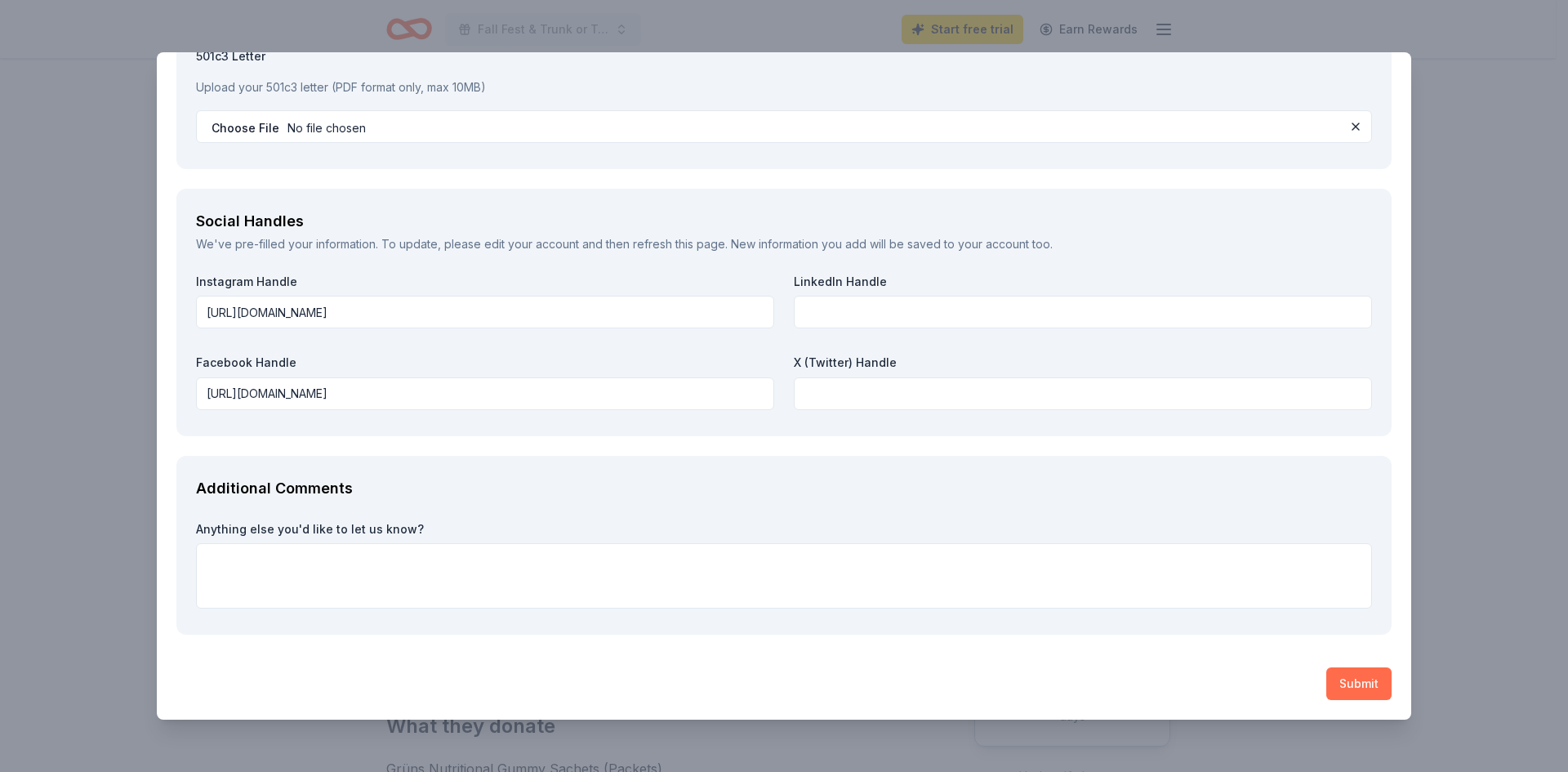
type input "608-757-8300 ext 216"
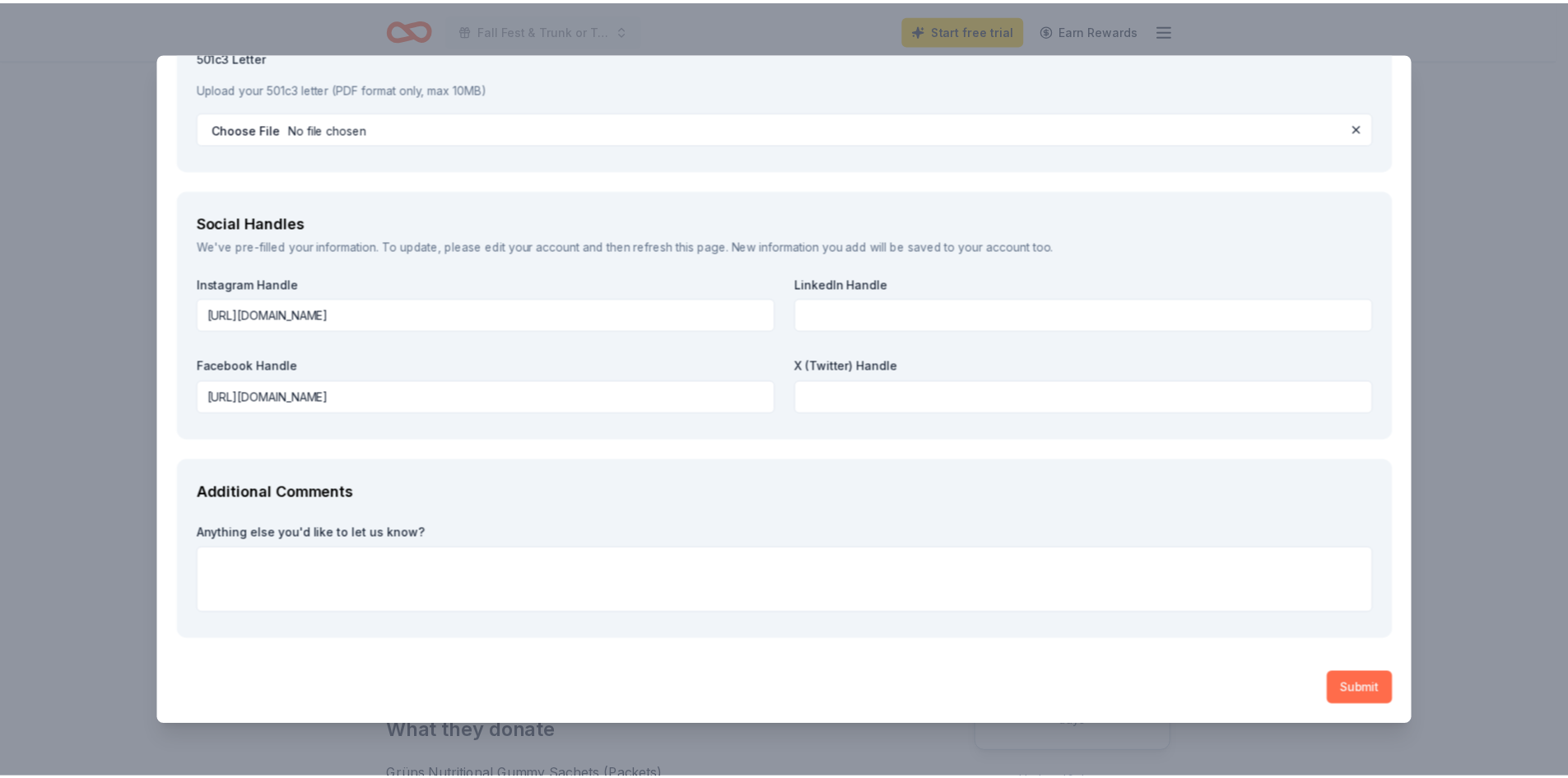
scroll to position [2304, 0]
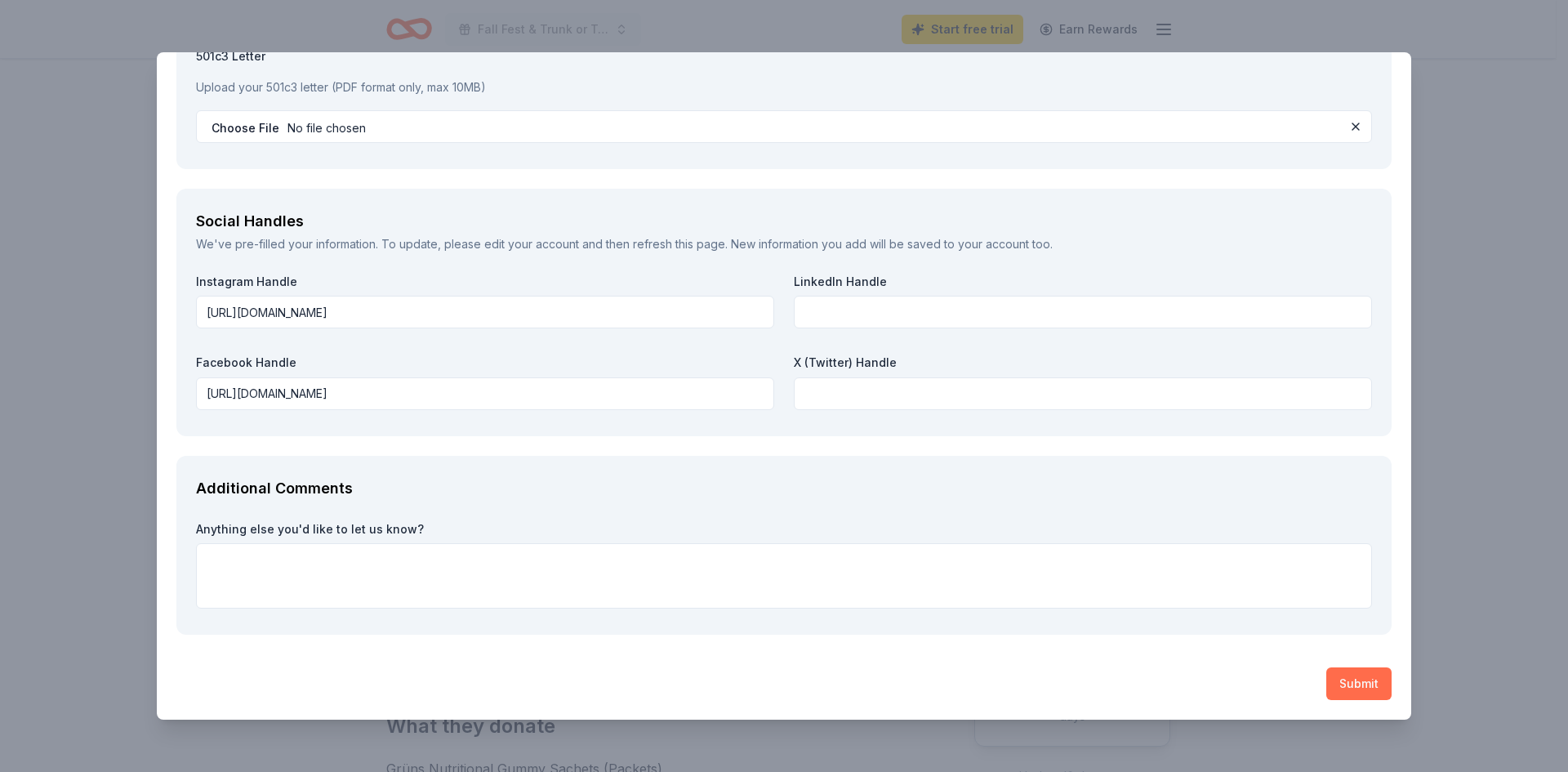
click at [1330, 669] on button "Submit" at bounding box center [1359, 683] width 65 height 33
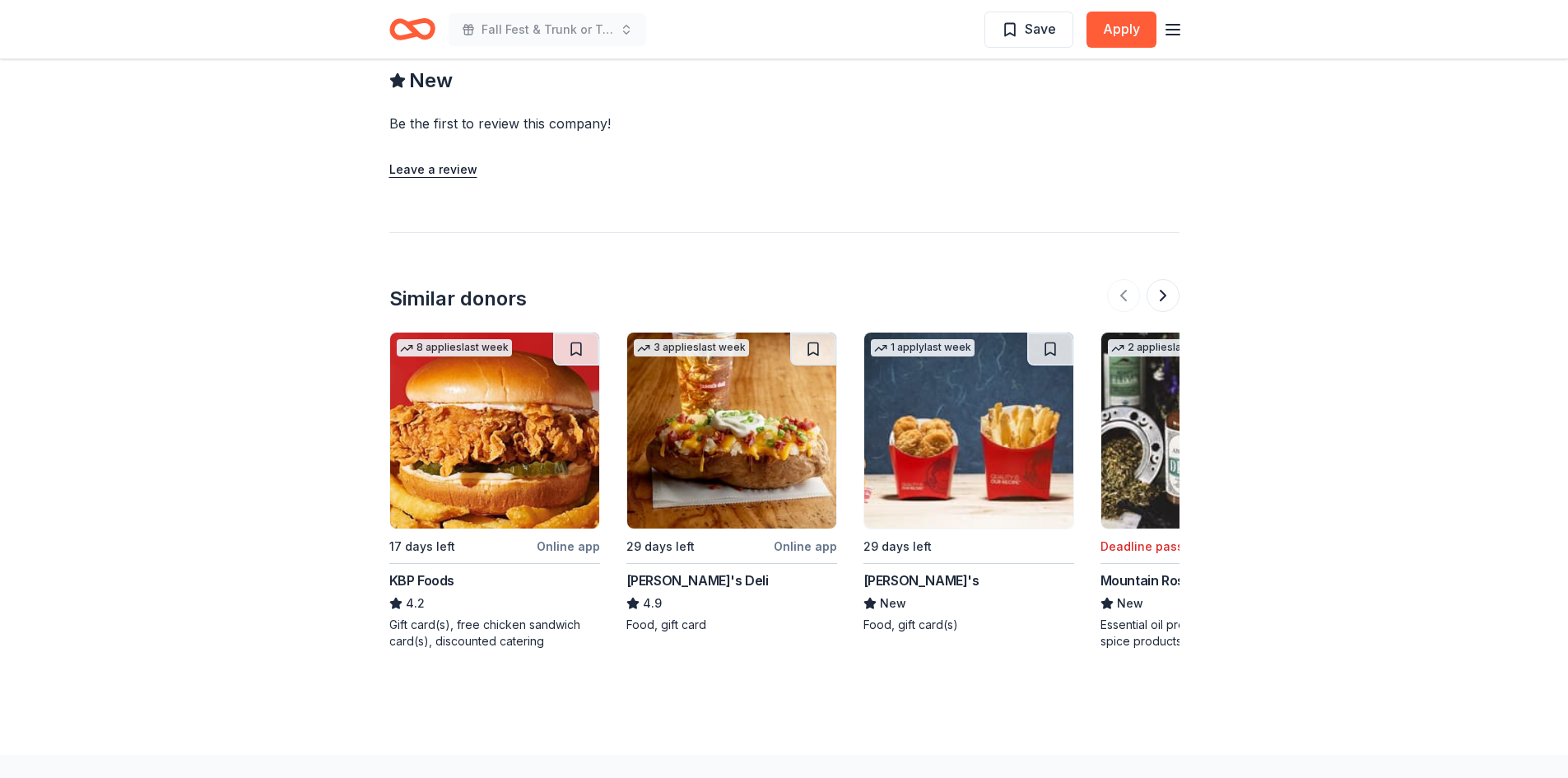
scroll to position [1399, 0]
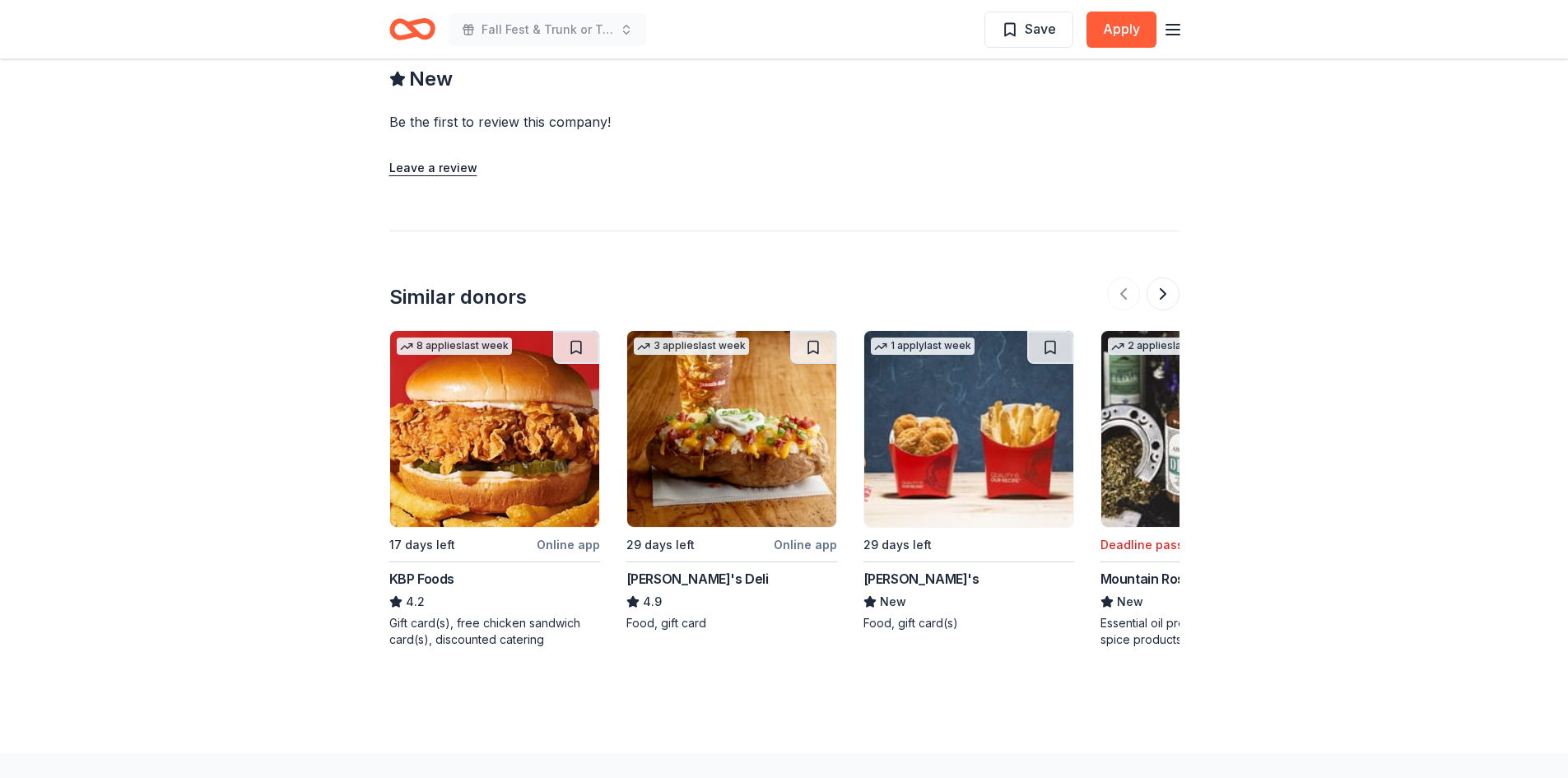
click at [960, 476] on img at bounding box center [969, 429] width 209 height 196
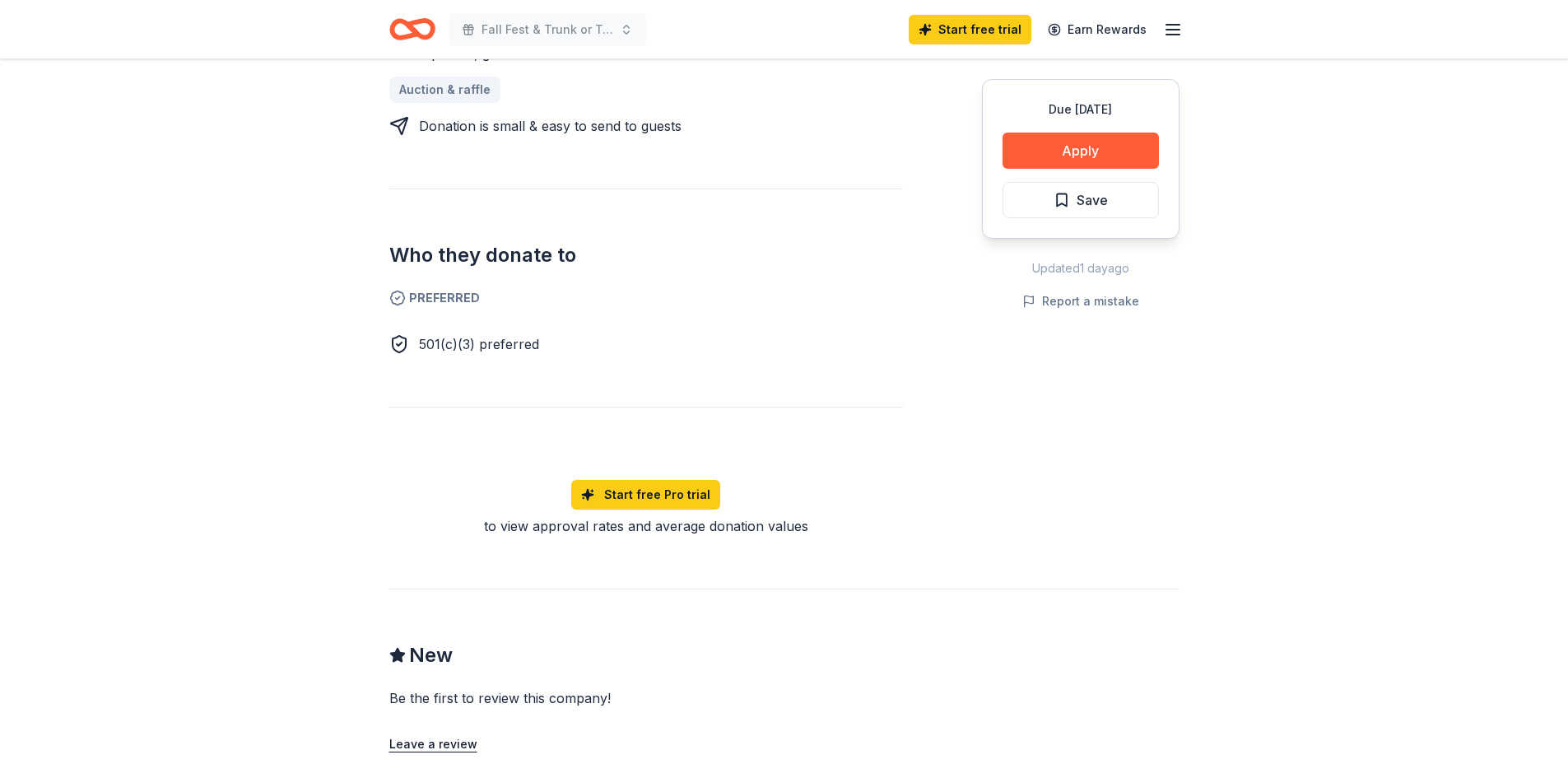
scroll to position [576, 0]
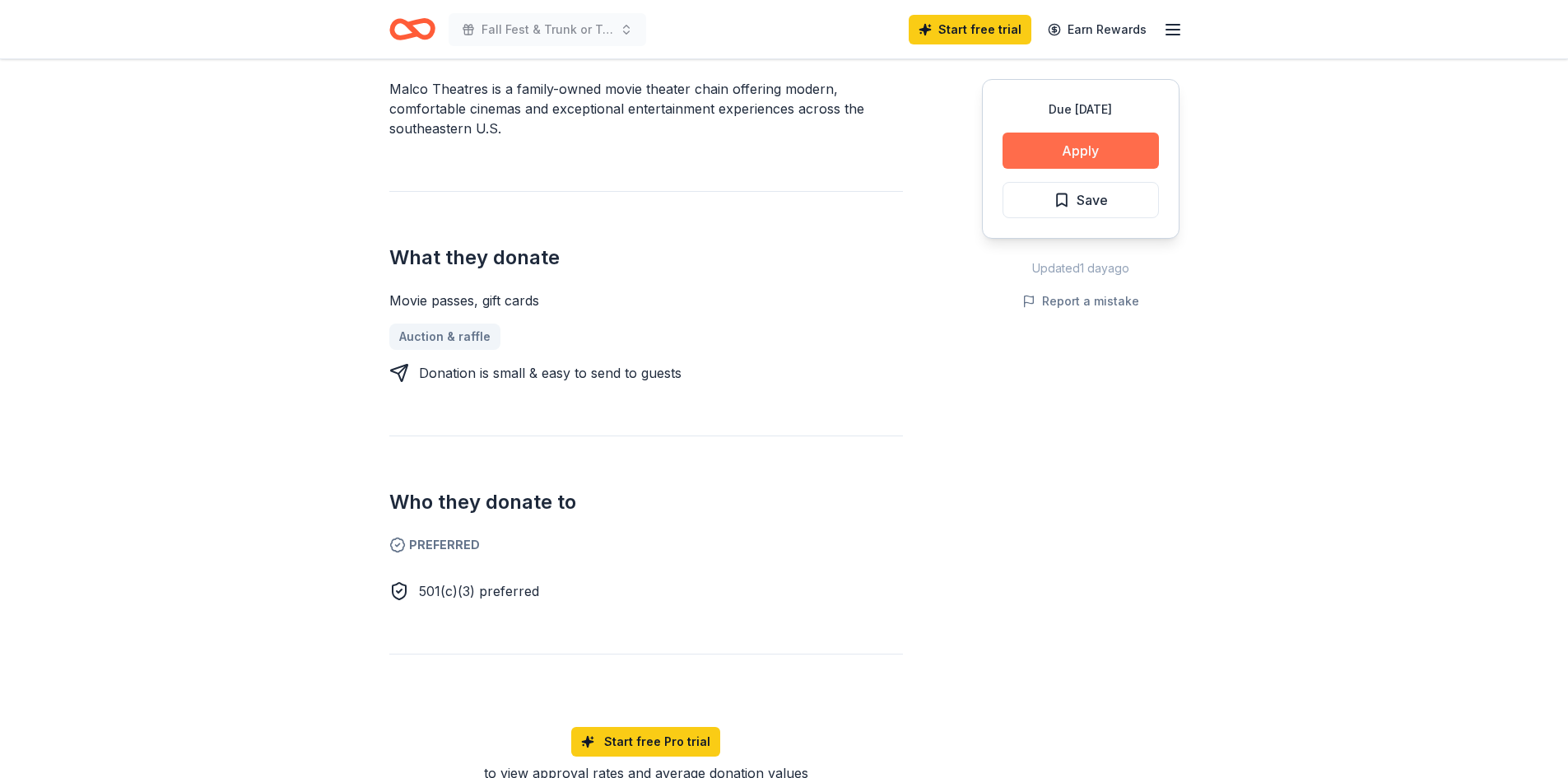
click at [1098, 153] on button "Apply" at bounding box center [1080, 150] width 156 height 36
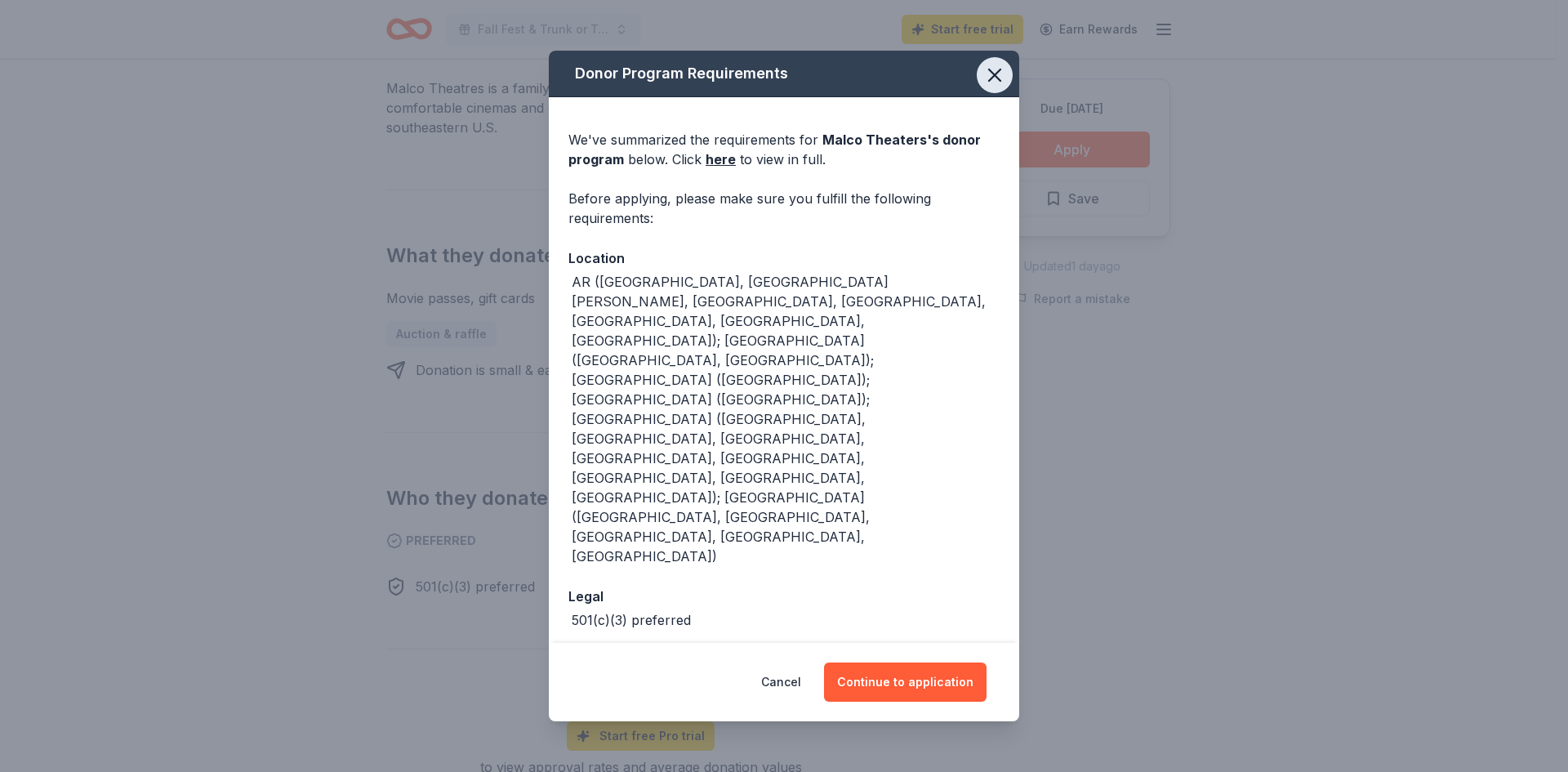
click at [992, 93] on button "button" at bounding box center [994, 75] width 36 height 36
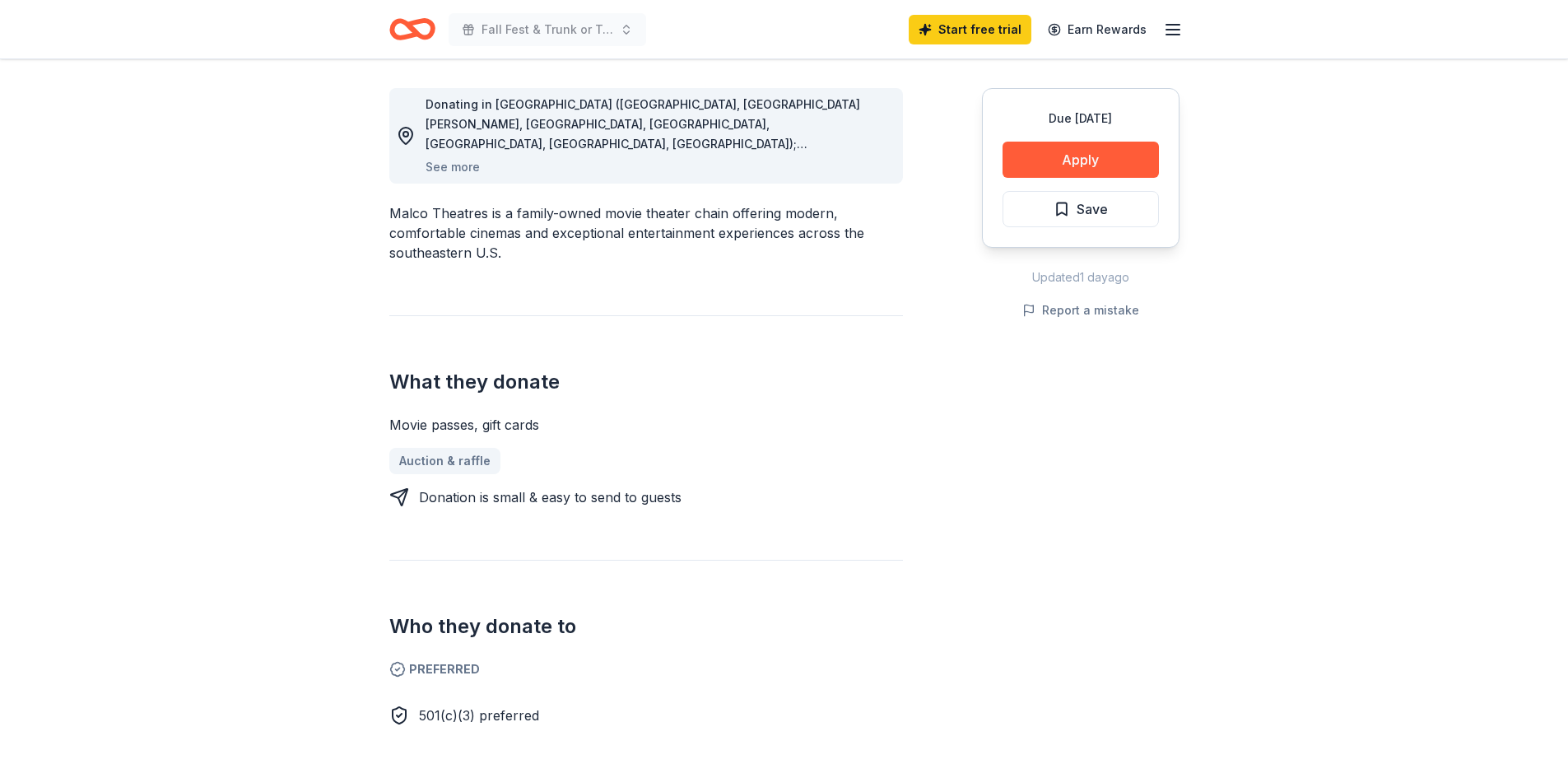
scroll to position [247, 0]
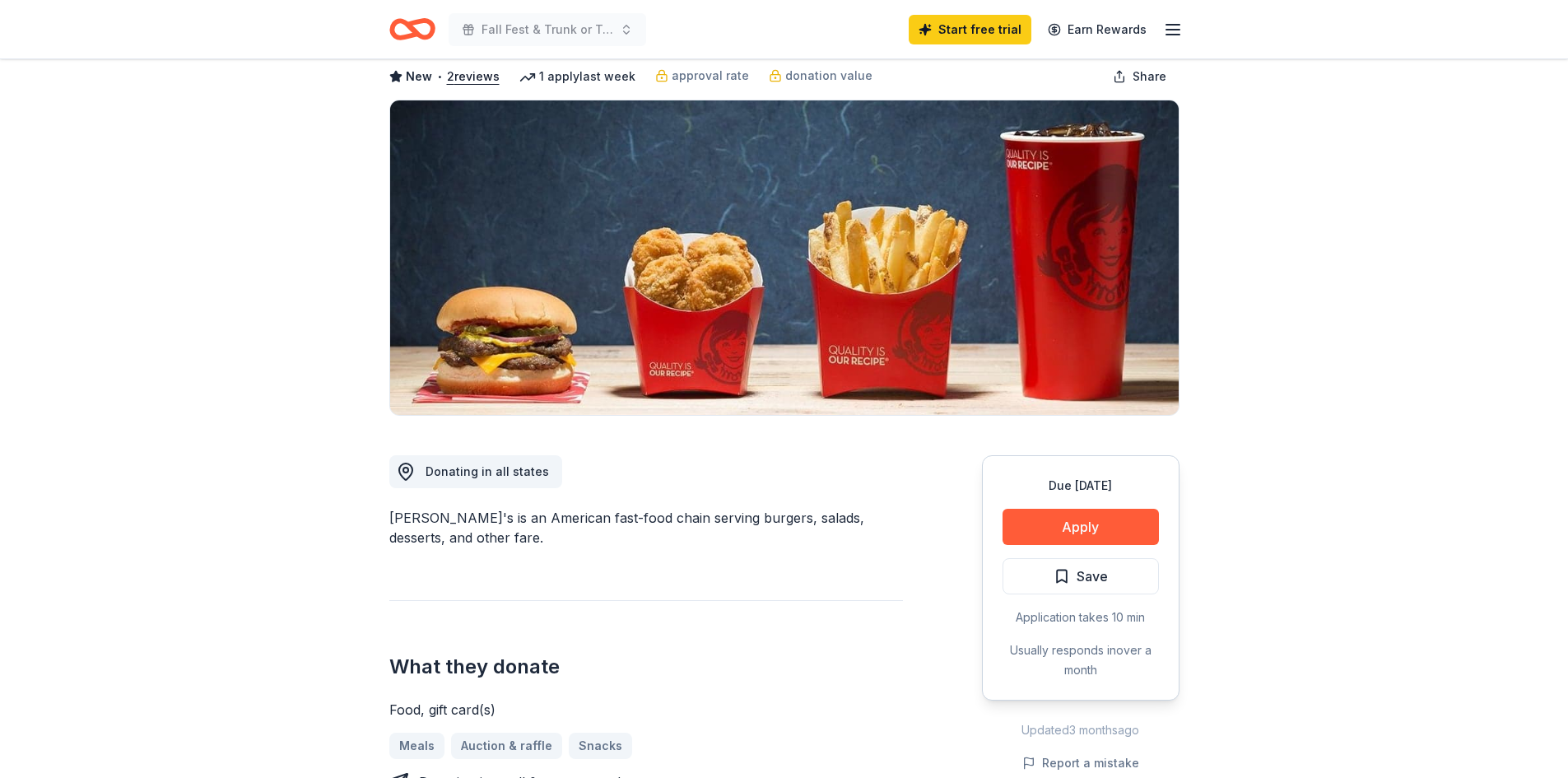
scroll to position [164, 0]
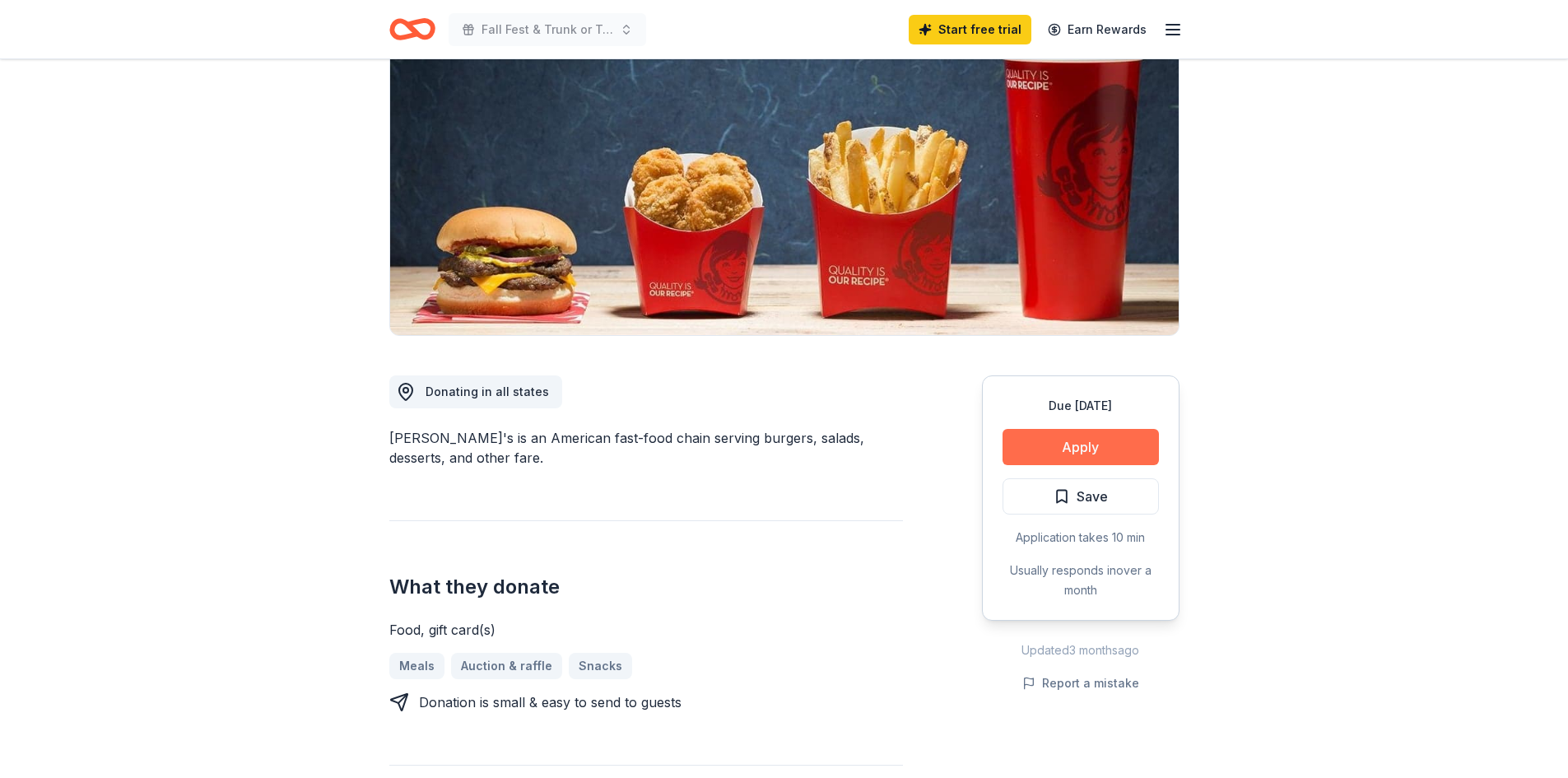
click at [1047, 462] on button "Apply" at bounding box center [1080, 447] width 156 height 36
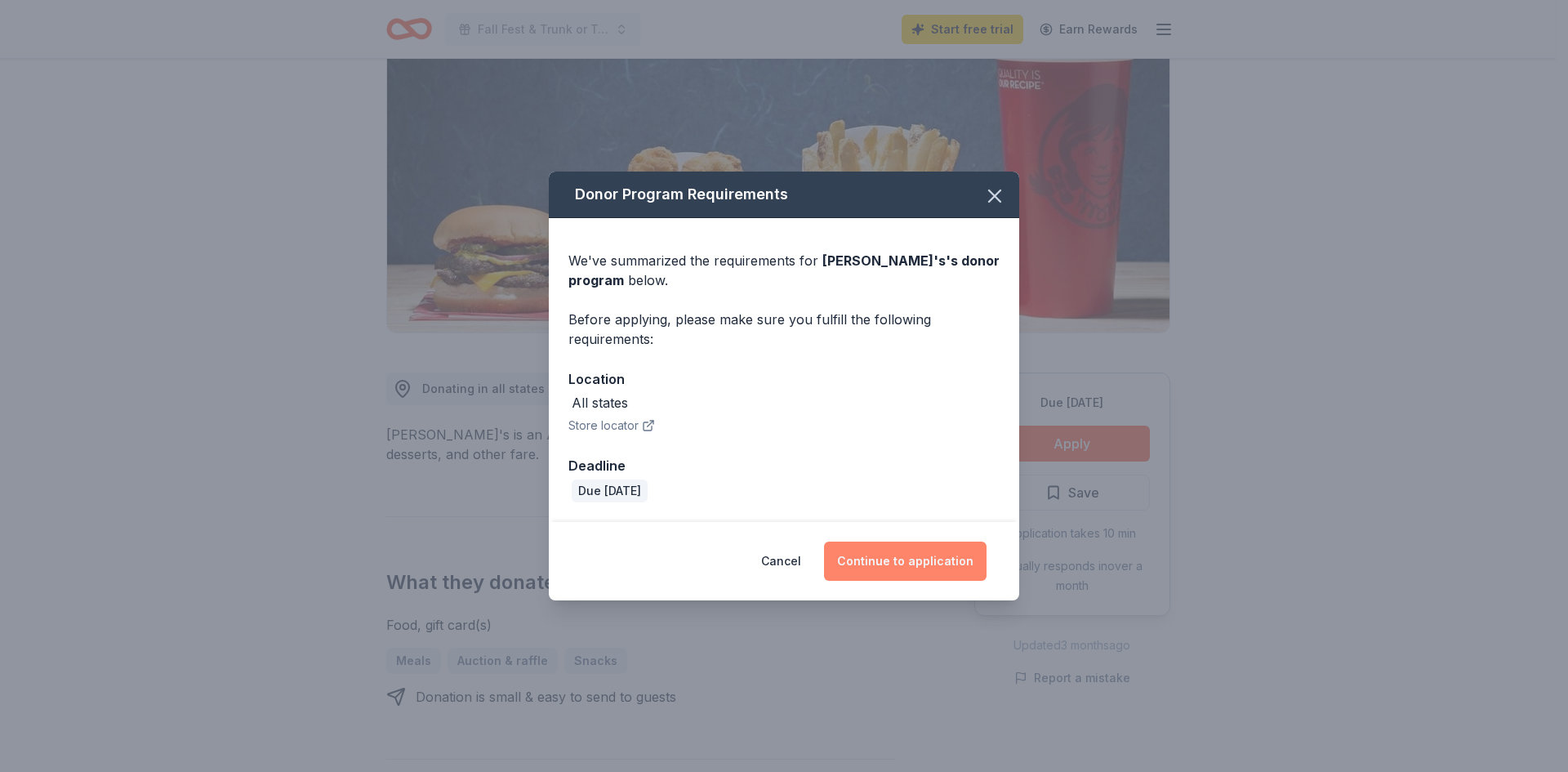
click at [899, 552] on button "Continue to application" at bounding box center [906, 560] width 163 height 39
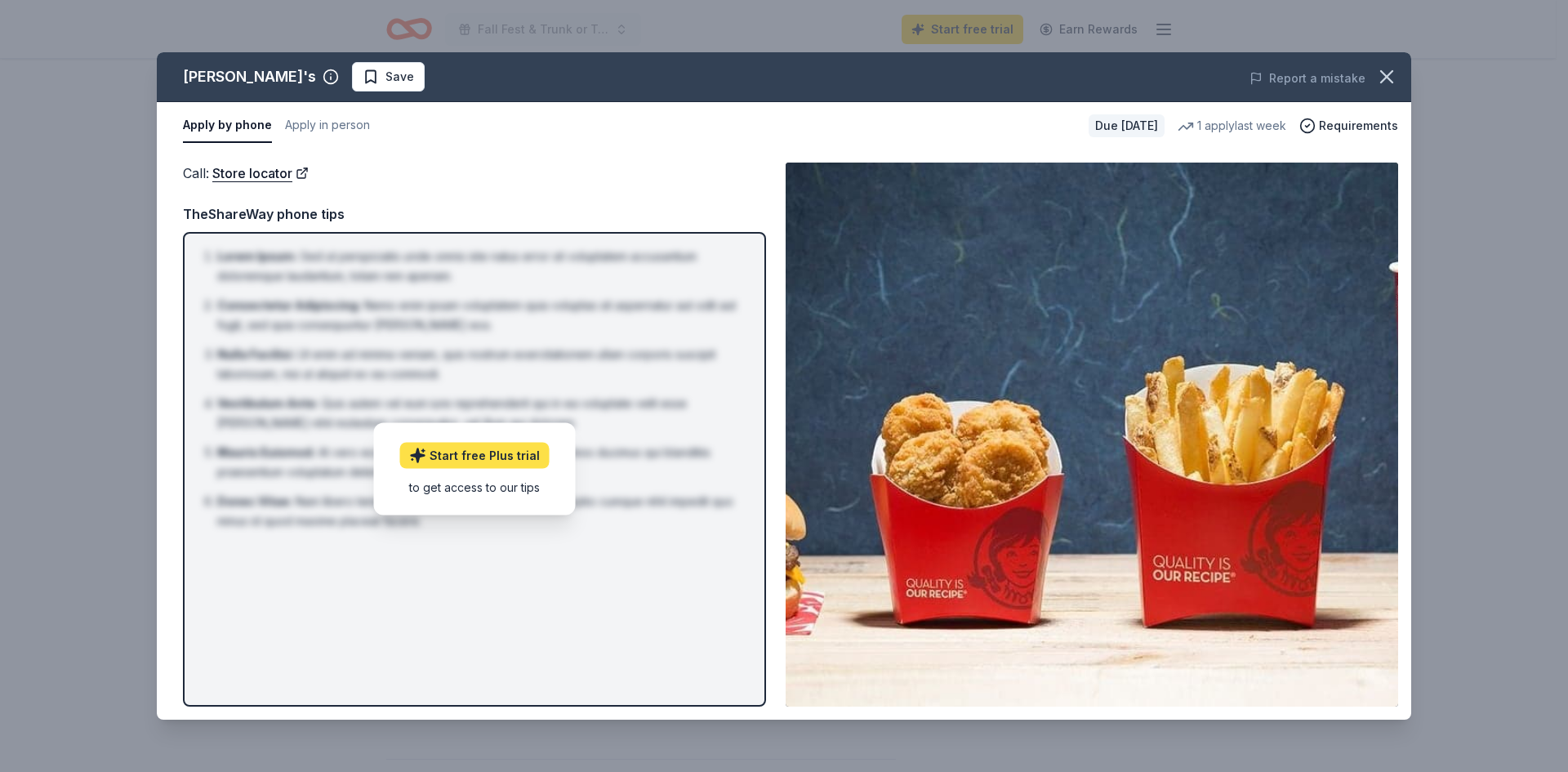
click at [501, 458] on link "Start free Plus trial" at bounding box center [474, 455] width 149 height 26
click at [1396, 76] on icon "button" at bounding box center [1386, 76] width 23 height 23
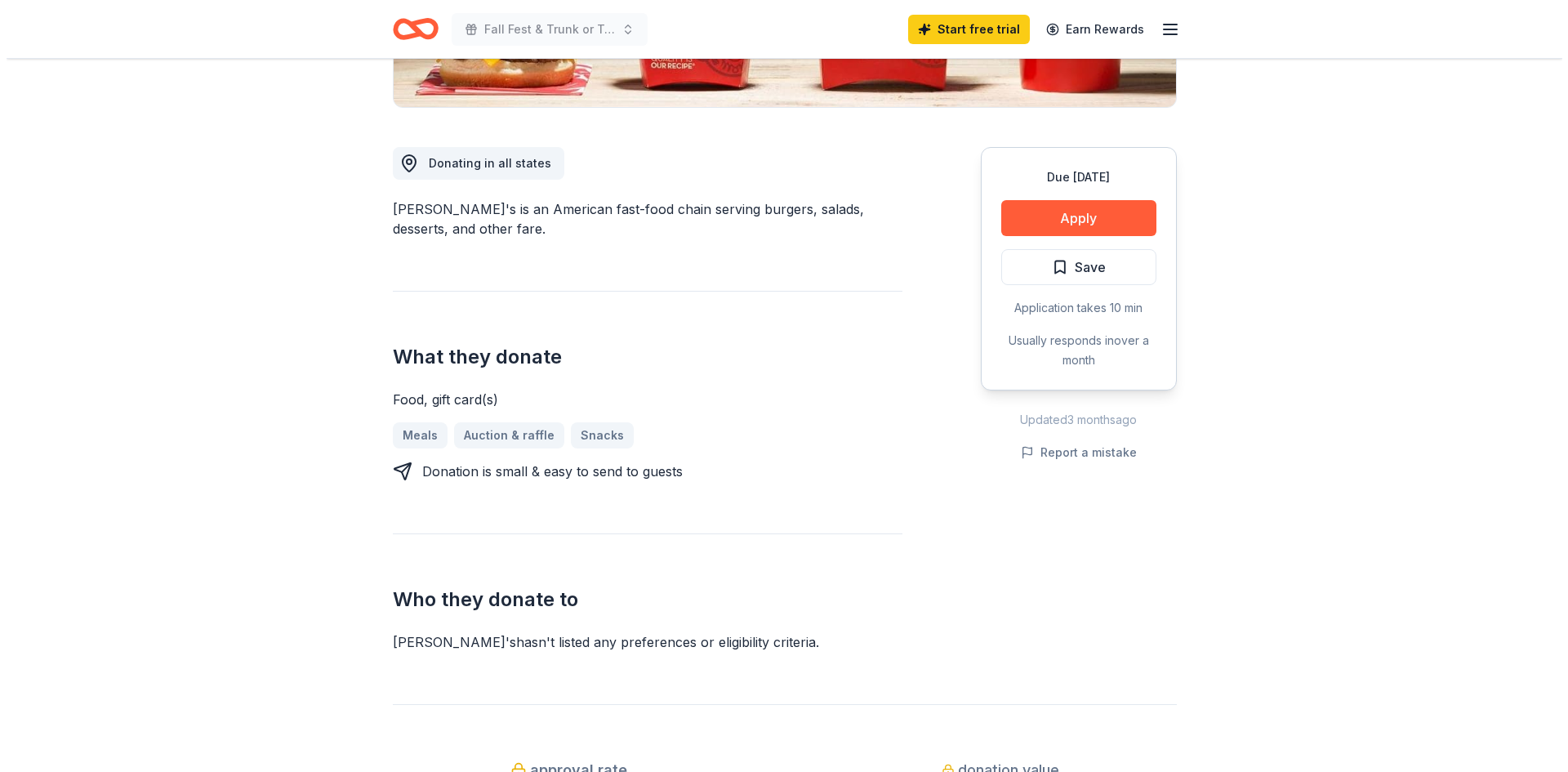
scroll to position [408, 0]
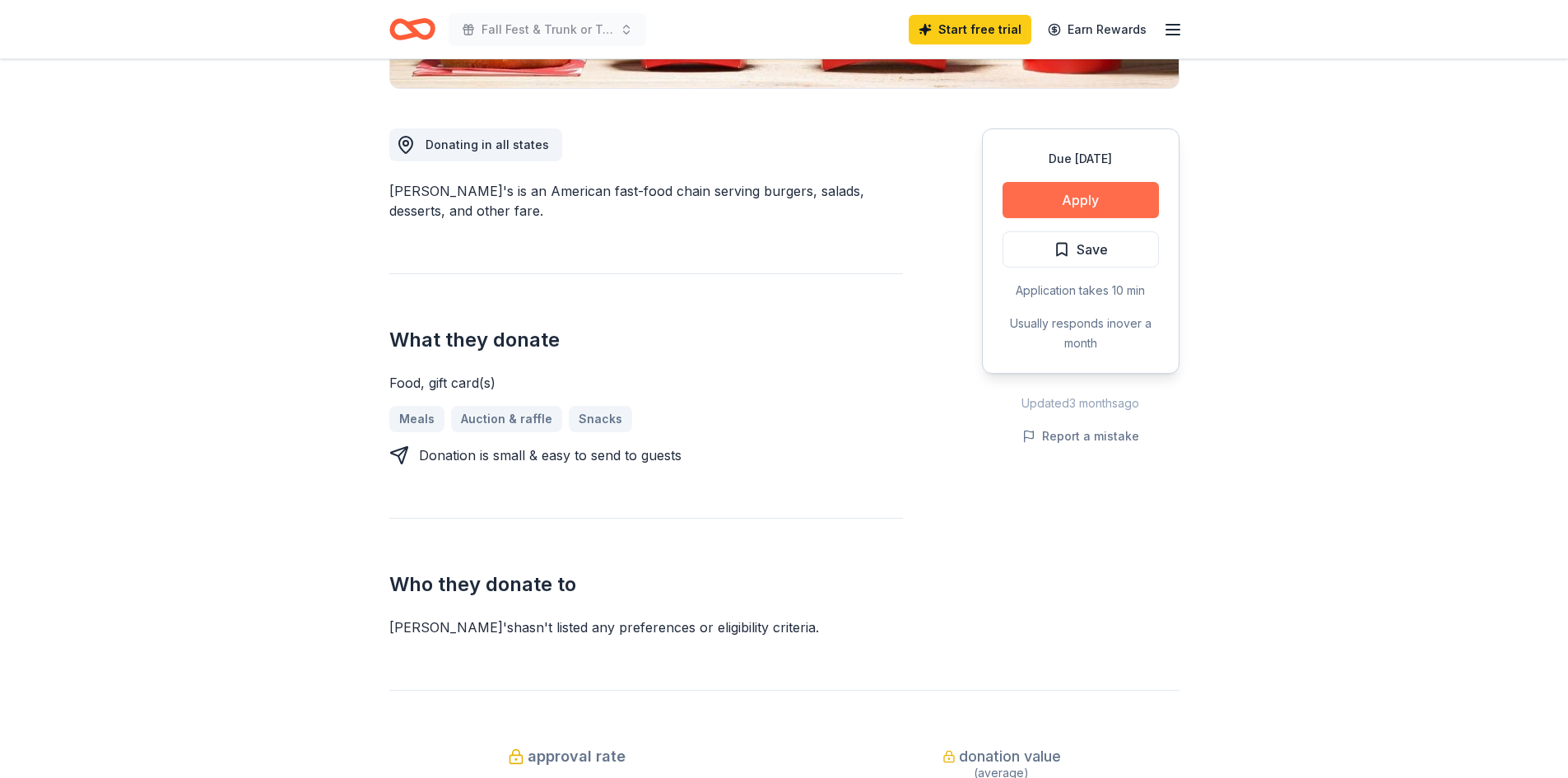
click at [1104, 189] on button "Apply" at bounding box center [1080, 200] width 156 height 36
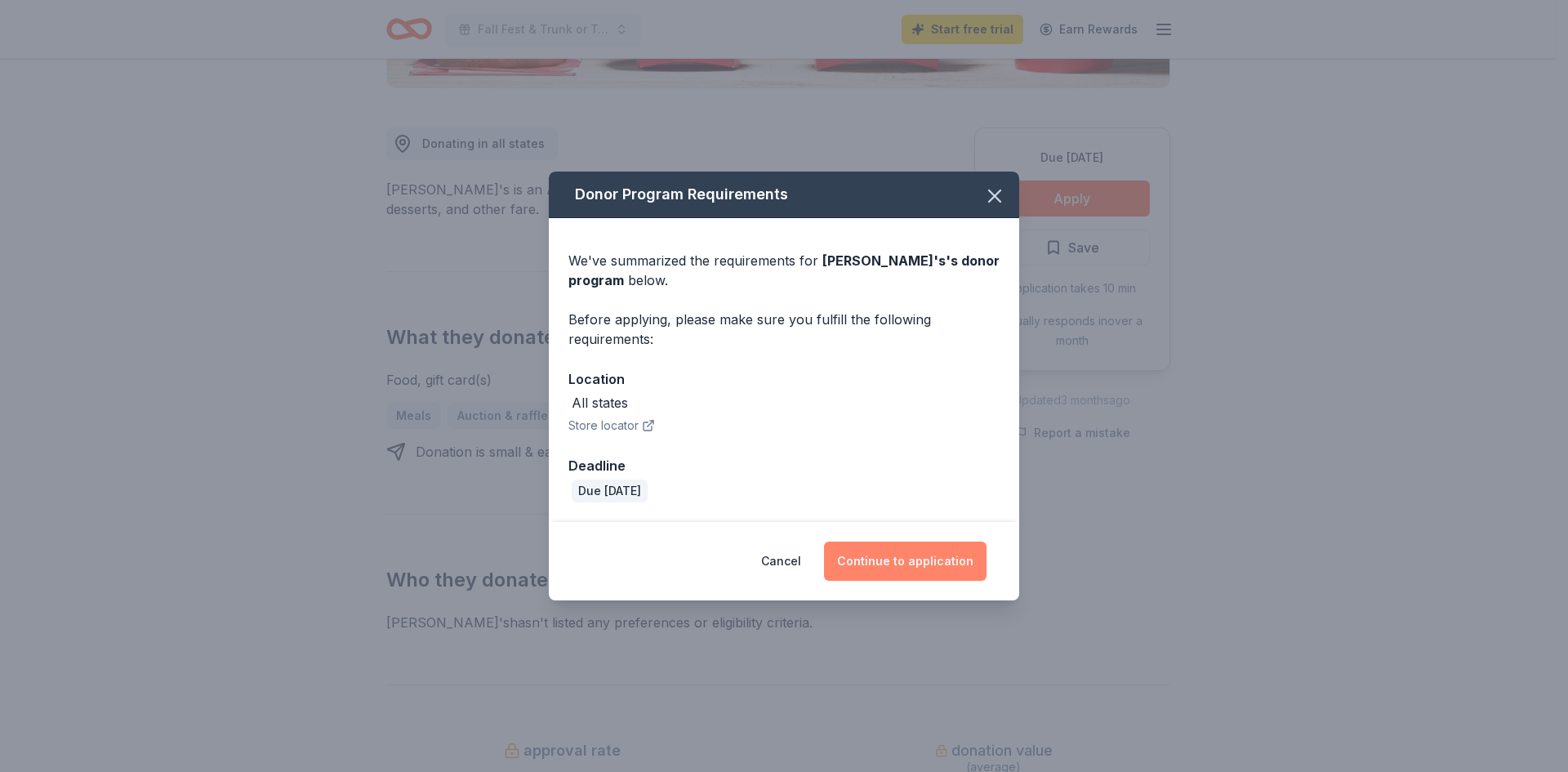
click at [948, 546] on button "Continue to application" at bounding box center [906, 560] width 163 height 39
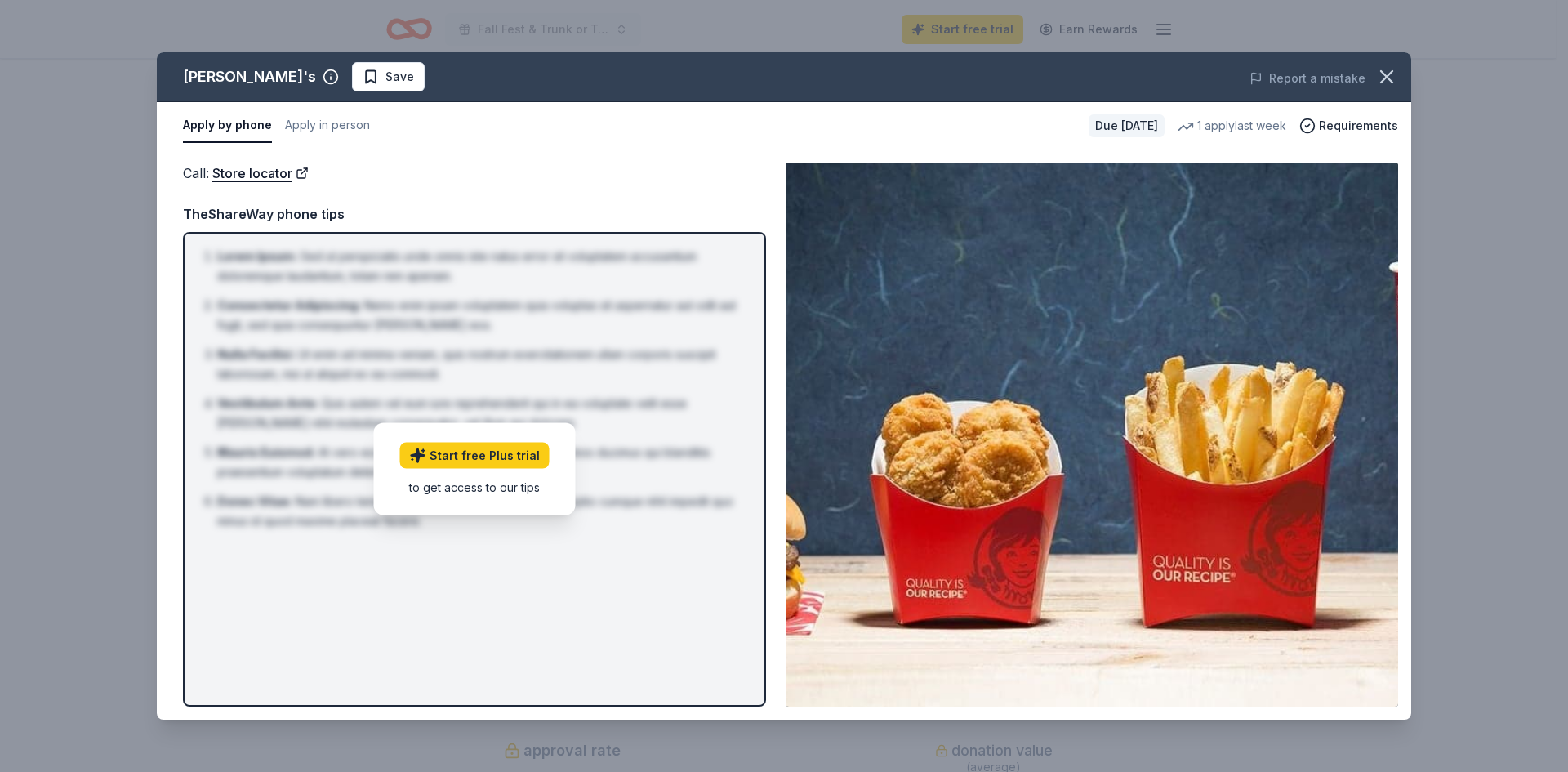
click at [670, 415] on li "Vestibulum Ante : Quis autem vel eum iure reprehenderit qui in ea voluptate vel…" at bounding box center [479, 413] width 524 height 39
click at [604, 189] on div "Call : Store locator TheShareWay phone tips Lorem Ipsum : Sed ut perspiciatis u…" at bounding box center [474, 434] width 583 height 544
click at [302, 121] on button "Apply in person" at bounding box center [328, 126] width 85 height 34
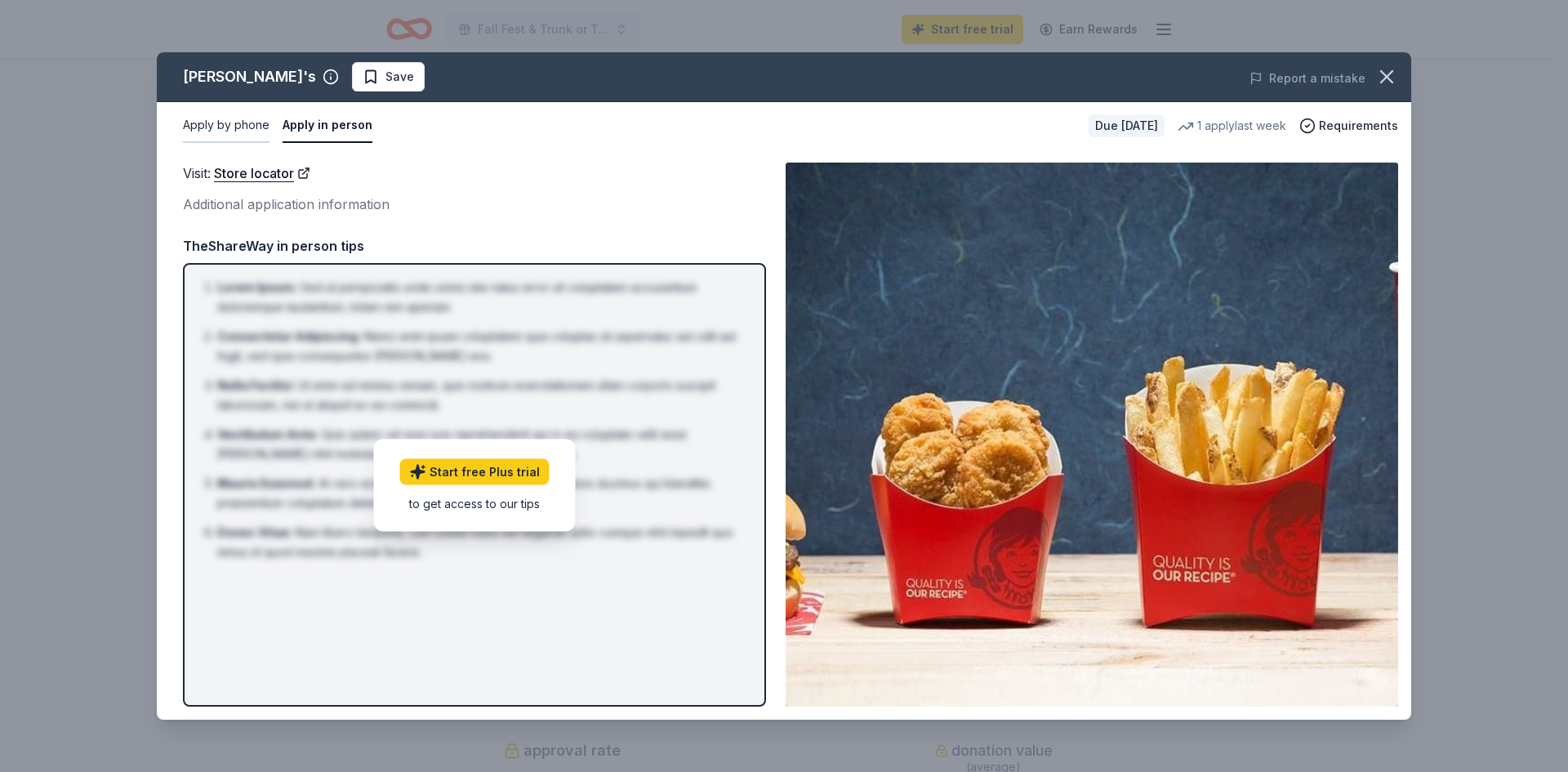
click at [240, 129] on button "Apply by phone" at bounding box center [226, 126] width 87 height 34
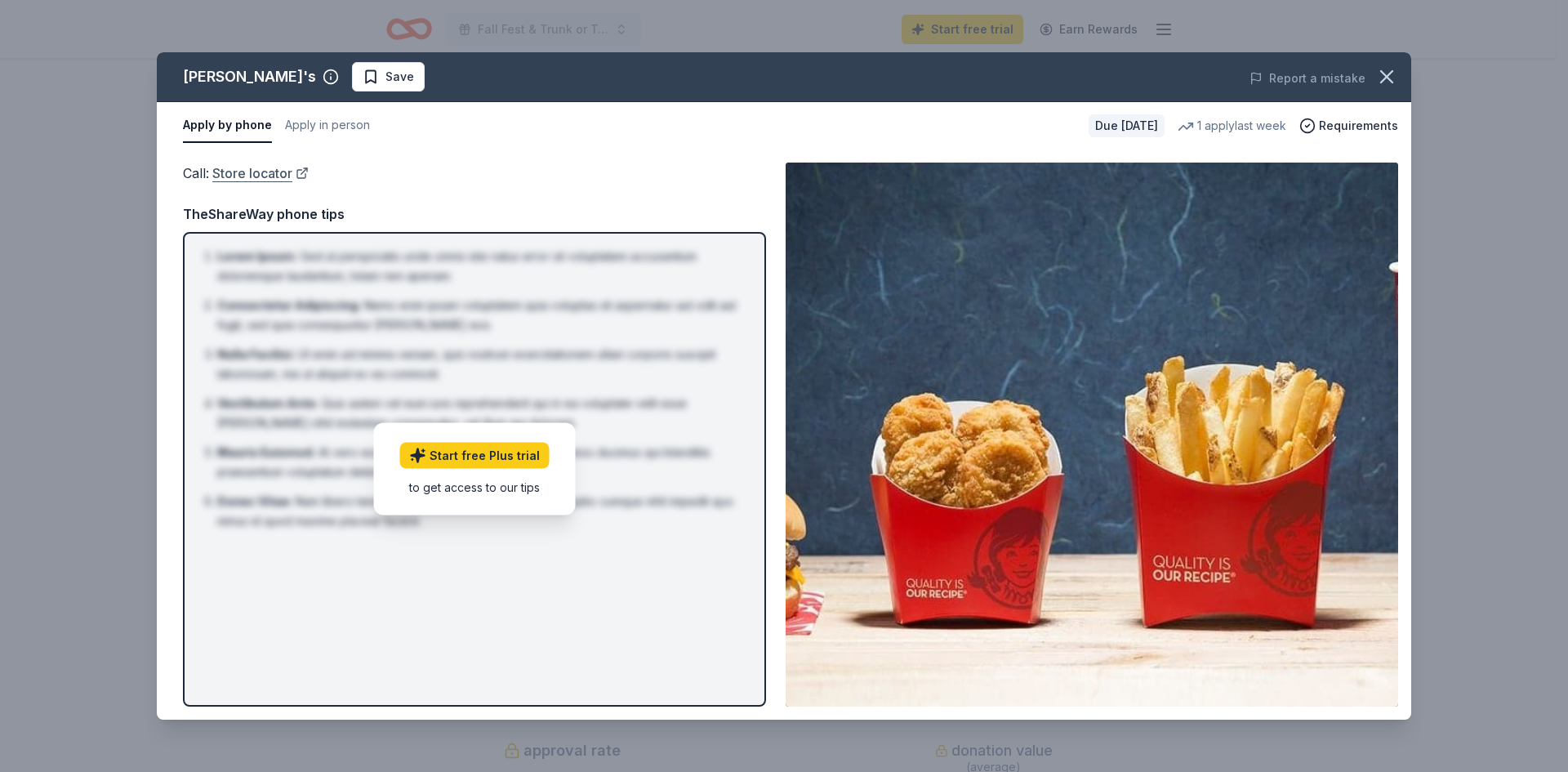
click at [261, 180] on link "Store locator" at bounding box center [261, 173] width 96 height 21
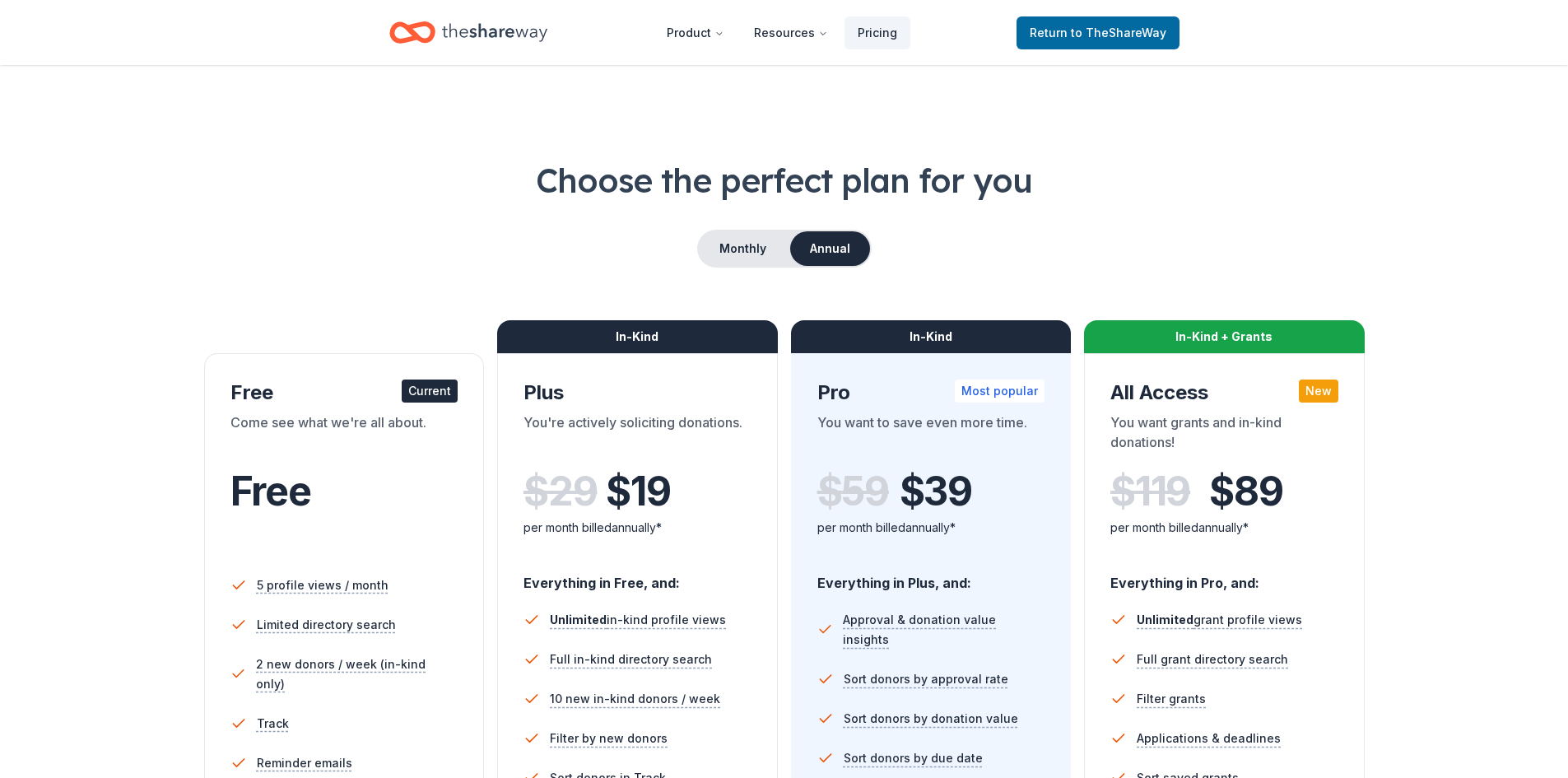
click at [437, 519] on div "Free" at bounding box center [345, 513] width 228 height 90
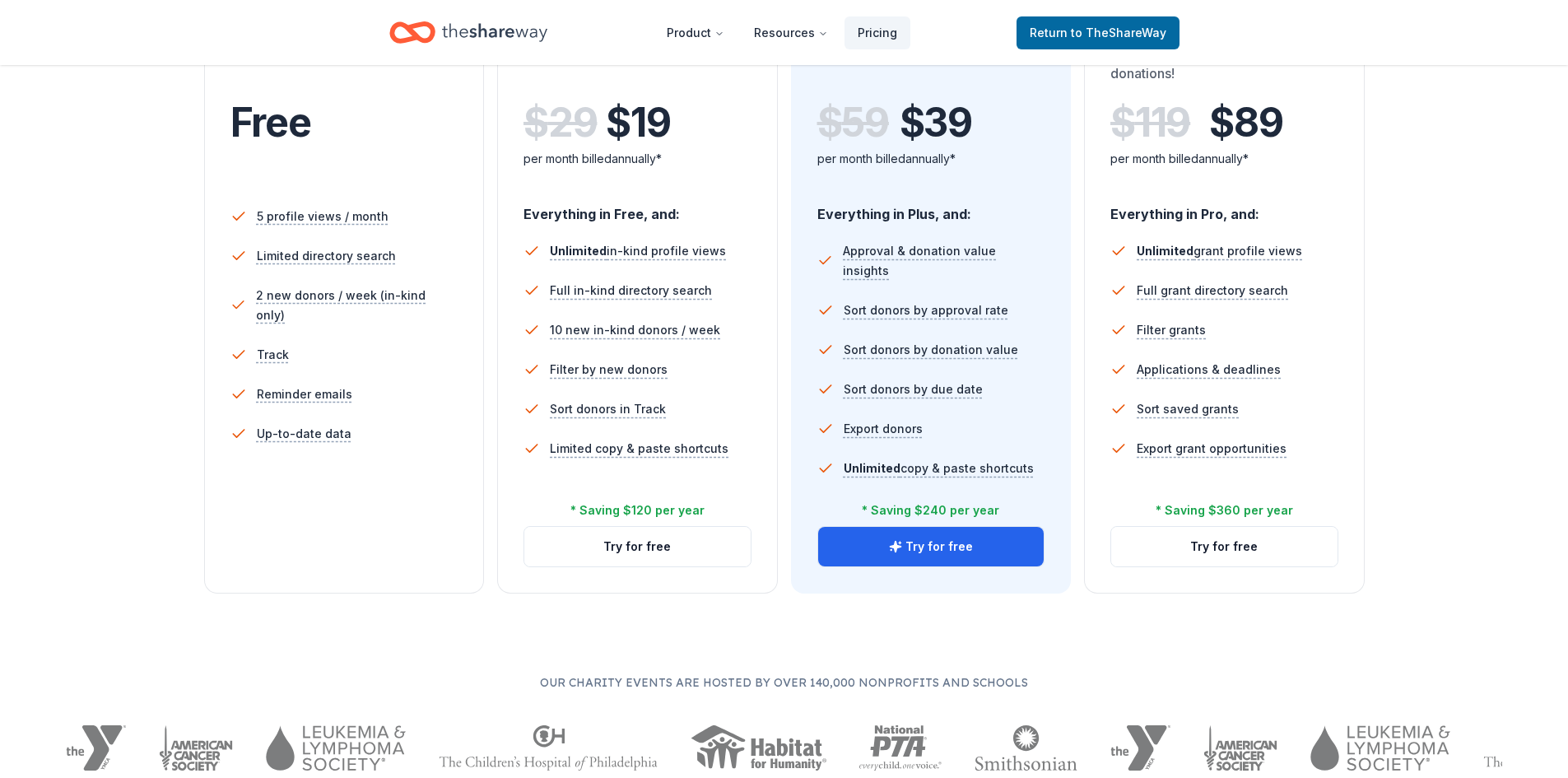
scroll to position [247, 0]
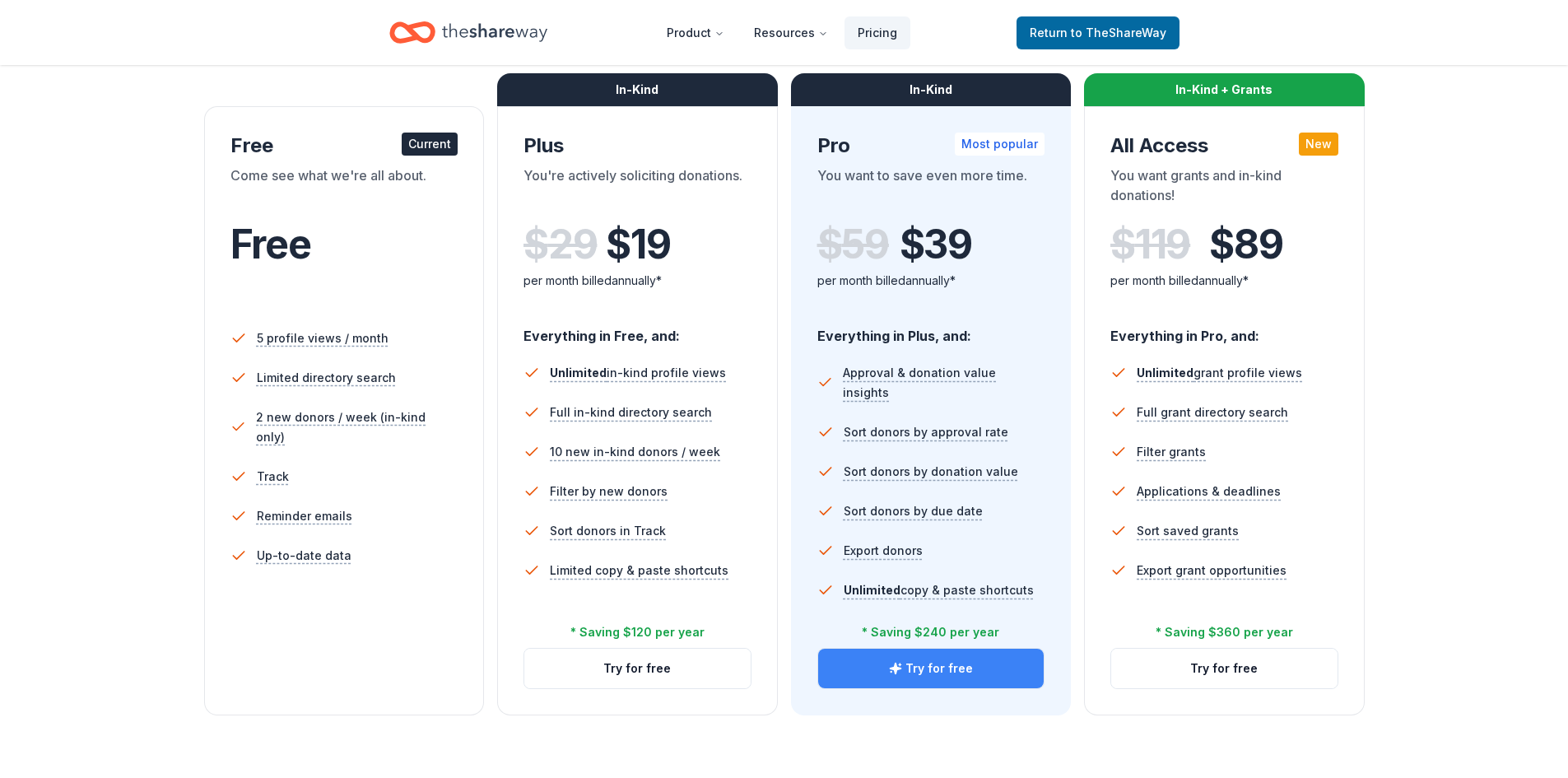
click at [967, 674] on button "Try for free" at bounding box center [931, 668] width 226 height 39
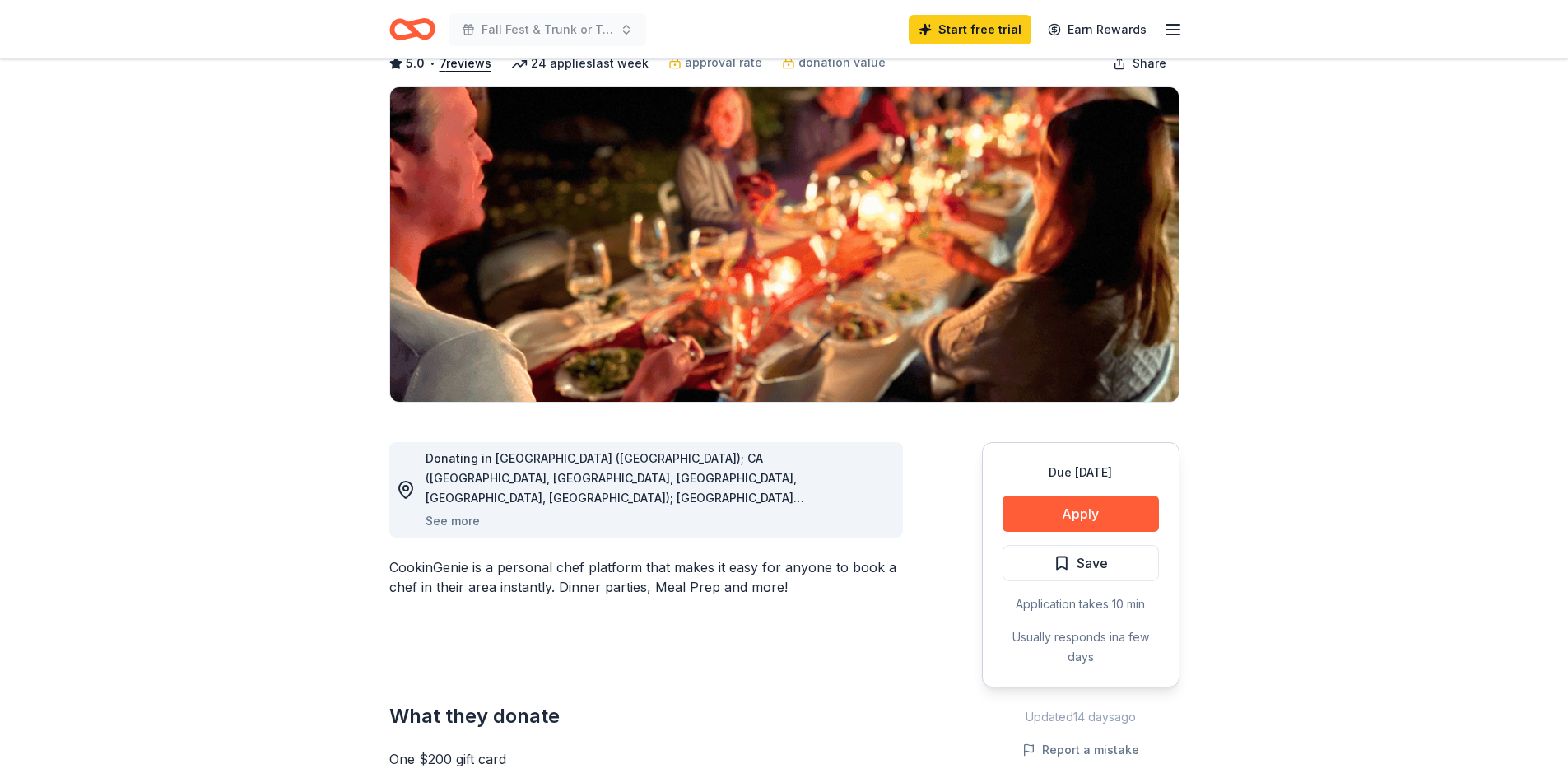
scroll to position [247, 0]
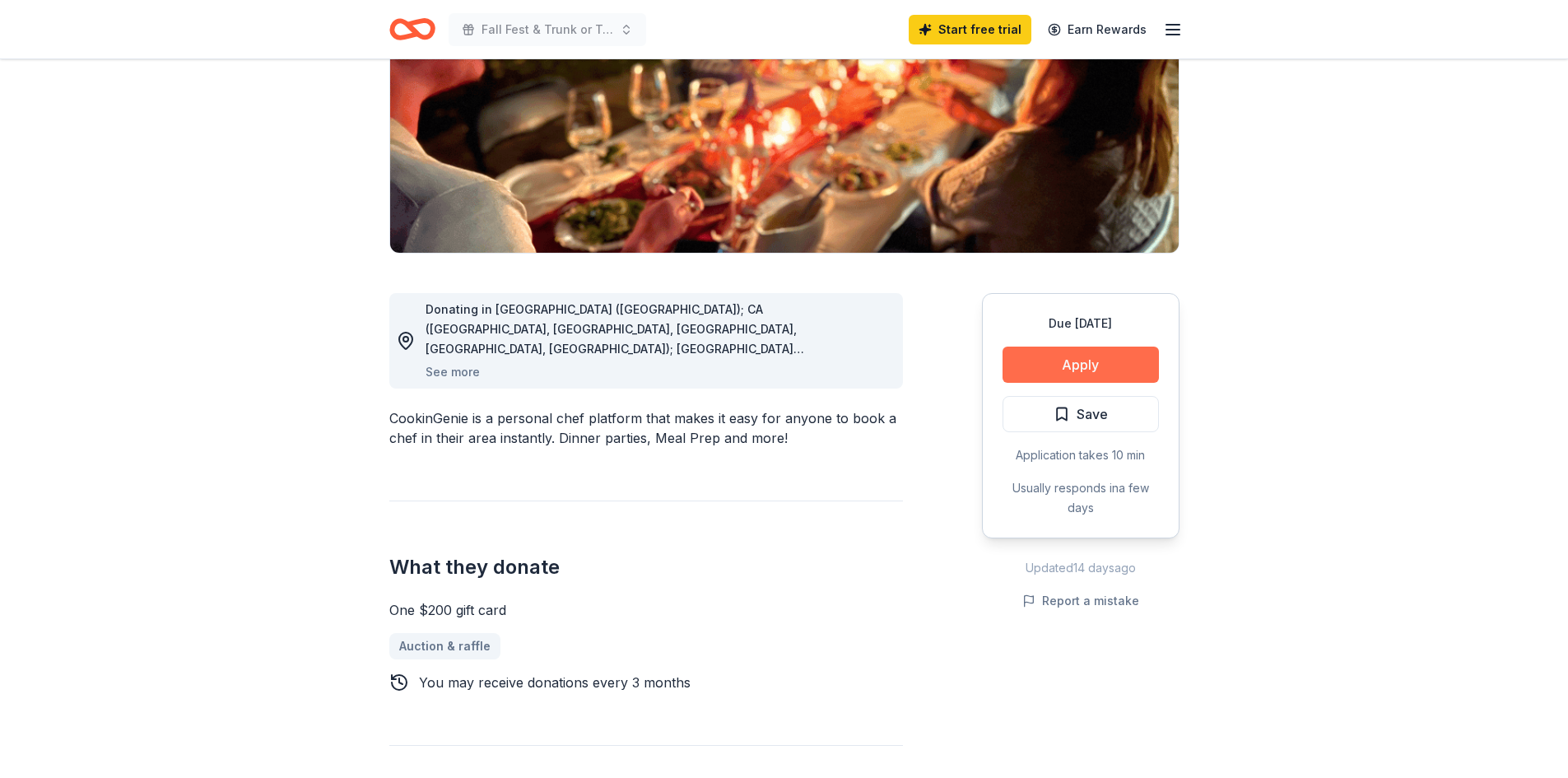
click at [1107, 364] on button "Apply" at bounding box center [1080, 365] width 156 height 36
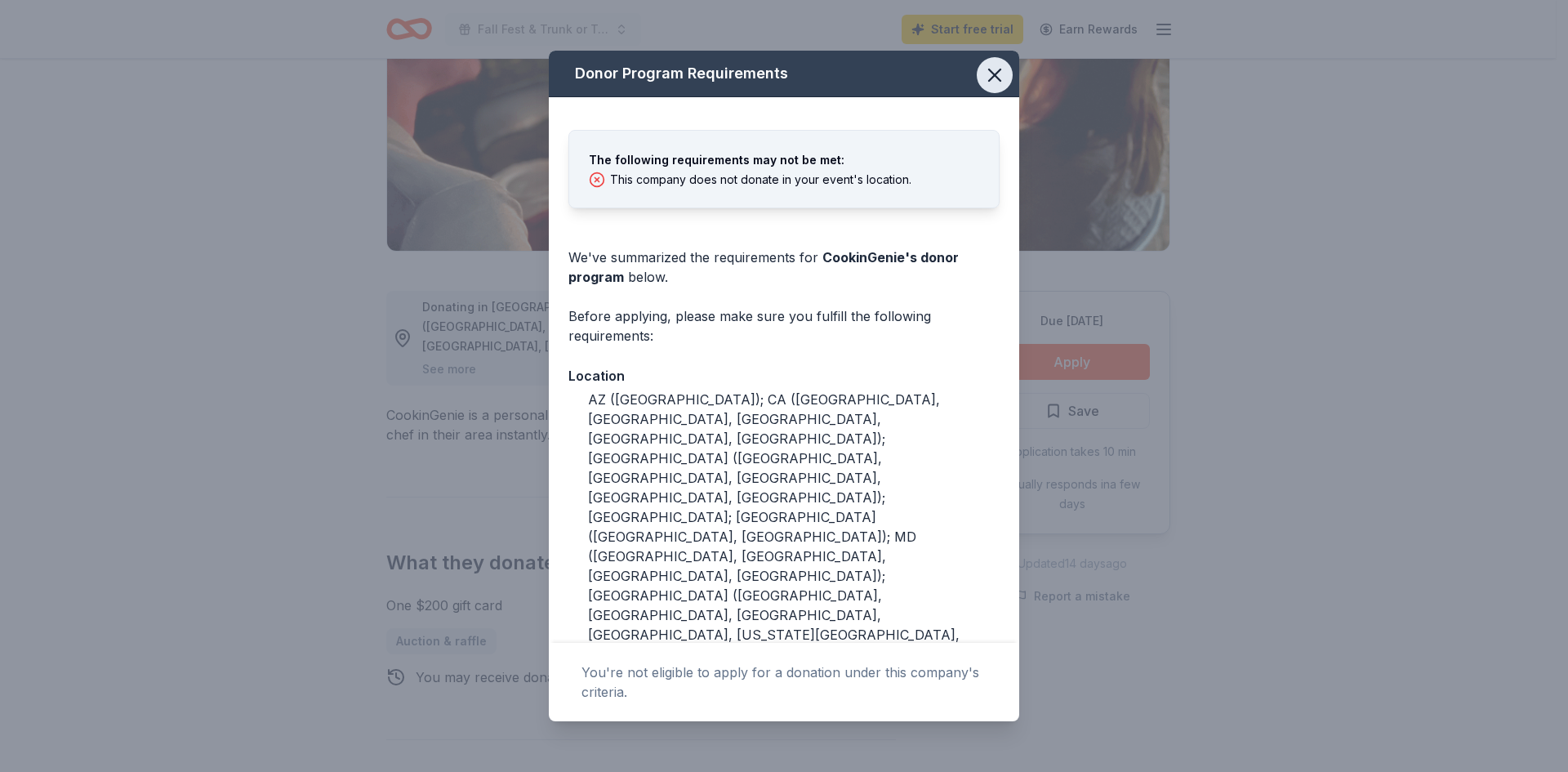
click at [984, 71] on icon "button" at bounding box center [994, 74] width 23 height 23
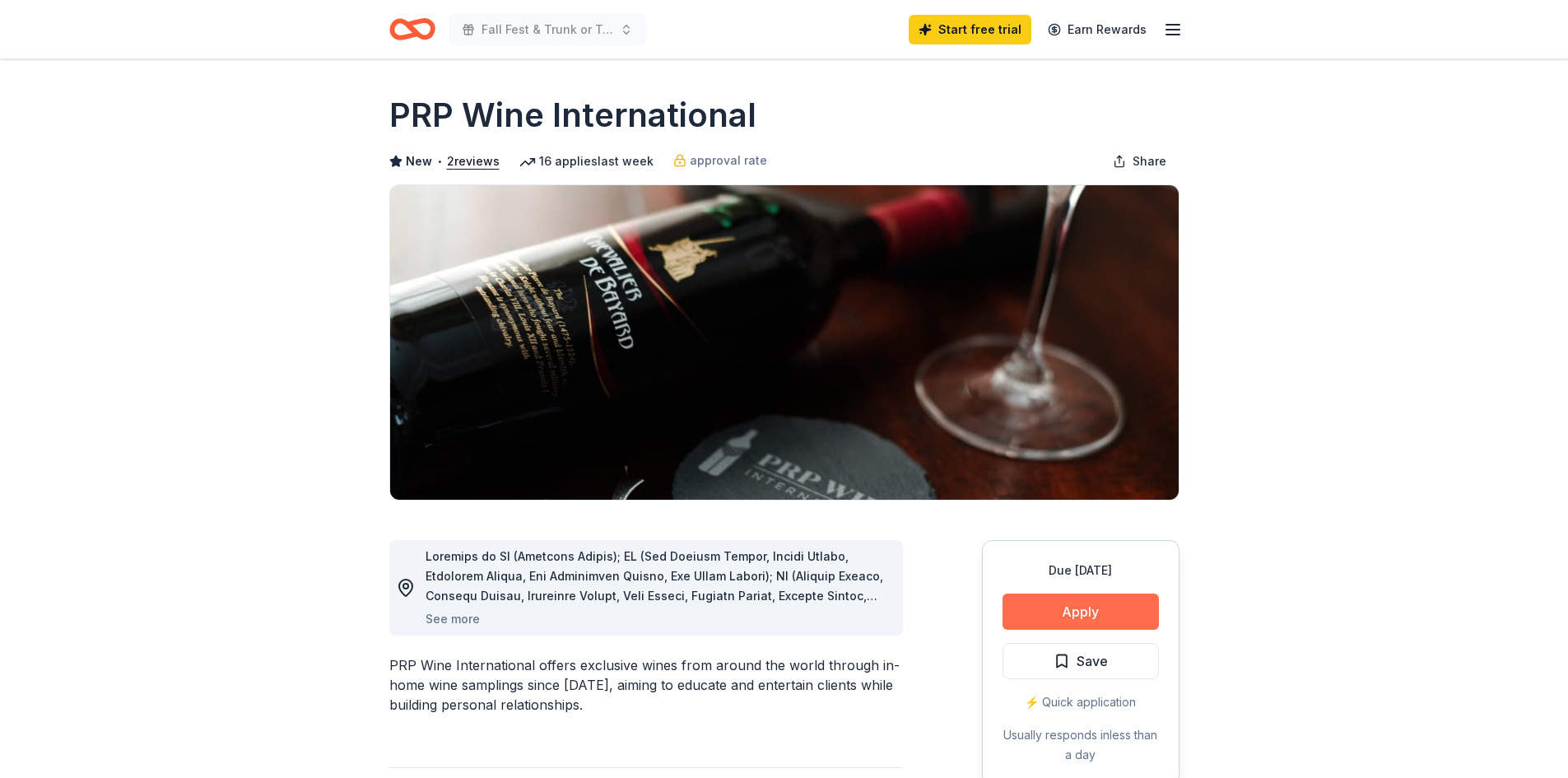
click at [1101, 608] on button "Apply" at bounding box center [1080, 612] width 156 height 36
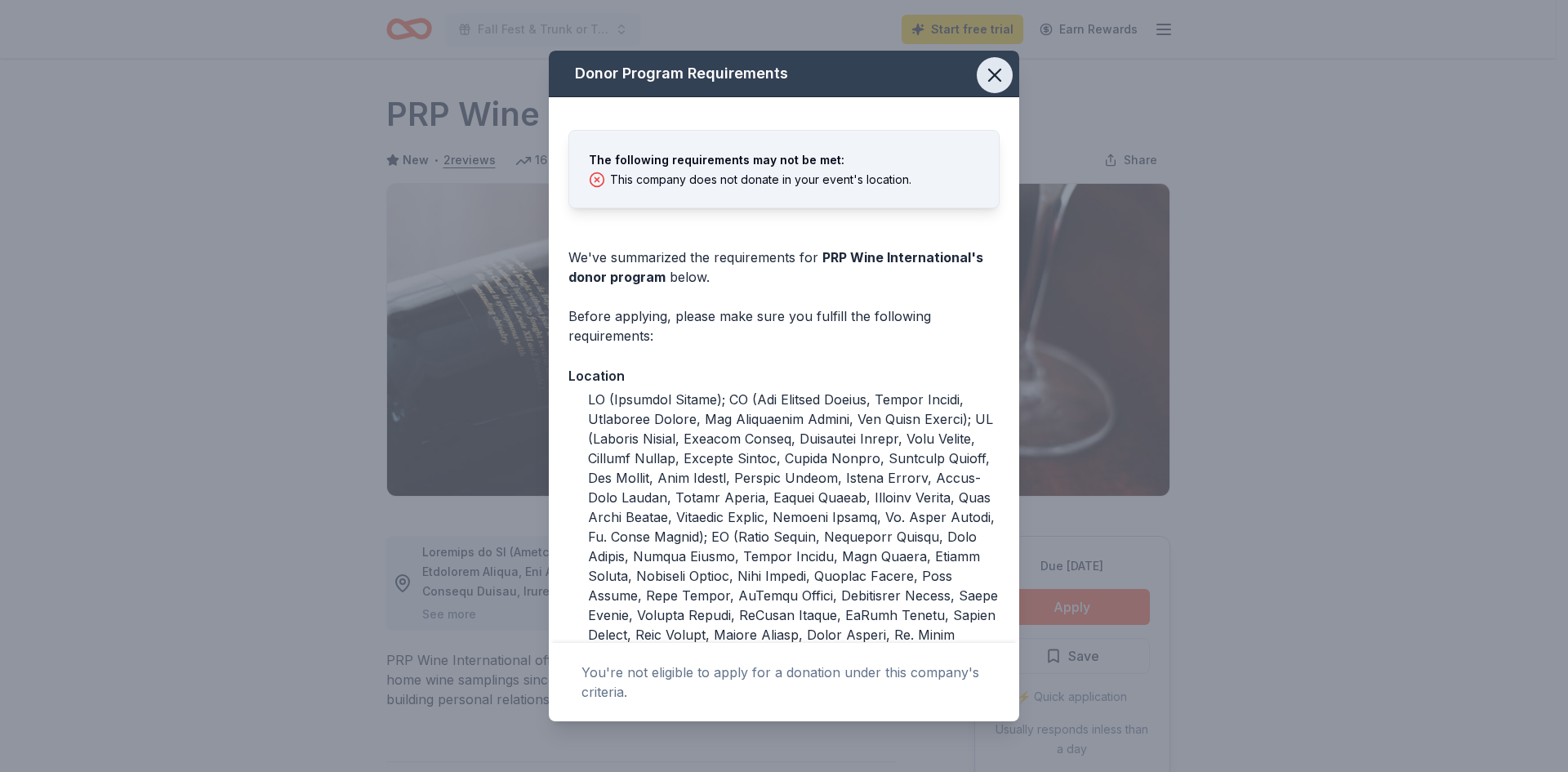
click at [998, 74] on button "button" at bounding box center [994, 75] width 36 height 36
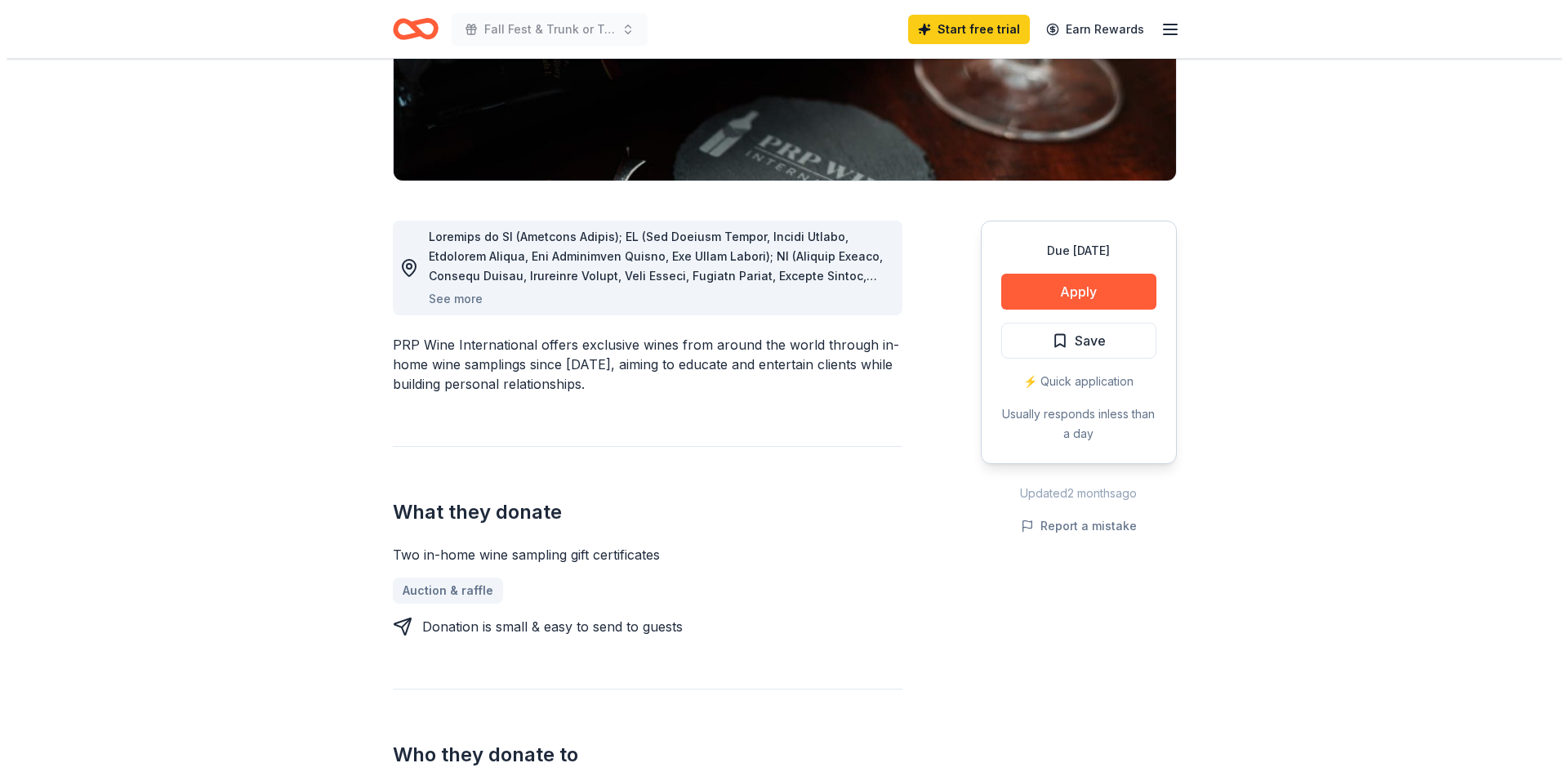
scroll to position [327, 0]
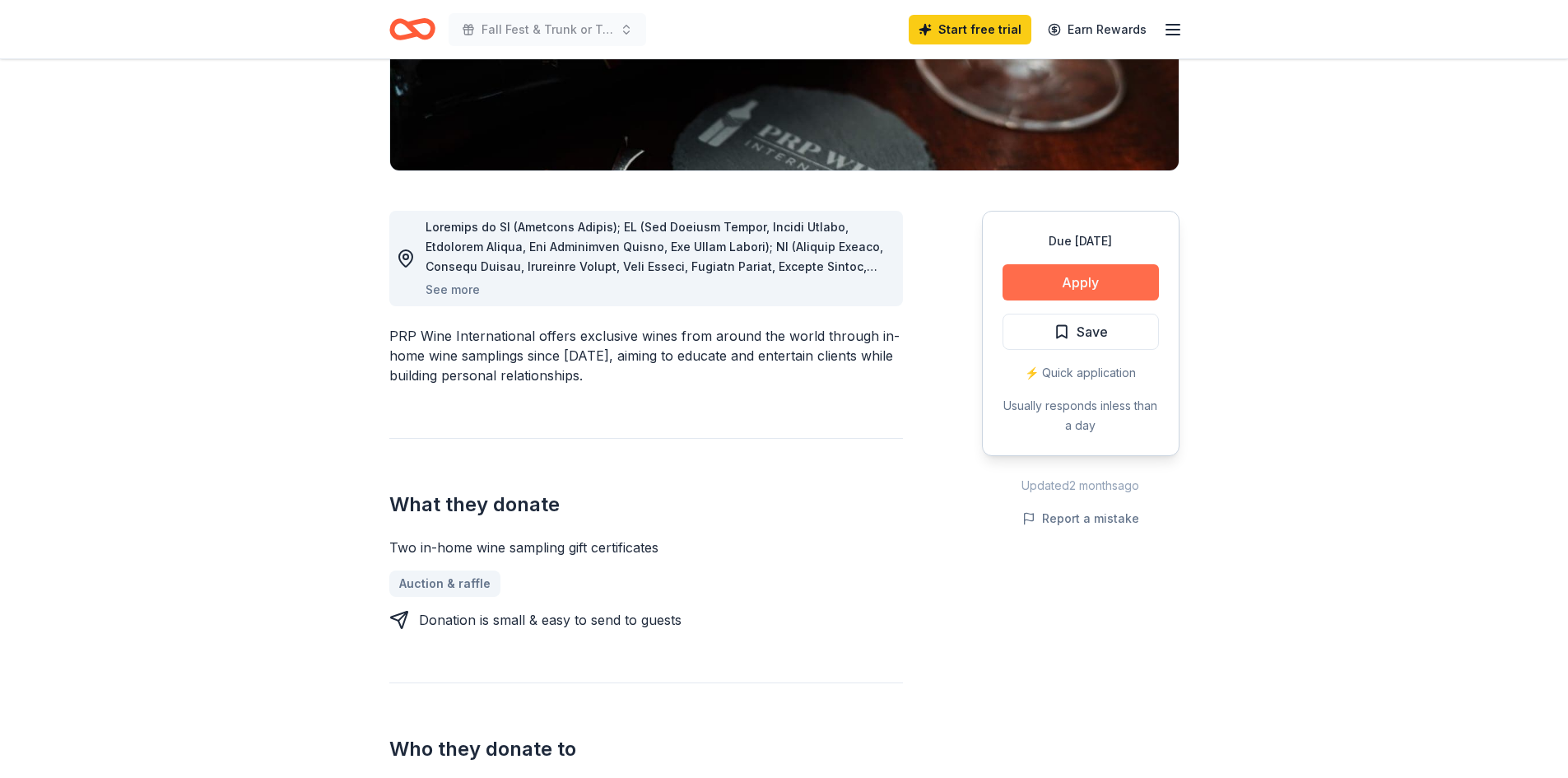
click at [1102, 284] on button "Apply" at bounding box center [1080, 283] width 156 height 36
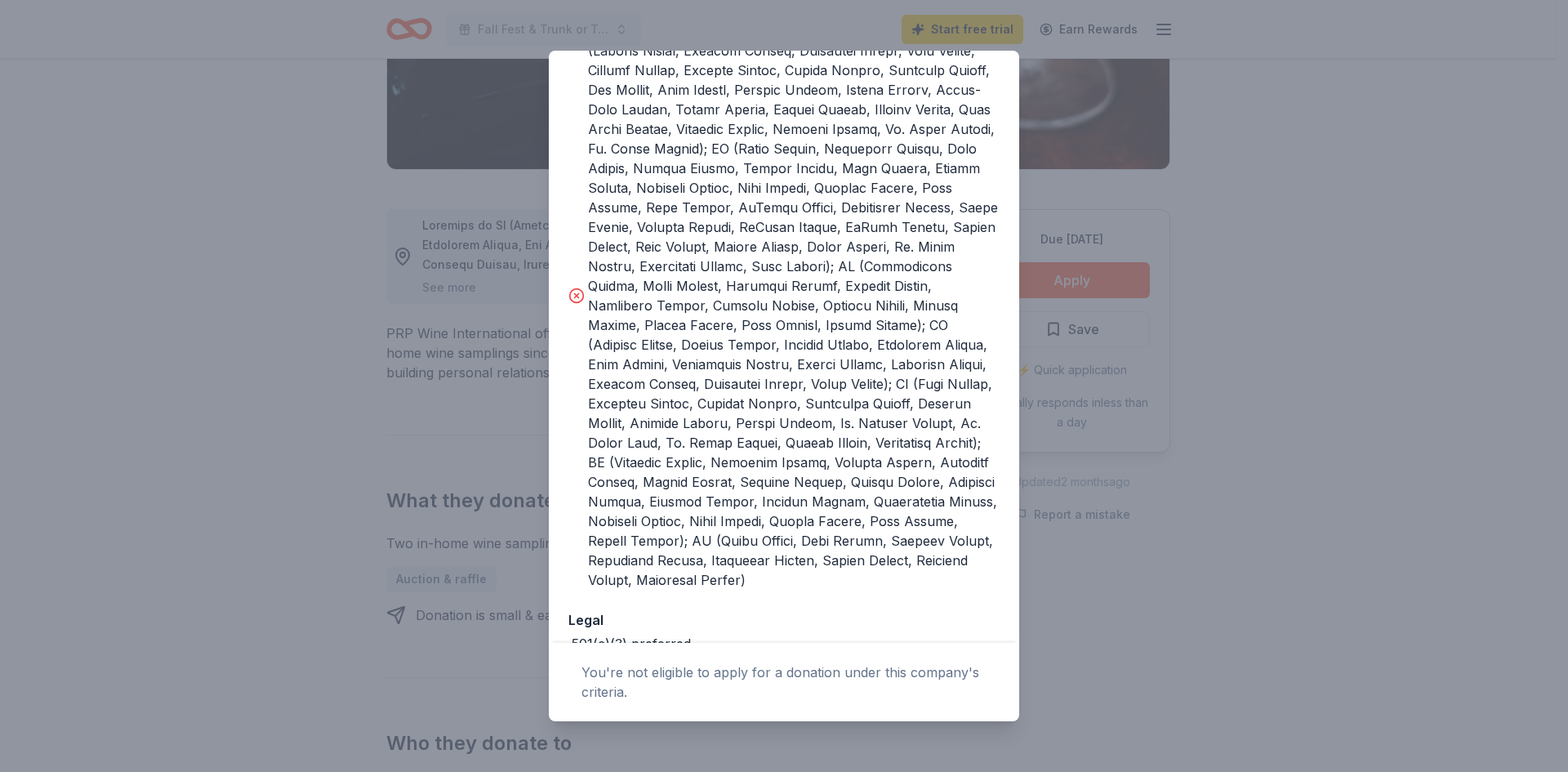
scroll to position [490, 0]
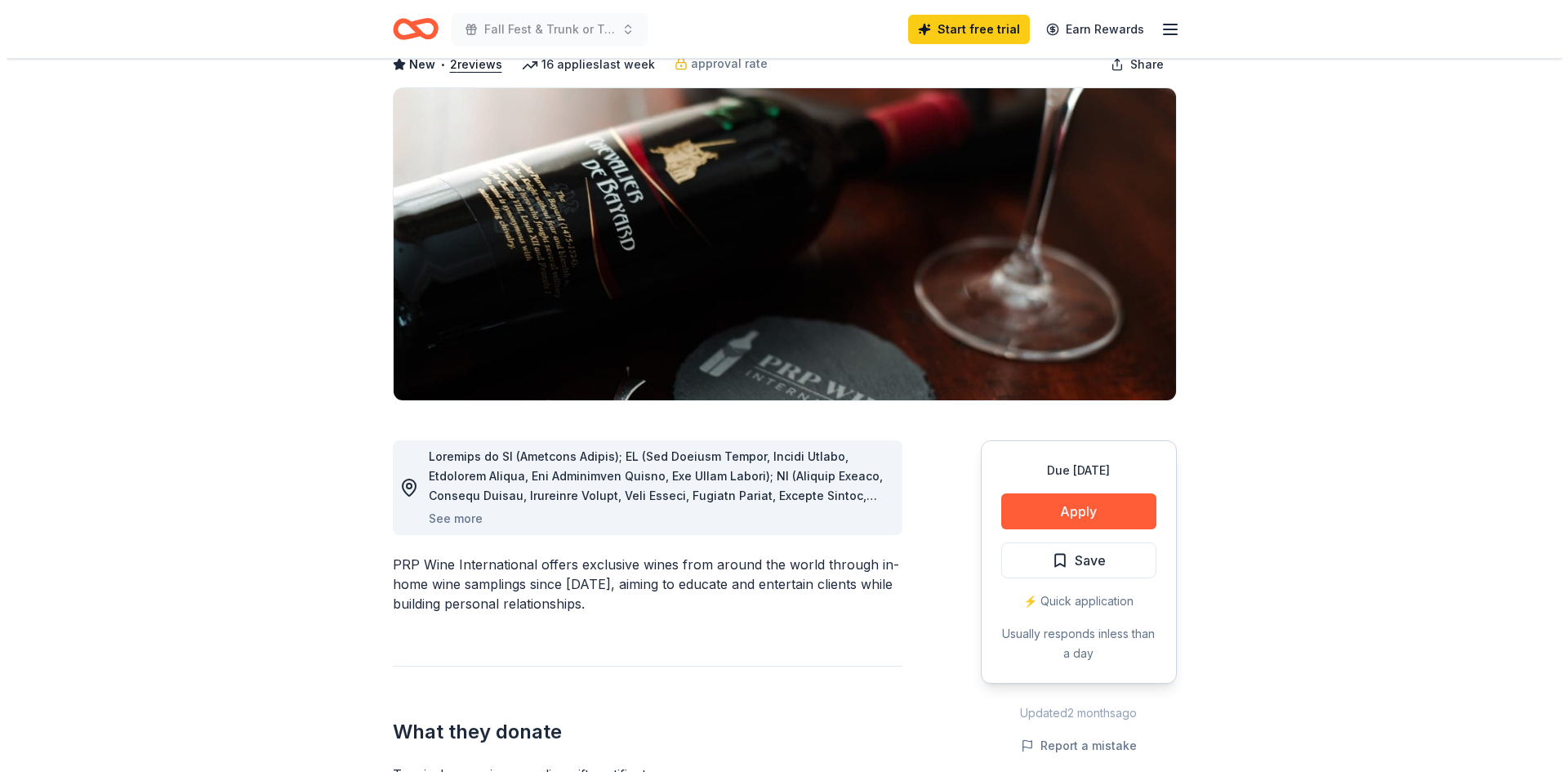
scroll to position [245, 0]
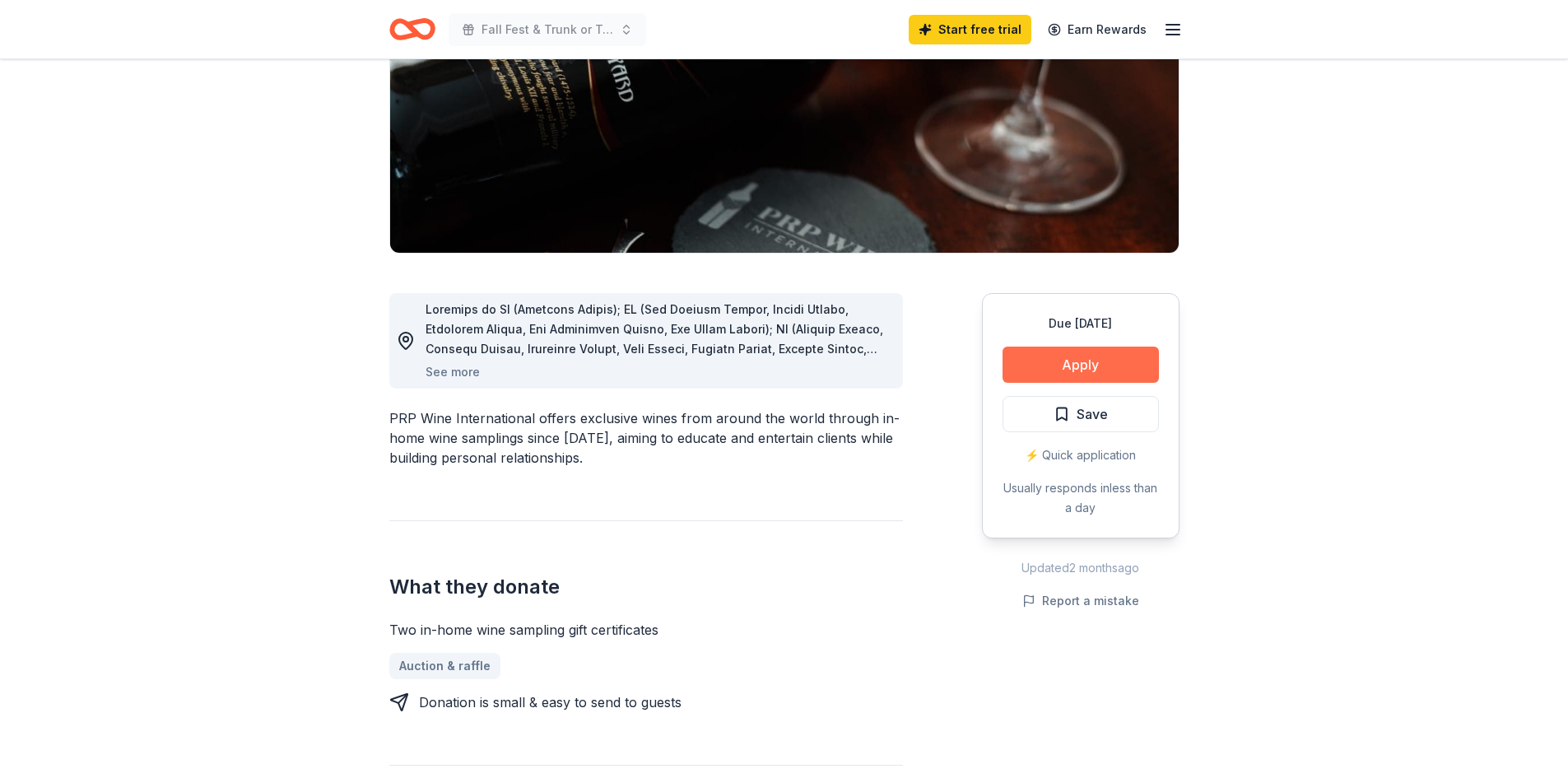
click at [1022, 369] on button "Apply" at bounding box center [1080, 365] width 156 height 36
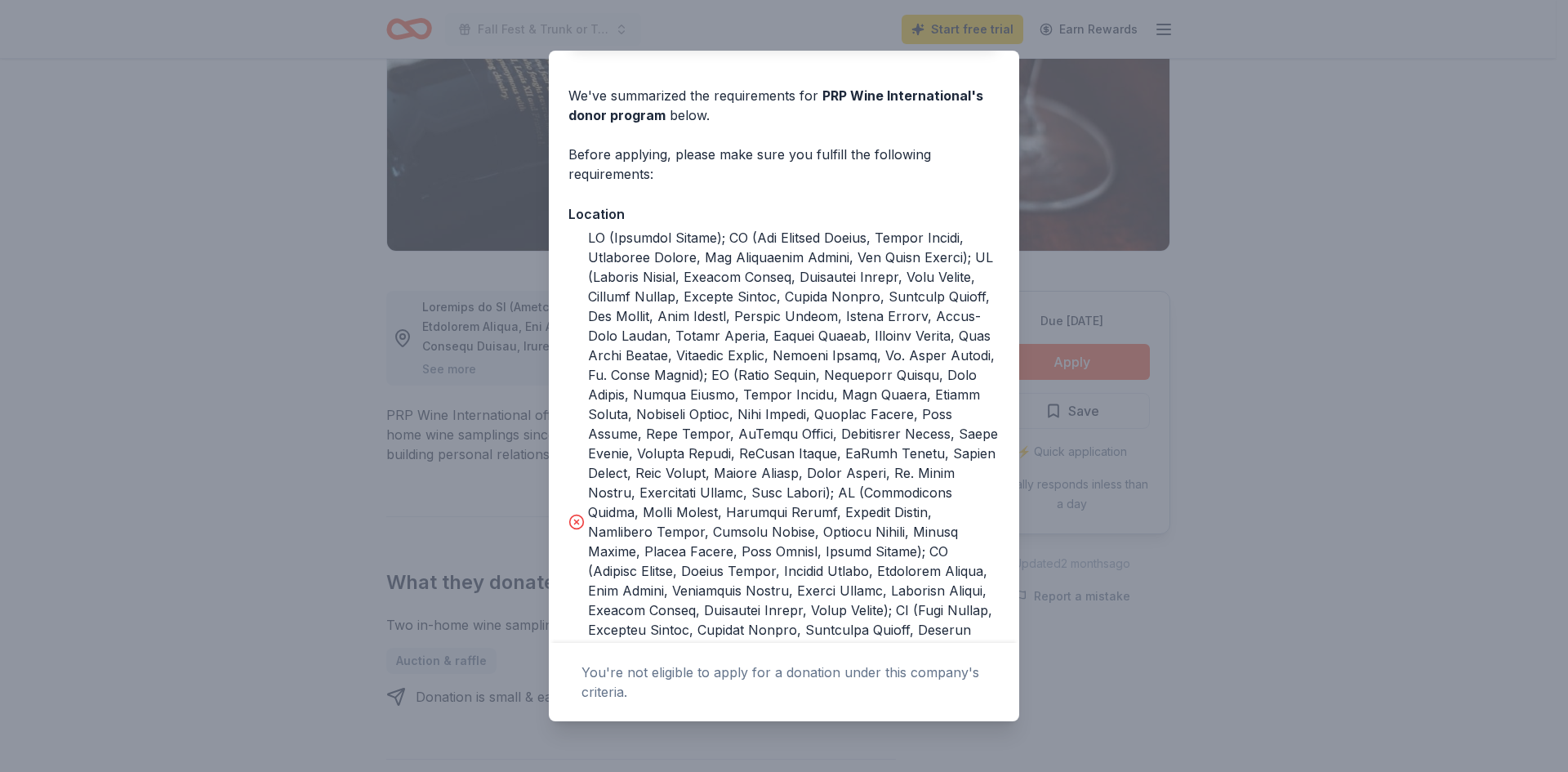
scroll to position [163, 0]
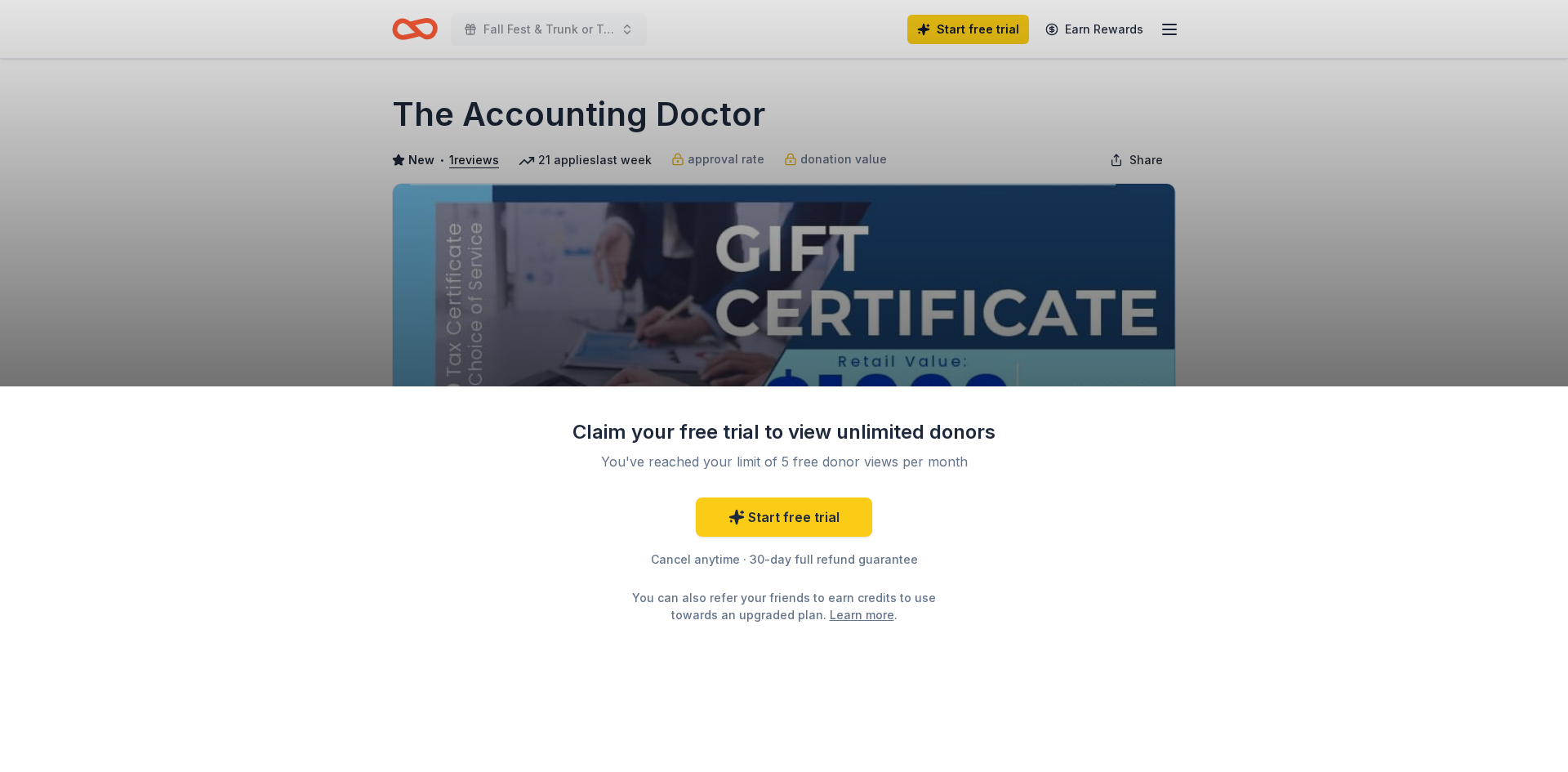
click at [1323, 238] on div "Claim your free trial to view unlimited donors You've reached your limit of 5 f…" at bounding box center [784, 386] width 1568 height 772
